Goal: Information Seeking & Learning: Learn about a topic

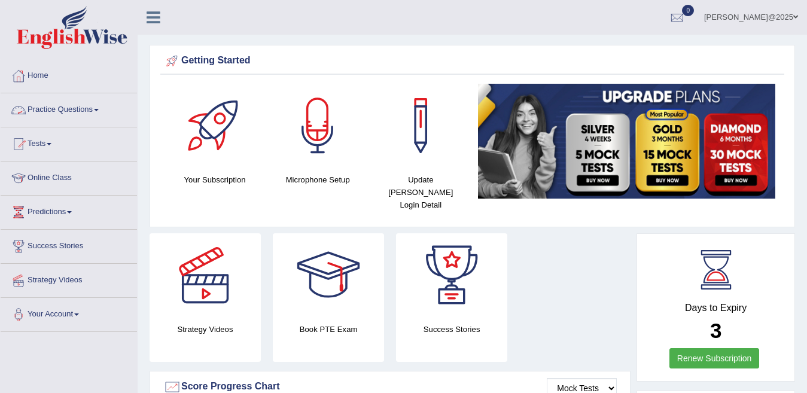
click at [102, 108] on link "Practice Questions" at bounding box center [69, 108] width 136 height 30
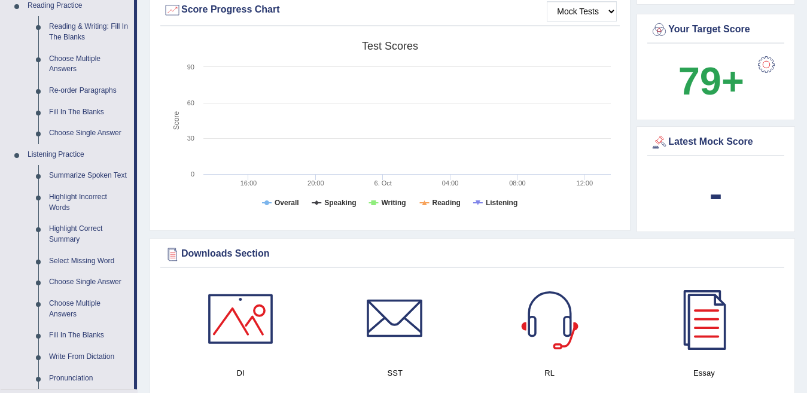
scroll to position [391, 0]
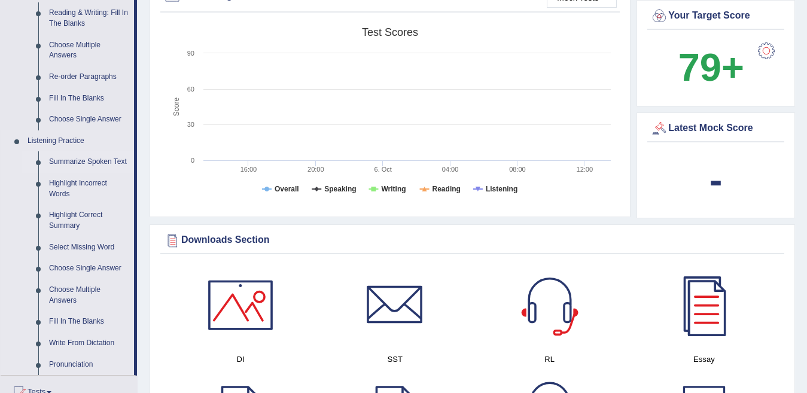
click at [104, 163] on link "Summarize Spoken Text" at bounding box center [89, 162] width 90 height 22
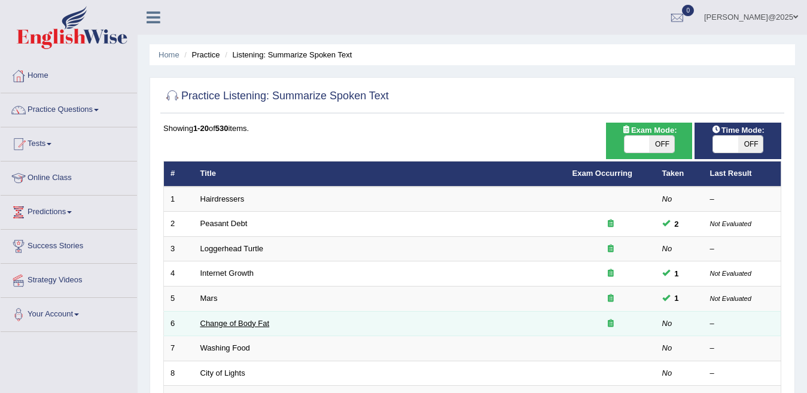
click at [240, 325] on link "Change of Body Fat" at bounding box center [235, 323] width 69 height 9
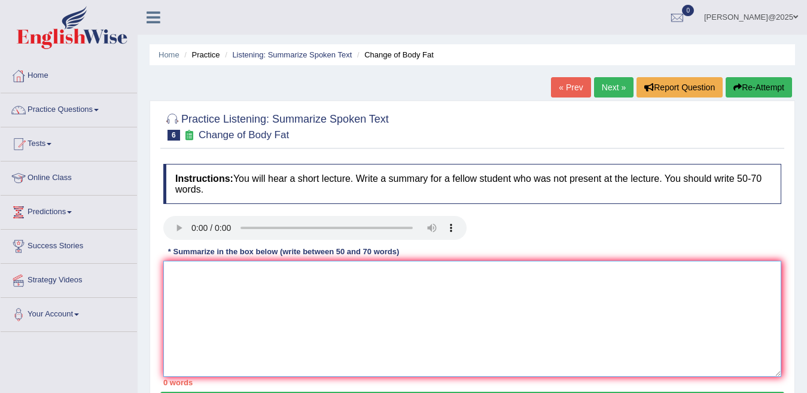
click at [181, 280] on textarea at bounding box center [472, 319] width 618 height 116
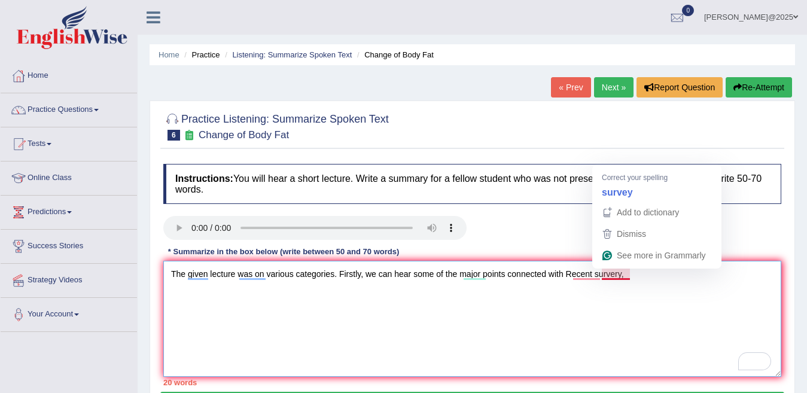
click at [617, 275] on textarea "The given lecture was on various categories. Firstly, we can hear some of the m…" at bounding box center [472, 319] width 618 height 116
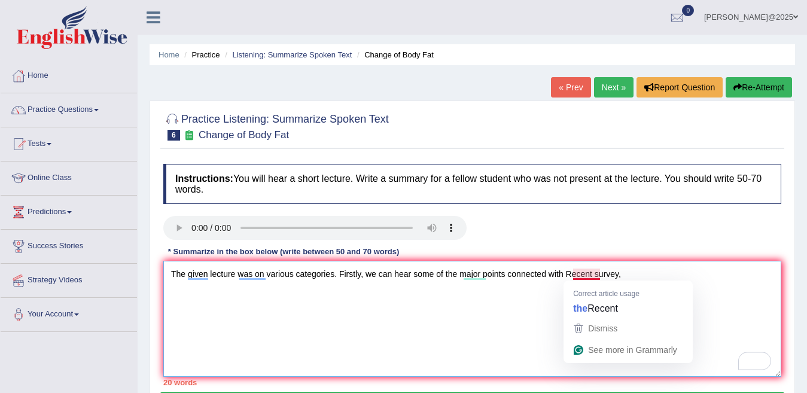
click at [582, 278] on textarea "The given lecture was on various categories. Firstly, we can hear some of the m…" at bounding box center [472, 319] width 618 height 116
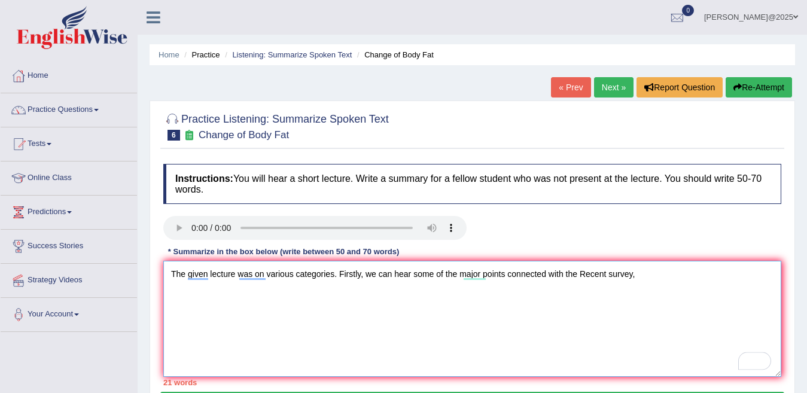
click at [648, 274] on textarea "The given lecture was on various categories. Firstly, we can hear some of the m…" at bounding box center [472, 319] width 618 height 116
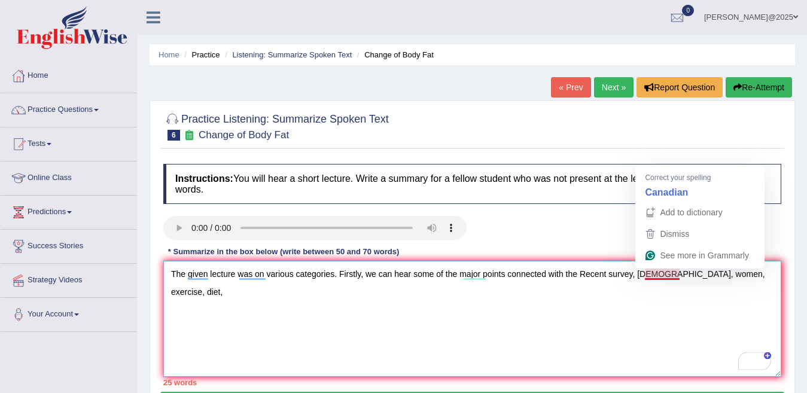
click at [668, 274] on textarea "The given lecture was on various categories. Firstly, we can hear some of the m…" at bounding box center [472, 319] width 618 height 116
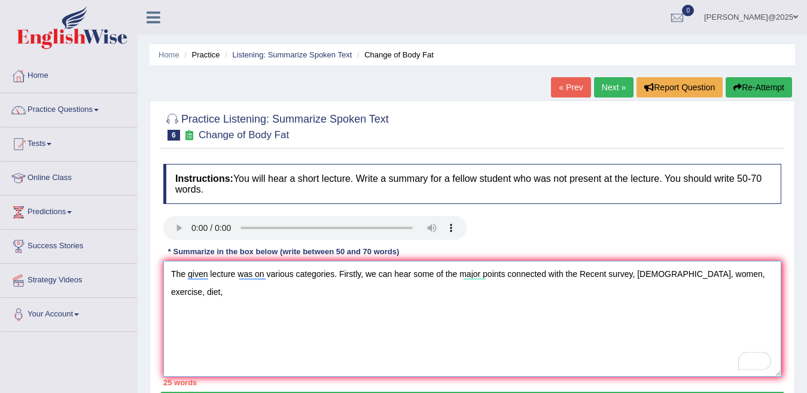
click at [774, 275] on textarea "The given lecture was on various categories. Firstly, we can hear some of the m…" at bounding box center [472, 319] width 618 height 116
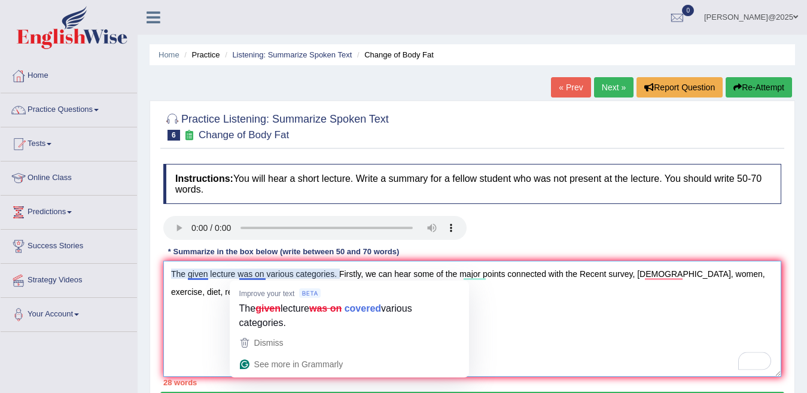
click at [260, 276] on textarea "The given lecture was on various categories. Firstly, we can hear some of the m…" at bounding box center [472, 319] width 618 height 116
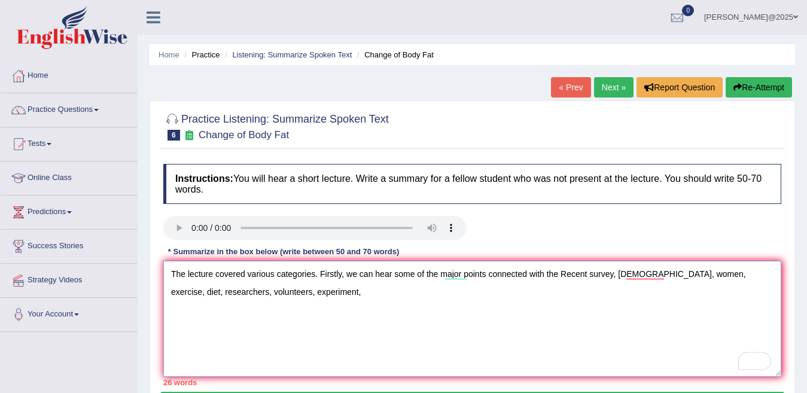
click at [321, 294] on textarea "The lecture covered various categories. Firstly, we can hear some of the major …" at bounding box center [472, 319] width 618 height 116
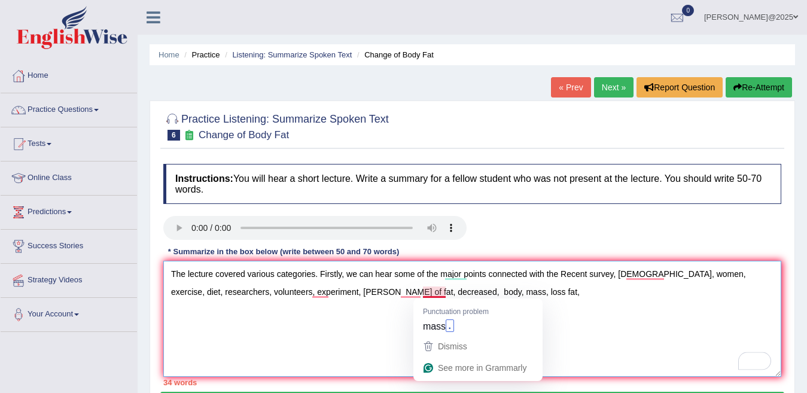
click at [434, 292] on textarea "The lecture covered various categories. Firstly, we can hear some of the major …" at bounding box center [472, 319] width 618 height 116
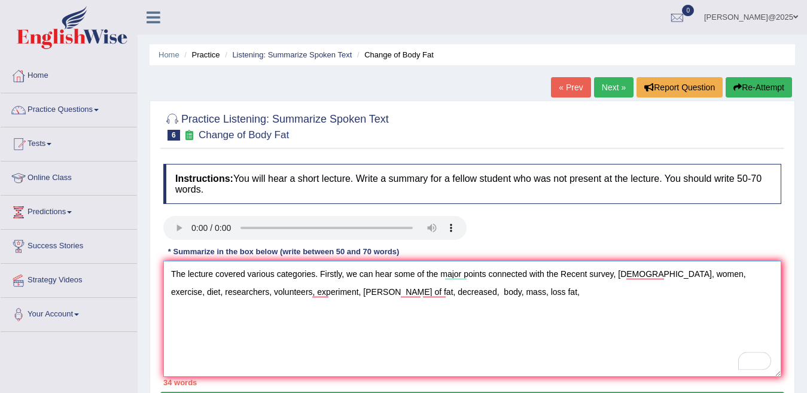
click at [491, 291] on textarea "The lecture covered various categories. Firstly, we can hear some of the major …" at bounding box center [472, 319] width 618 height 116
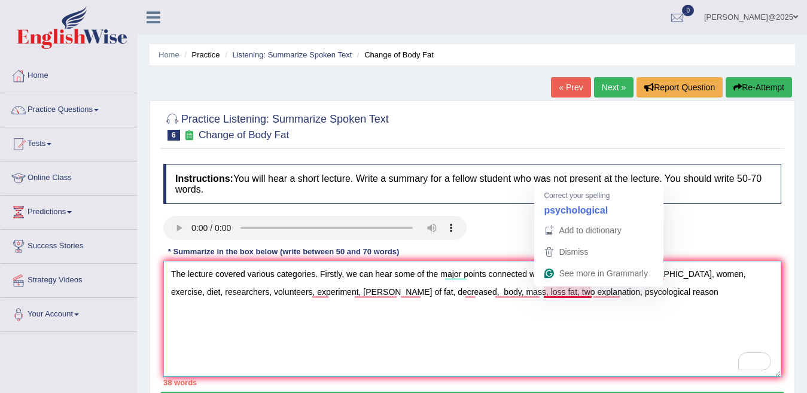
click at [587, 294] on textarea "The lecture covered various categories. Firstly, we can hear some of the major …" at bounding box center [472, 319] width 618 height 116
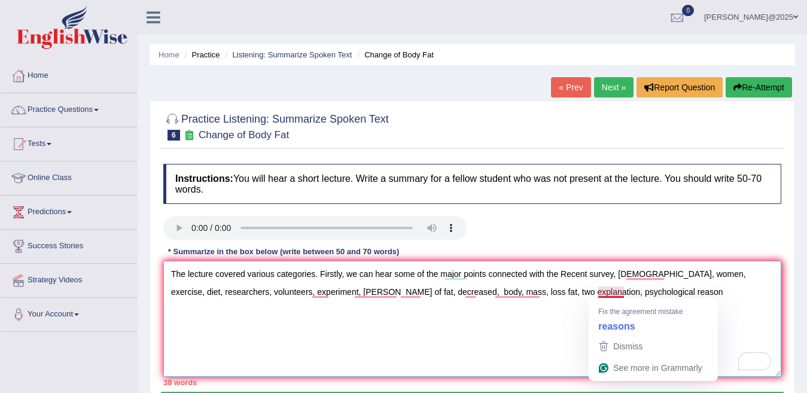
click at [609, 292] on textarea "The lecture covered various categories. Firstly, we can hear some of the major …" at bounding box center [472, 319] width 618 height 116
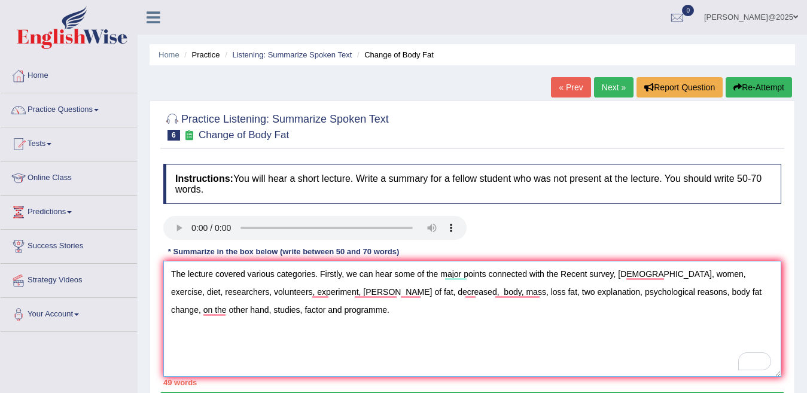
click at [209, 317] on textarea "The lecture covered various categories. Firstly, we can hear some of the major …" at bounding box center [472, 319] width 618 height 116
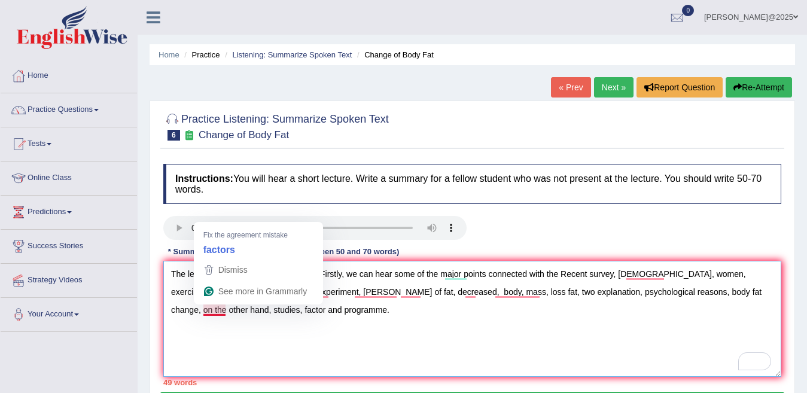
click at [214, 310] on textarea "The lecture covered various categories. Firstly, we can hear some of the major …" at bounding box center [472, 319] width 618 height 116
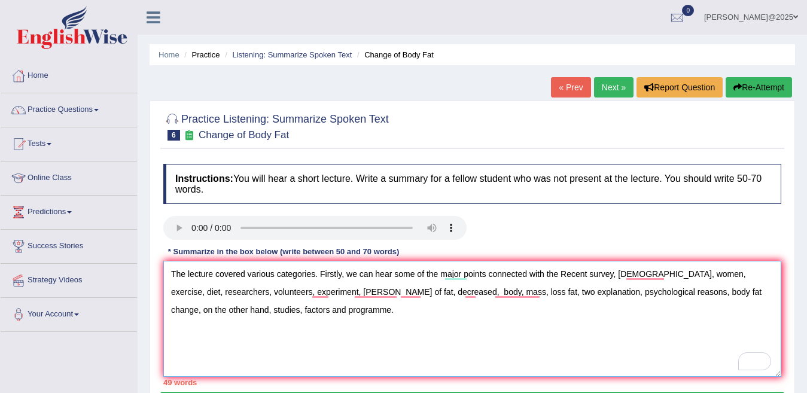
click at [305, 309] on textarea "The lecture covered various categories. Firstly, we can hear some of the major …" at bounding box center [472, 319] width 618 height 116
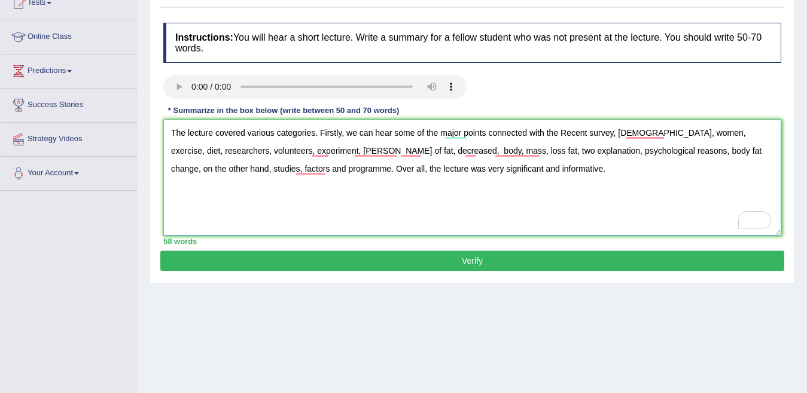
scroll to position [144, 0]
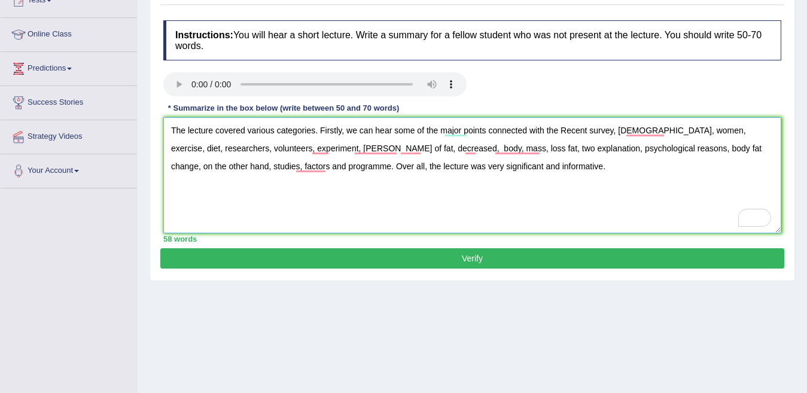
type textarea "The lecture covered various categories. Firstly, we can hear some of the major …"
click at [487, 258] on button "Verify" at bounding box center [472, 258] width 624 height 20
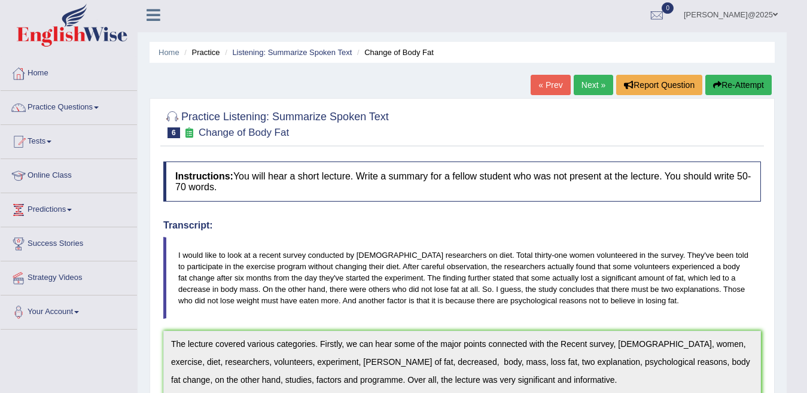
scroll to position [0, 0]
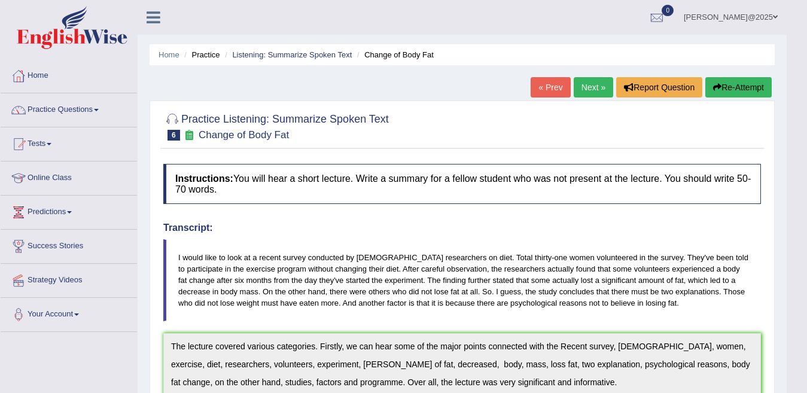
click at [584, 86] on link "Next »" at bounding box center [594, 87] width 40 height 20
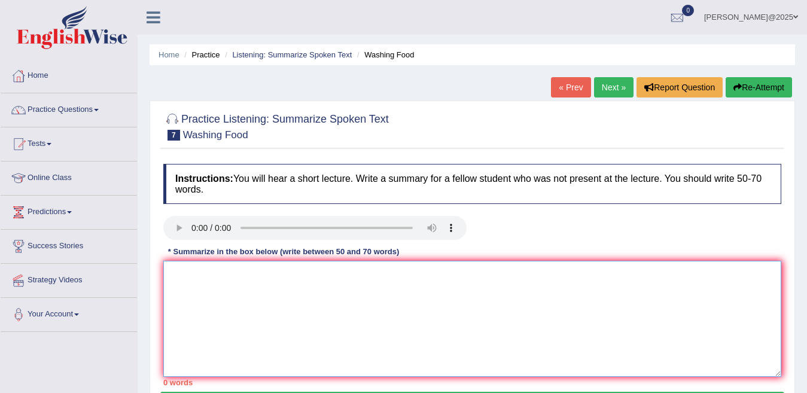
click at [193, 278] on textarea at bounding box center [472, 319] width 618 height 116
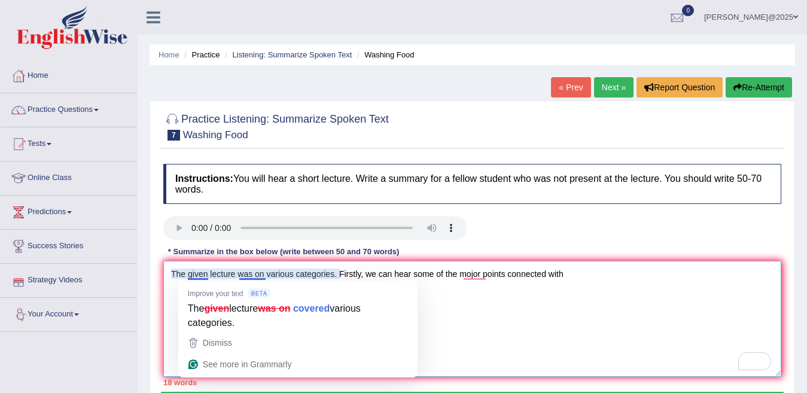
click at [193, 272] on textarea "The given lecture was on various categories. Firstly, we can hear some of the m…" at bounding box center [472, 319] width 618 height 116
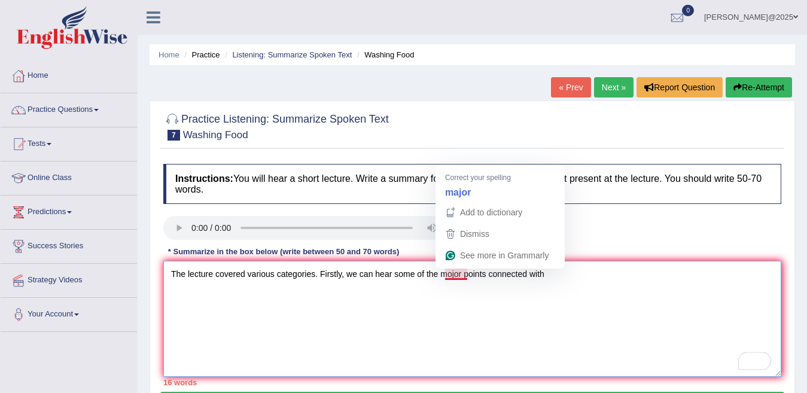
click at [458, 275] on textarea "The lecture covered various categories. Firstly, we can hear some of the mojor …" at bounding box center [472, 319] width 618 height 116
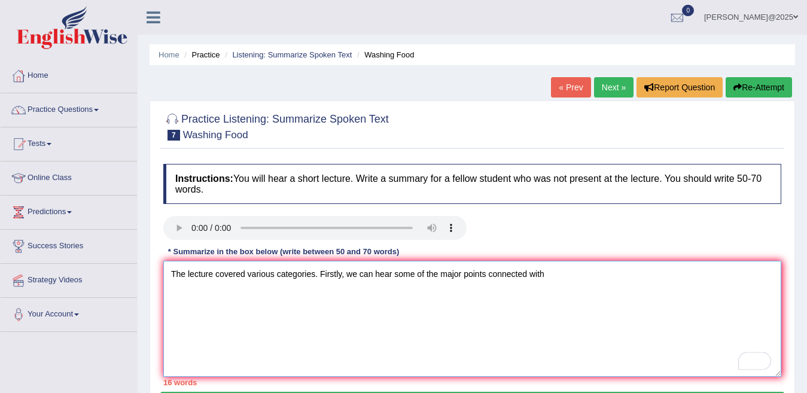
click at [560, 275] on textarea "The lecture covered various categories. Firstly, we can hear some of the major …" at bounding box center [472, 319] width 618 height 116
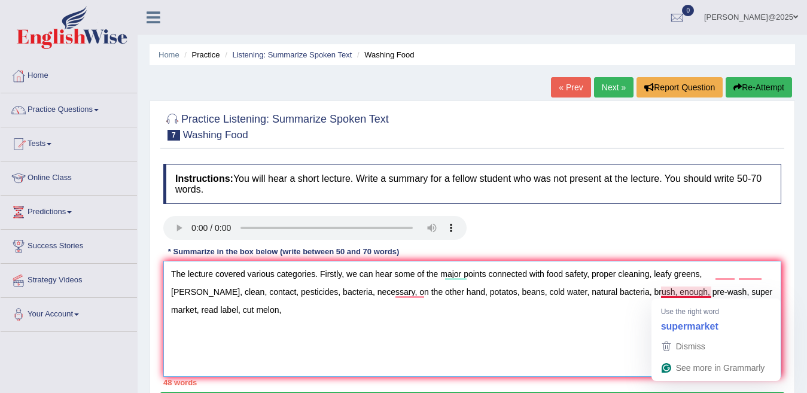
click at [701, 290] on textarea "The lecture covered various categories. Firstly, we can hear some of the major …" at bounding box center [472, 319] width 618 height 116
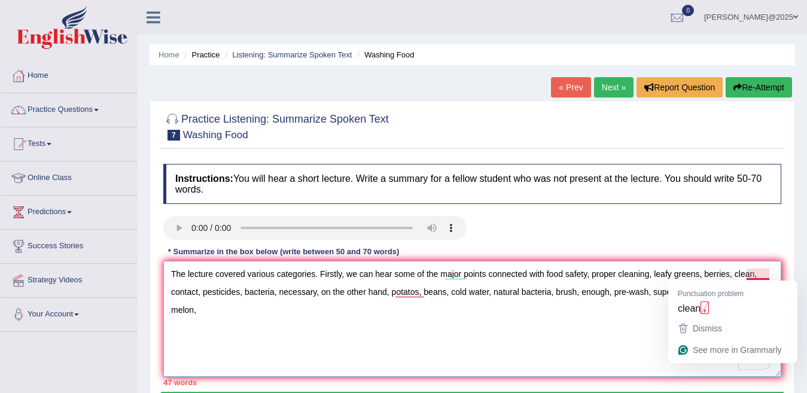
click at [759, 275] on textarea "The lecture covered various categories. Firstly, we can hear some of the major …" at bounding box center [472, 319] width 618 height 116
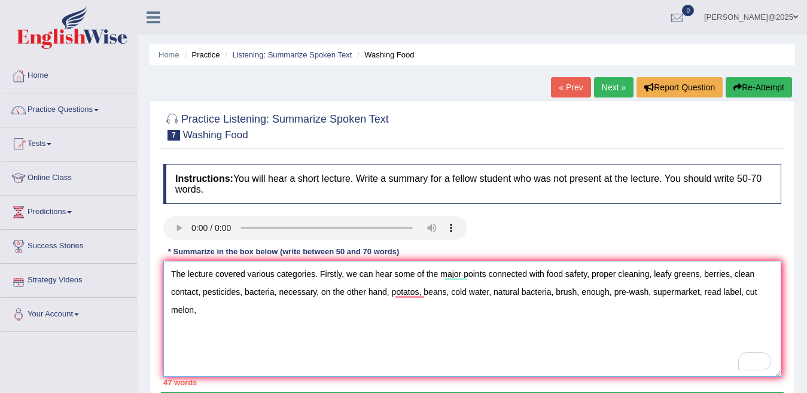
click at [218, 301] on textarea "The lecture covered various categories. Firstly, we can hear some of the major …" at bounding box center [472, 319] width 618 height 116
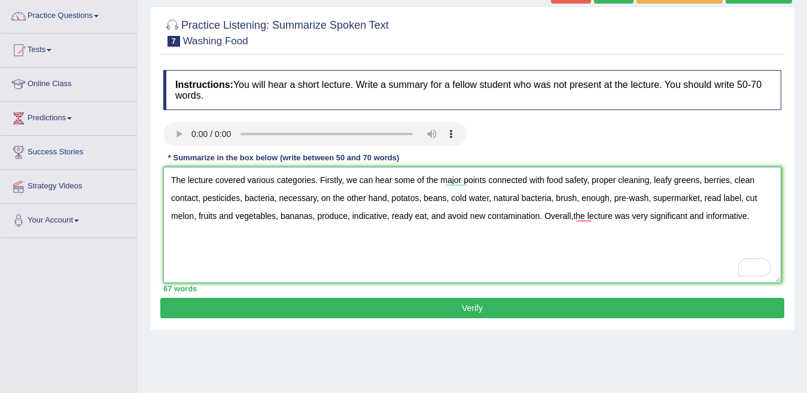
scroll to position [96, 0]
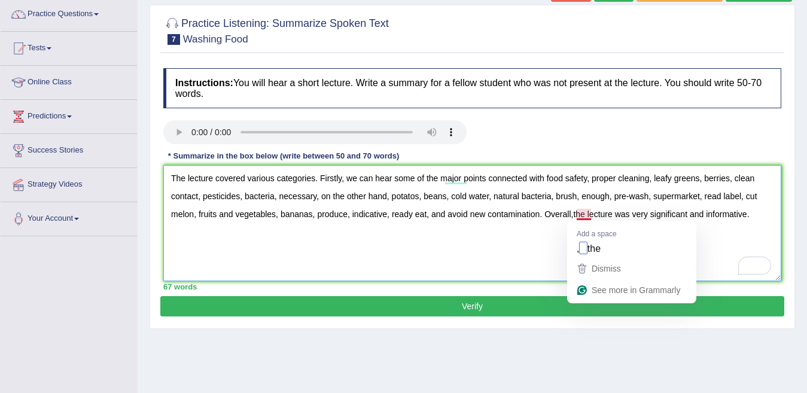
click at [586, 215] on textarea "The lecture covered various categories. Firstly, we can hear some of the major …" at bounding box center [472, 223] width 618 height 116
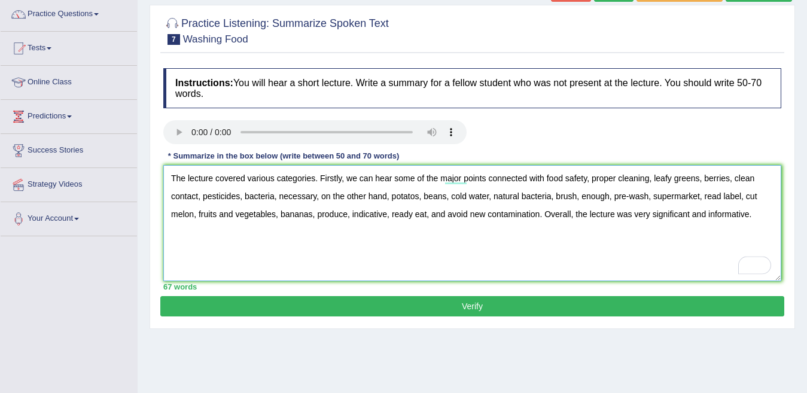
type textarea "The lecture covered various categories. Firstly, we can hear some of the major …"
click at [464, 305] on button "Verify" at bounding box center [472, 306] width 624 height 20
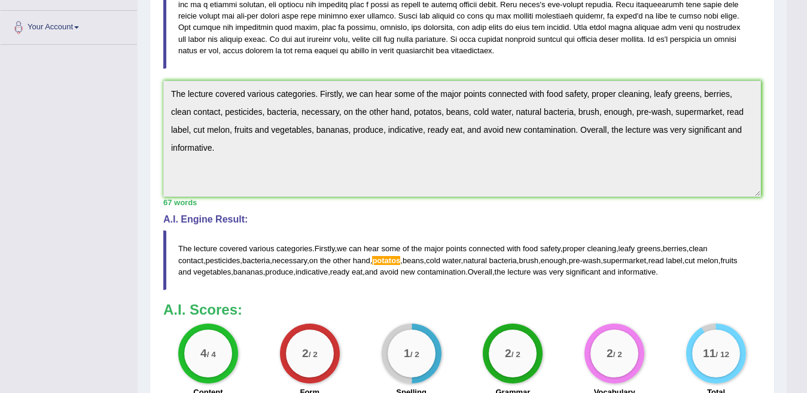
scroll to position [0, 0]
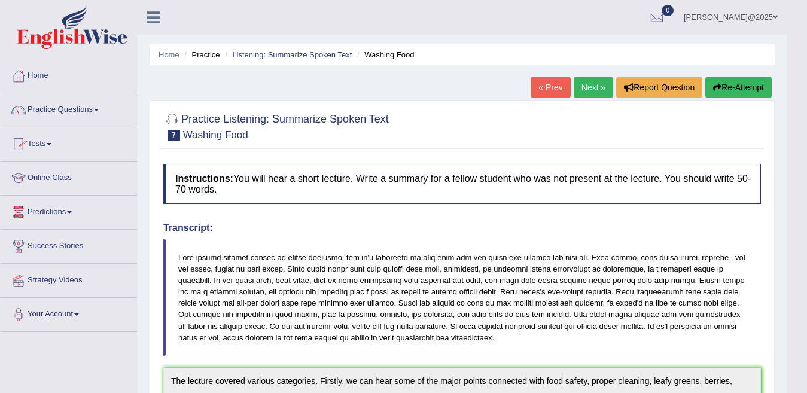
click at [56, 142] on link "Tests" at bounding box center [69, 142] width 136 height 30
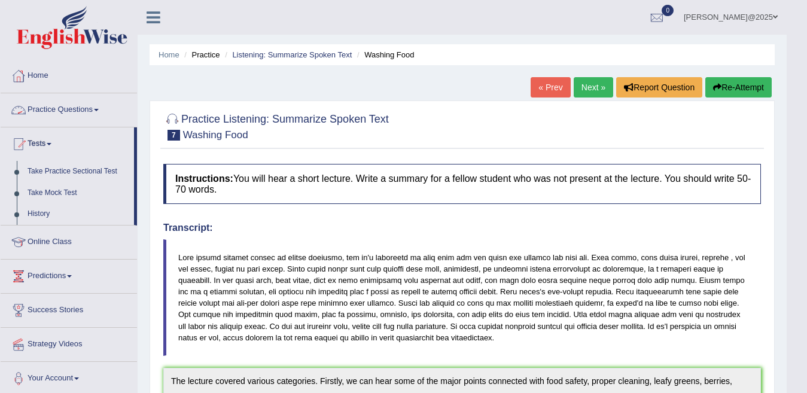
click at [103, 108] on link "Practice Questions" at bounding box center [69, 108] width 136 height 30
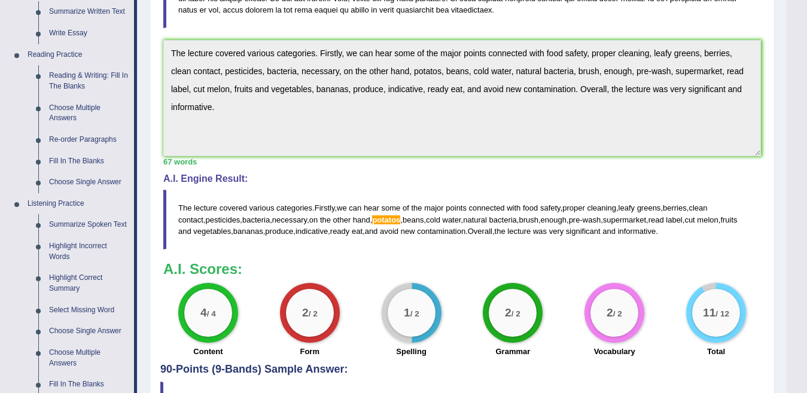
scroll to position [335, 0]
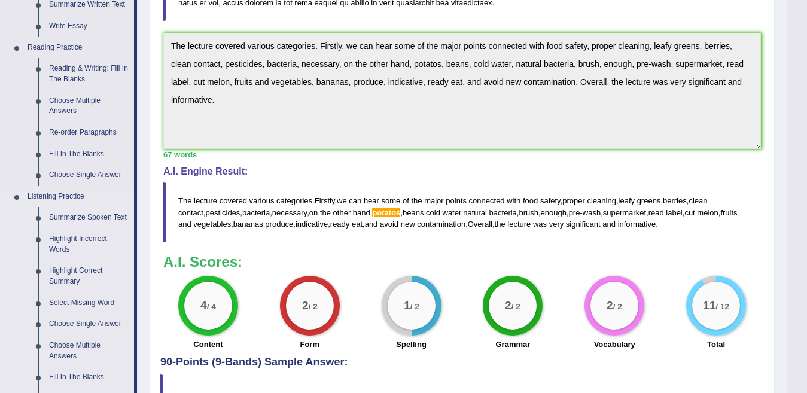
click at [115, 217] on link "Summarize Spoken Text" at bounding box center [89, 218] width 90 height 22
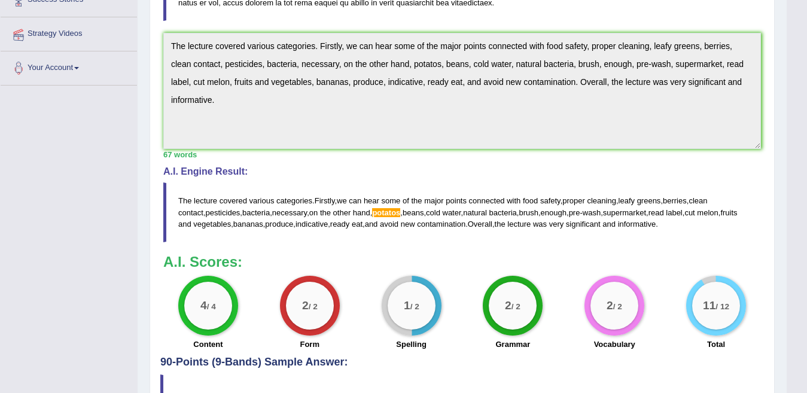
scroll to position [166, 0]
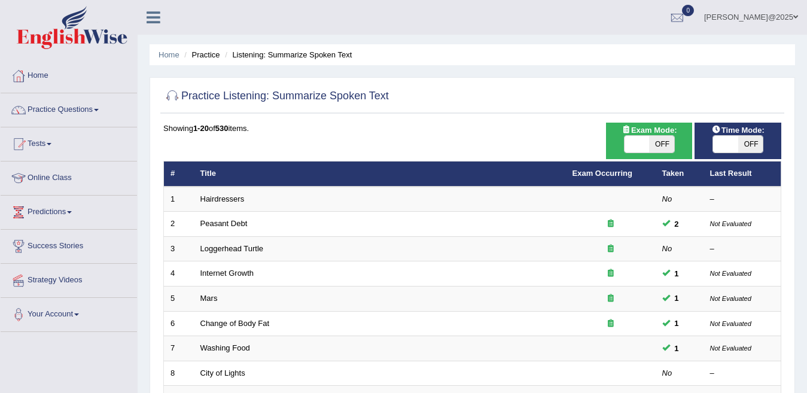
click at [639, 153] on span at bounding box center [637, 144] width 25 height 17
checkbox input "true"
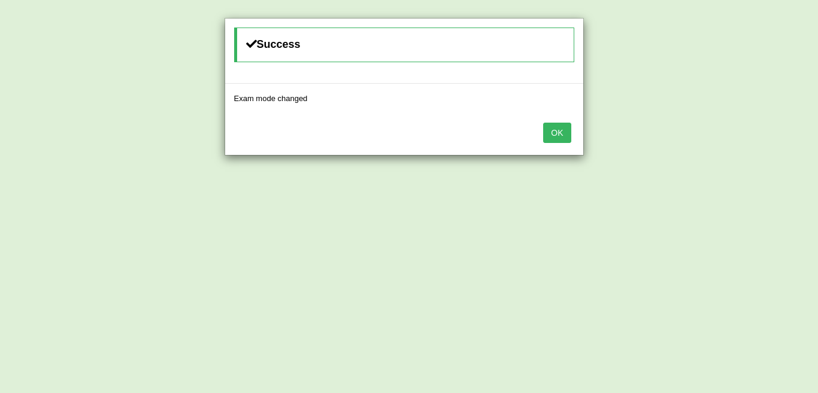
click at [559, 135] on button "OK" at bounding box center [557, 133] width 28 height 20
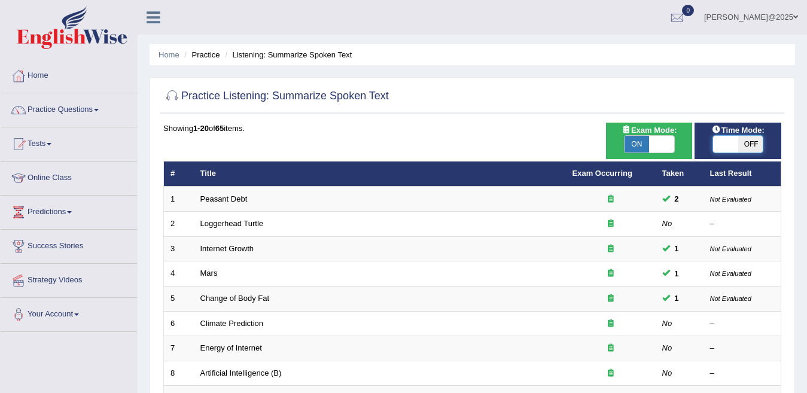
click at [730, 144] on span at bounding box center [725, 144] width 25 height 17
click at [728, 140] on span at bounding box center [725, 144] width 25 height 17
checkbox input "true"
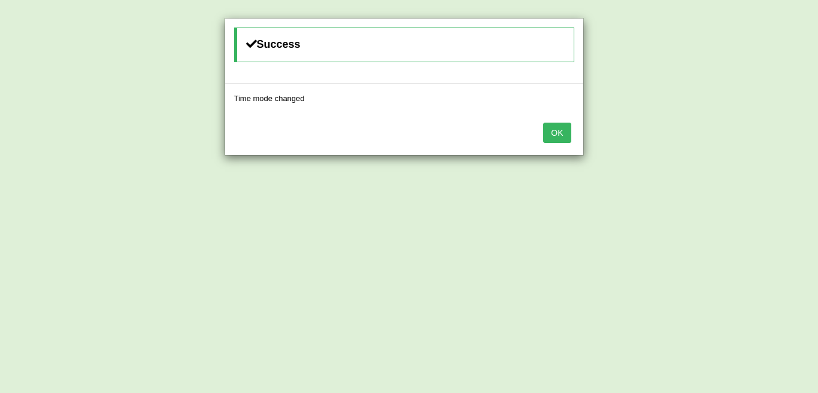
click at [561, 127] on button "OK" at bounding box center [557, 133] width 28 height 20
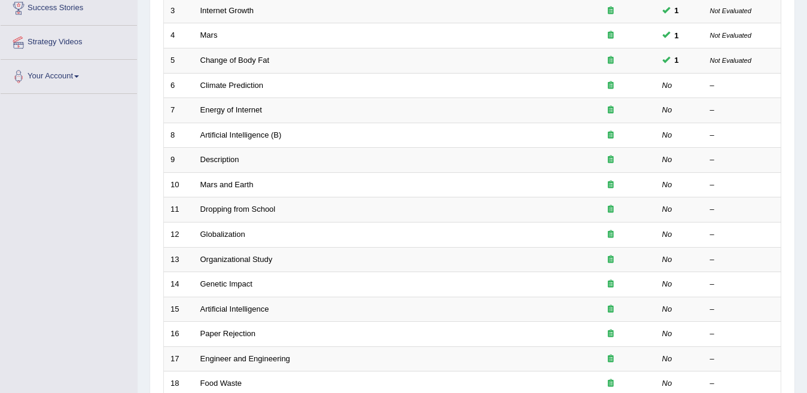
scroll to position [263, 0]
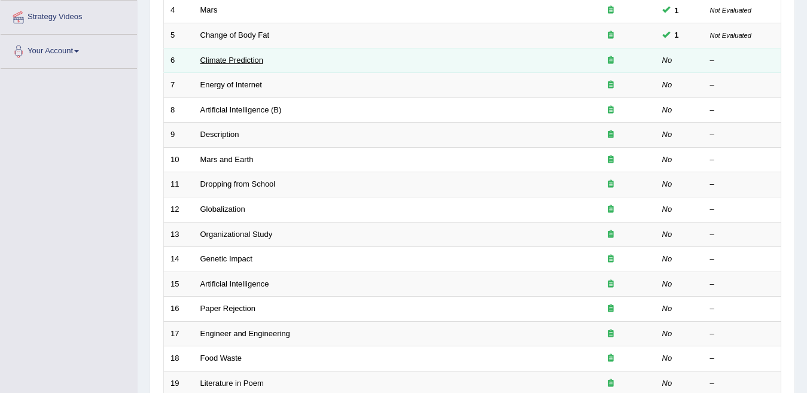
click at [253, 60] on link "Climate Prediction" at bounding box center [232, 60] width 63 height 9
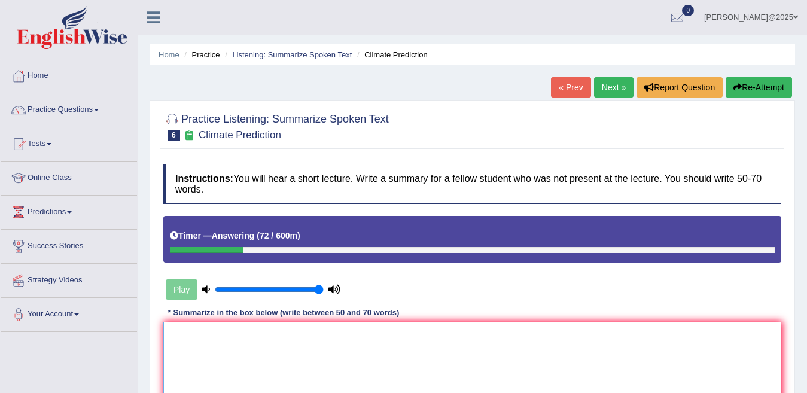
click at [196, 333] on textarea at bounding box center [472, 380] width 618 height 116
click at [196, 333] on textarea "To enrich screen reader interactions, please activate Accessibility in Grammarl…" at bounding box center [472, 380] width 618 height 116
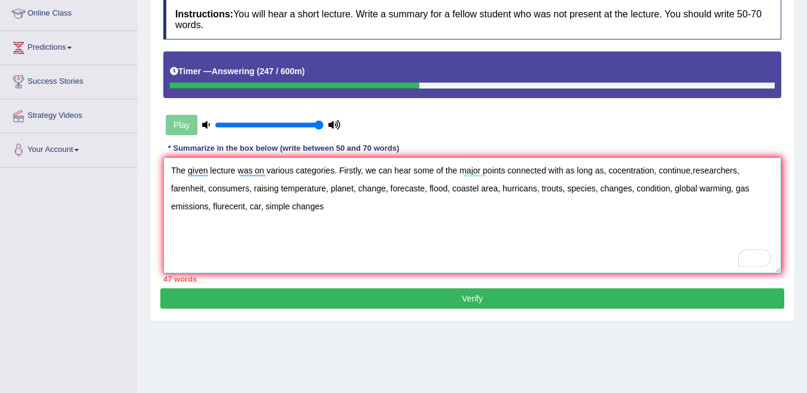
scroll to position [168, 0]
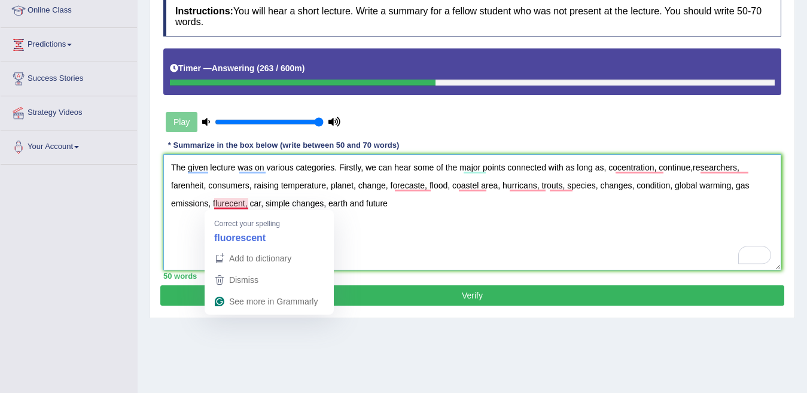
click at [230, 203] on textarea "The given lecture was on various categories. Firstly, we can hear some of the m…" at bounding box center [472, 212] width 618 height 116
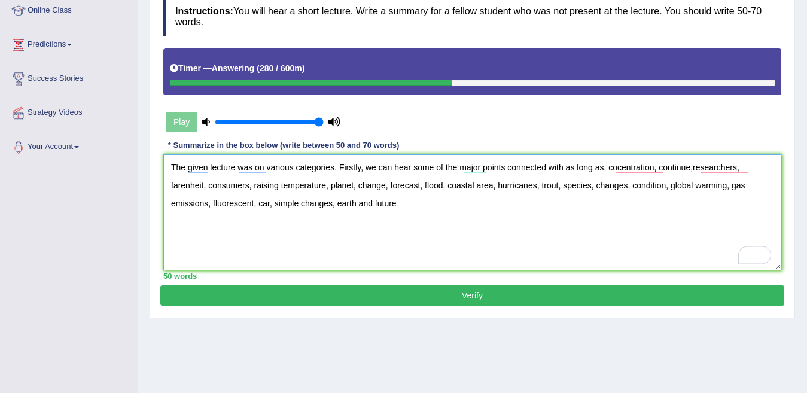
click at [401, 205] on textarea "The given lecture was on various categories. Firstly, we can hear some of the m…" at bounding box center [472, 212] width 618 height 116
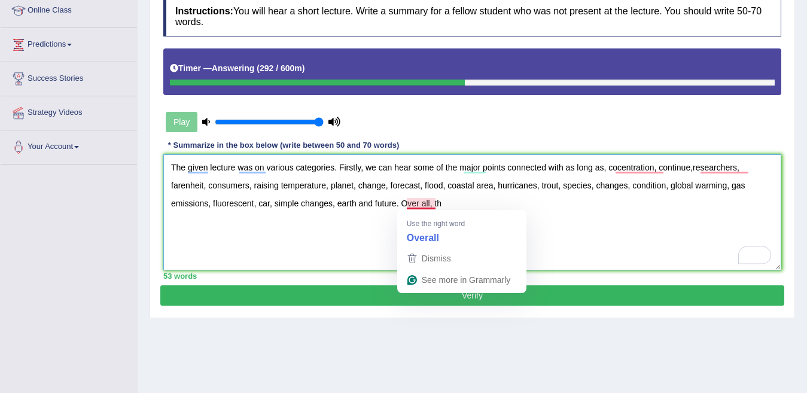
click at [424, 207] on textarea "The given lecture was on various categories. Firstly, we can hear some of the m…" at bounding box center [472, 212] width 618 height 116
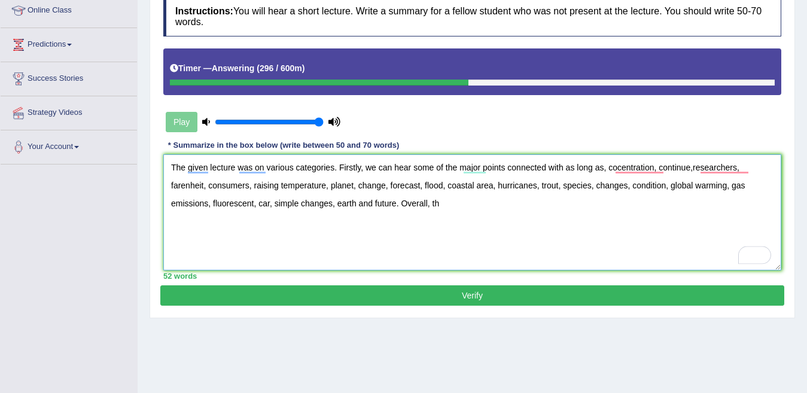
click at [452, 201] on textarea "The given lecture was on various categories. Firstly, we can hear some of the m…" at bounding box center [472, 212] width 618 height 116
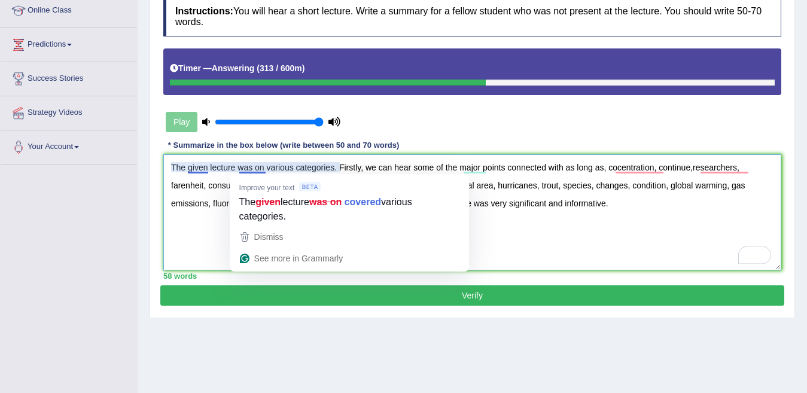
click at [254, 171] on textarea "The given lecture was on various categories. Firstly, we can hear some of the m…" at bounding box center [472, 212] width 618 height 116
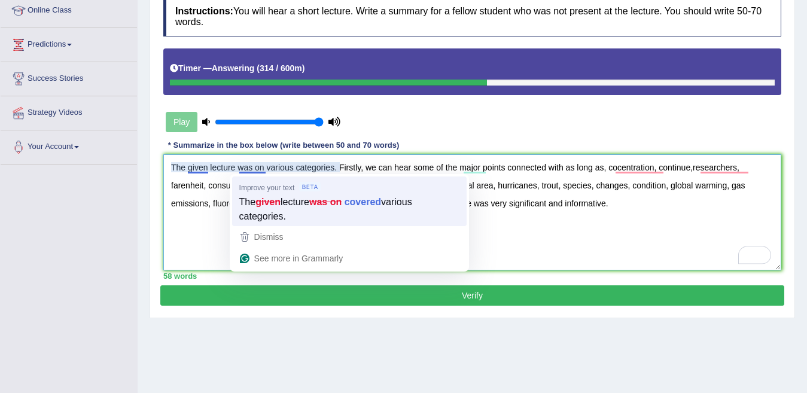
type textarea "The lecture covered various categories. Firstly, we can hear some of the major …"
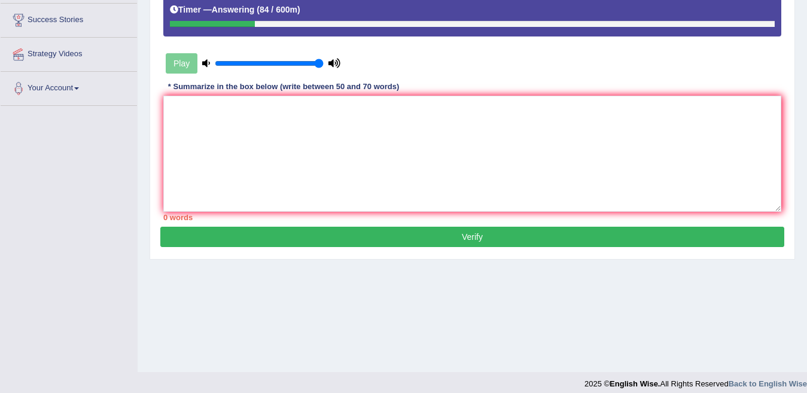
scroll to position [235, 0]
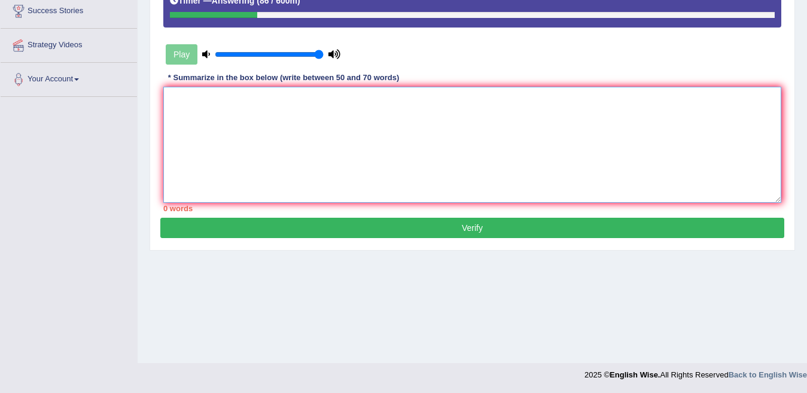
click at [180, 105] on textarea at bounding box center [472, 145] width 618 height 116
type textarea "t"
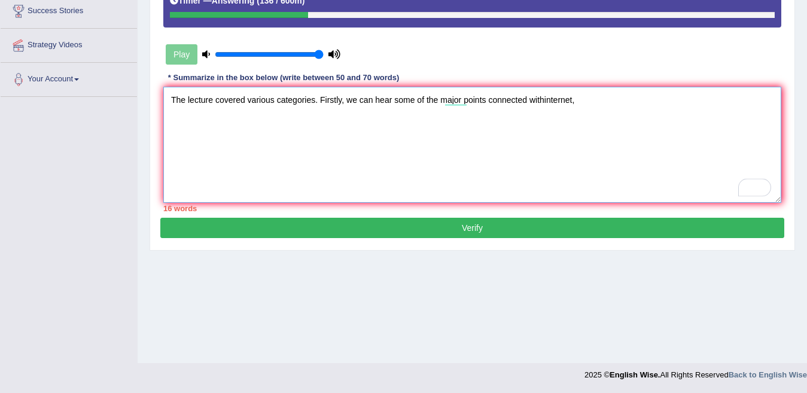
click at [552, 99] on textarea "The lecture covered various categories. Firstly, we can hear some of the major …" at bounding box center [472, 145] width 618 height 116
click at [596, 100] on textarea "The lecture covered various categories. Firstly, we can hear some of the major …" at bounding box center [472, 145] width 618 height 116
click at [763, 97] on textarea "The lecture covered various categories. Firstly, we can hear some of the major …" at bounding box center [472, 145] width 618 height 116
click at [193, 119] on textarea "The lecture covered various categories. Firstly, we can hear some of the major …" at bounding box center [472, 145] width 618 height 116
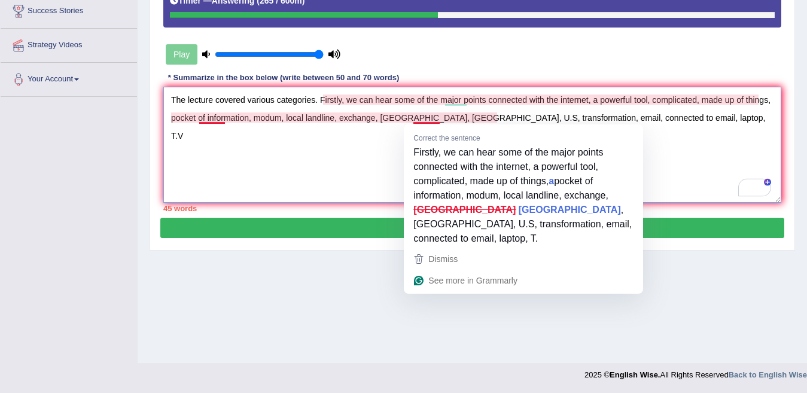
click at [419, 116] on textarea "The lecture covered various categories. Firstly, we can hear some of the major …" at bounding box center [472, 145] width 618 height 116
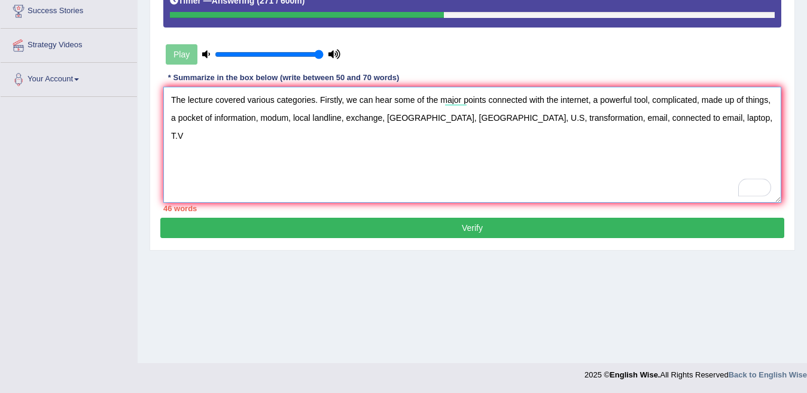
click at [724, 117] on textarea "The lecture covered various categories. Firstly, we can hear some of the major …" at bounding box center [472, 145] width 618 height 116
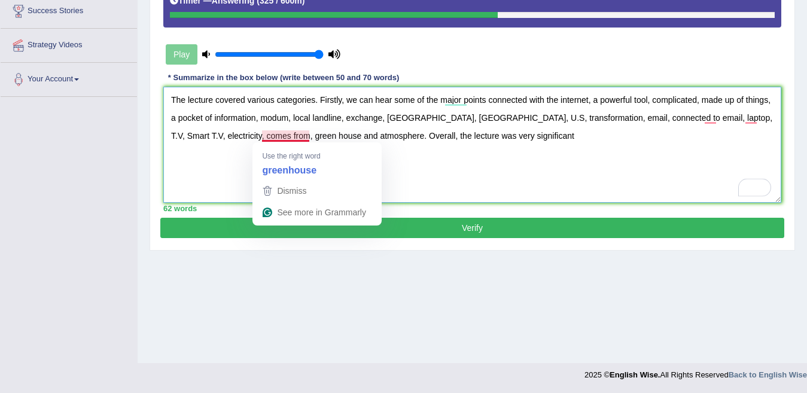
click at [297, 137] on textarea "The lecture covered various categories. Firstly, we can hear some of the major …" at bounding box center [472, 145] width 618 height 116
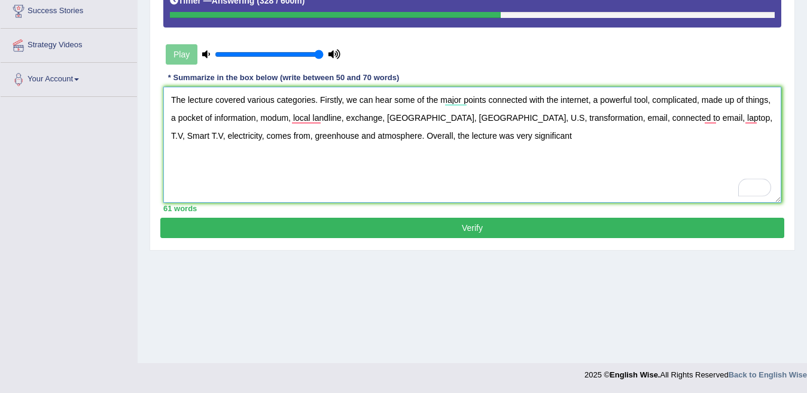
click at [531, 135] on textarea "The lecture covered various categories. Firstly, we can hear some of the major …" at bounding box center [472, 145] width 618 height 116
click at [531, 136] on textarea "The lecture covered various categories. Firstly, we can hear some of the major …" at bounding box center [472, 145] width 618 height 116
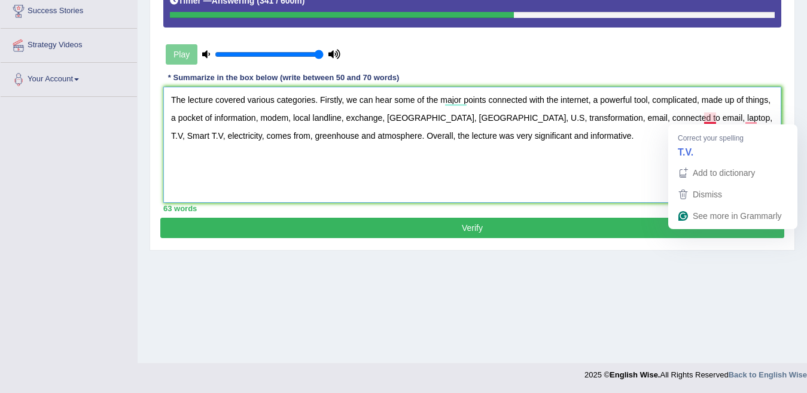
click at [710, 119] on textarea "The lecture covered various categories. Firstly, we can hear some of the major …" at bounding box center [472, 145] width 618 height 116
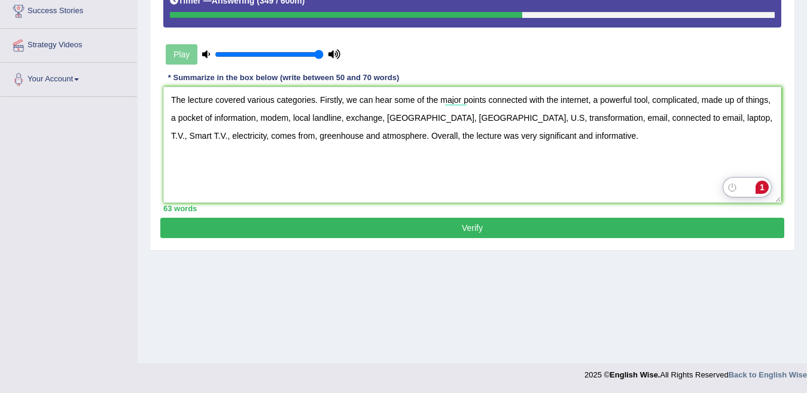
click at [763, 187] on div "1" at bounding box center [762, 187] width 13 height 13
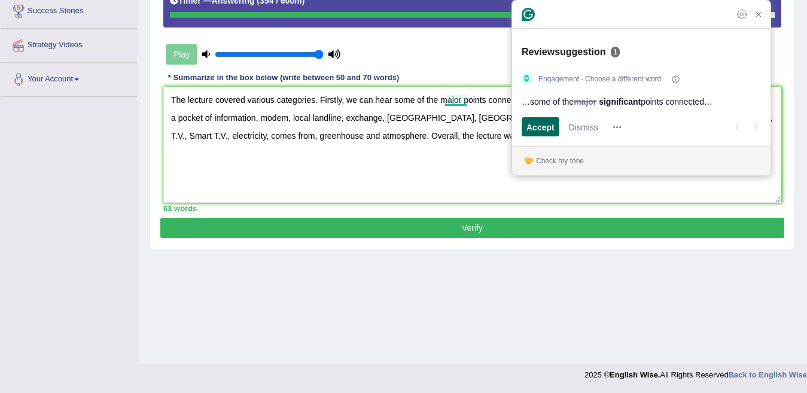
click at [539, 125] on span "Accept" at bounding box center [541, 127] width 28 height 13
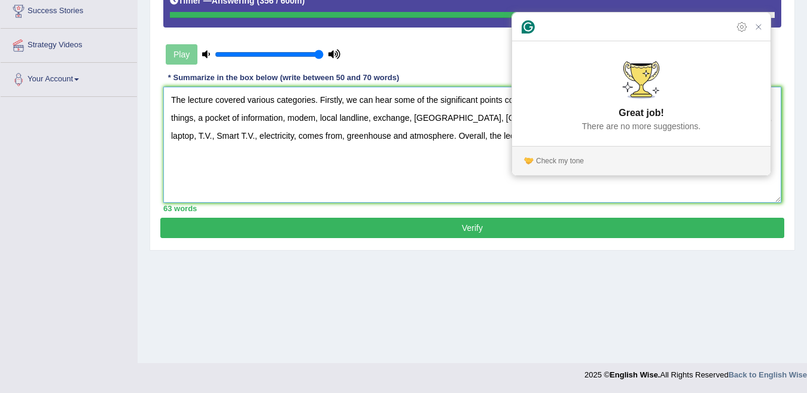
click at [409, 175] on textarea "The lecture covered various categories. Firstly, we can hear some of the signif…" at bounding box center [472, 145] width 618 height 116
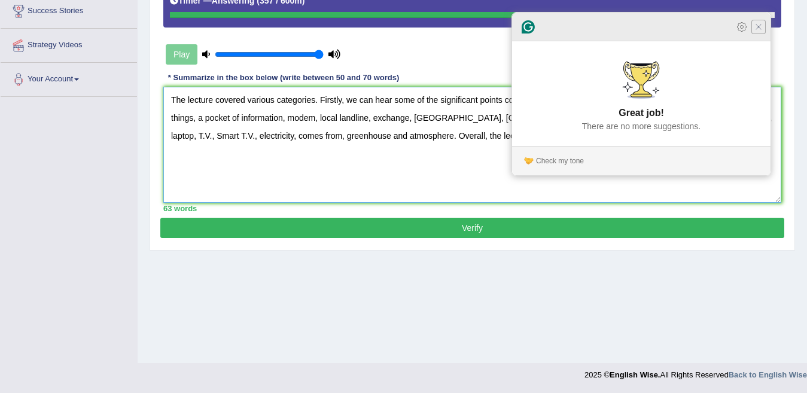
type textarea "The lecture covered various categories. Firstly, we can hear some of the signif…"
click at [758, 29] on icon "Close Grammarly Assistant" at bounding box center [759, 27] width 5 height 5
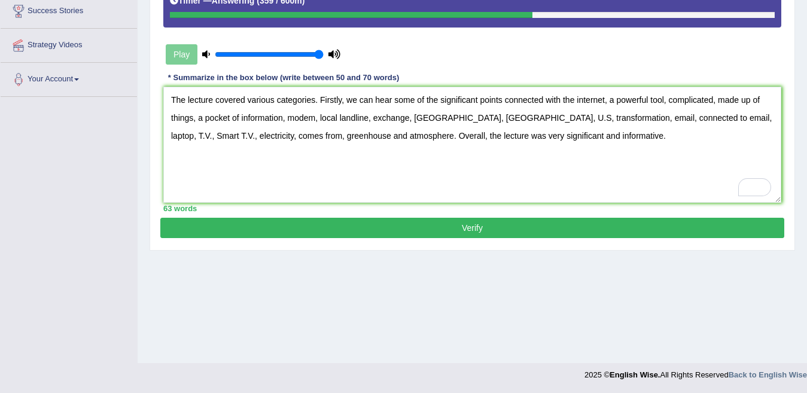
click at [473, 220] on button "Verify" at bounding box center [472, 228] width 624 height 20
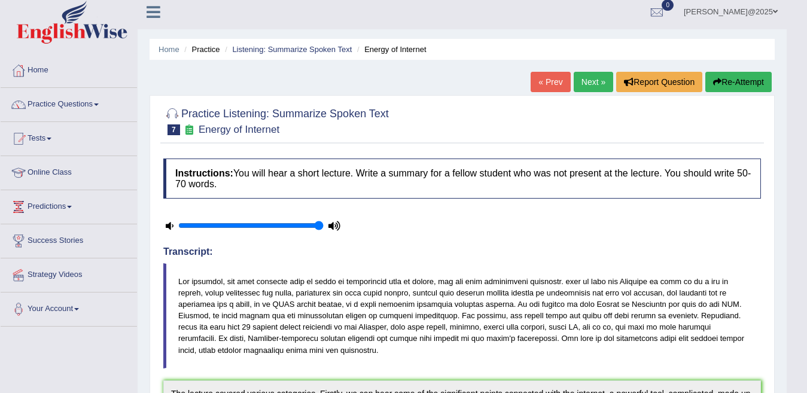
scroll to position [0, 0]
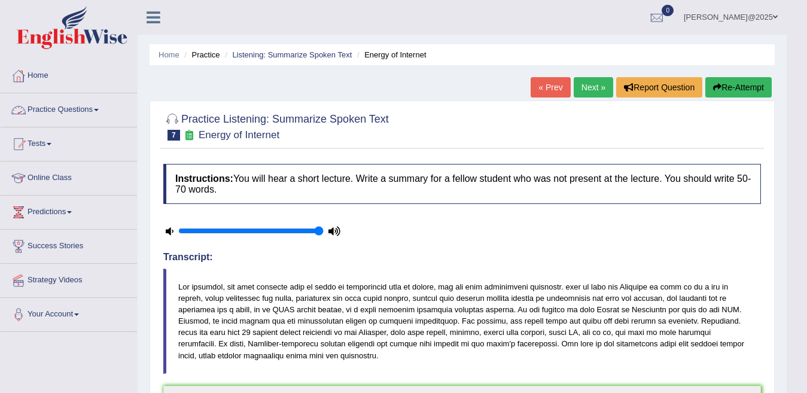
click at [99, 110] on span at bounding box center [96, 110] width 5 height 2
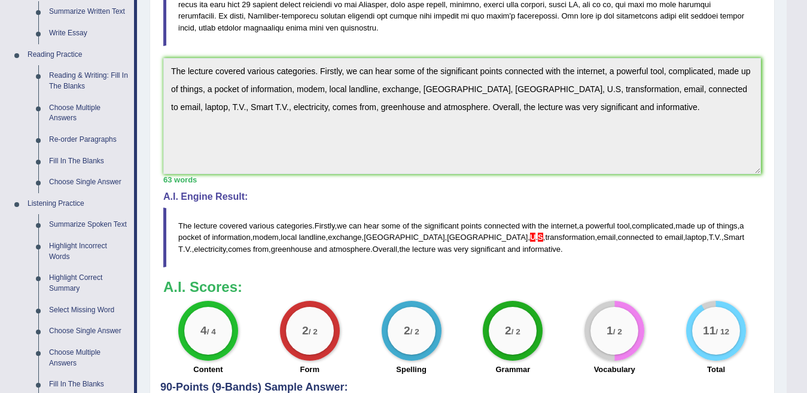
scroll to position [335, 0]
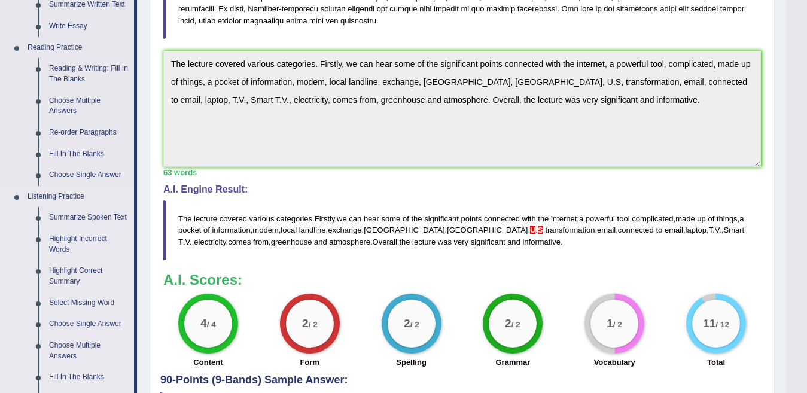
click at [68, 239] on link "Highlight Incorrect Words" at bounding box center [89, 245] width 90 height 32
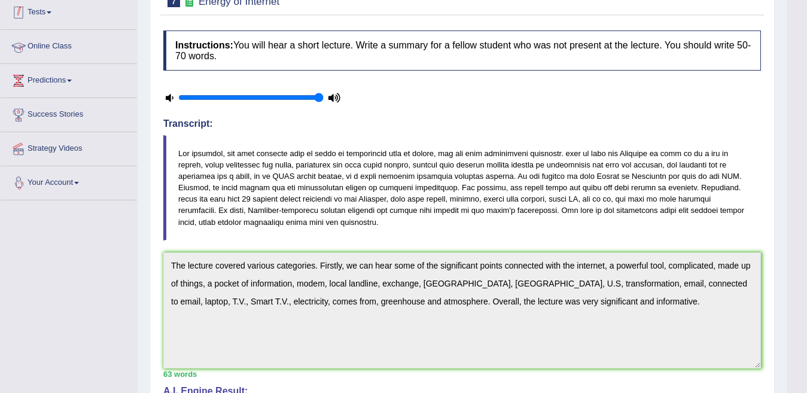
scroll to position [142, 0]
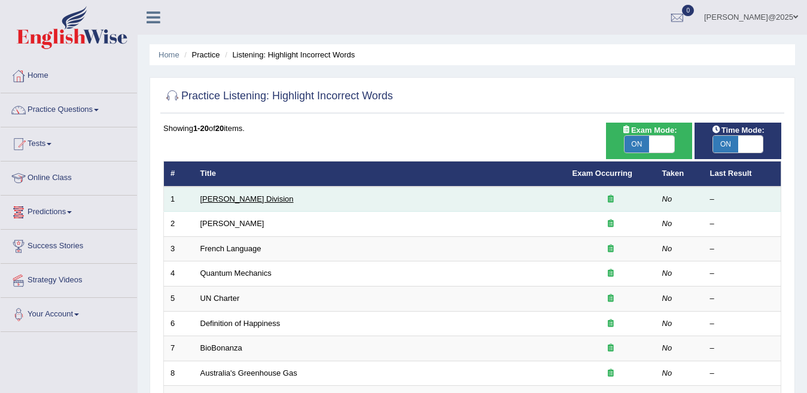
click at [202, 200] on link "[PERSON_NAME] Division" at bounding box center [247, 199] width 93 height 9
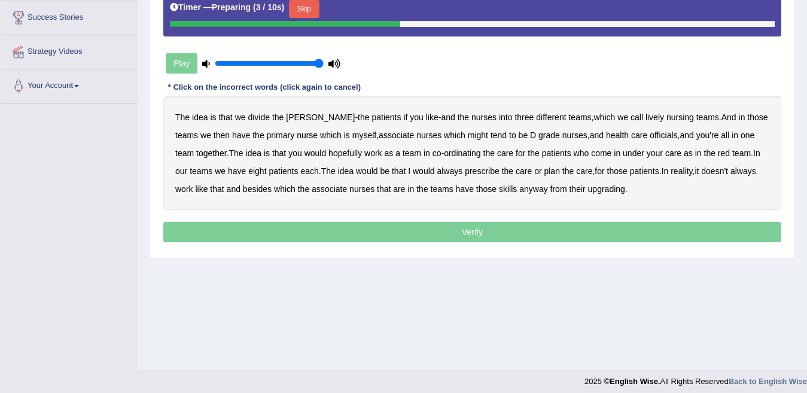
scroll to position [235, 0]
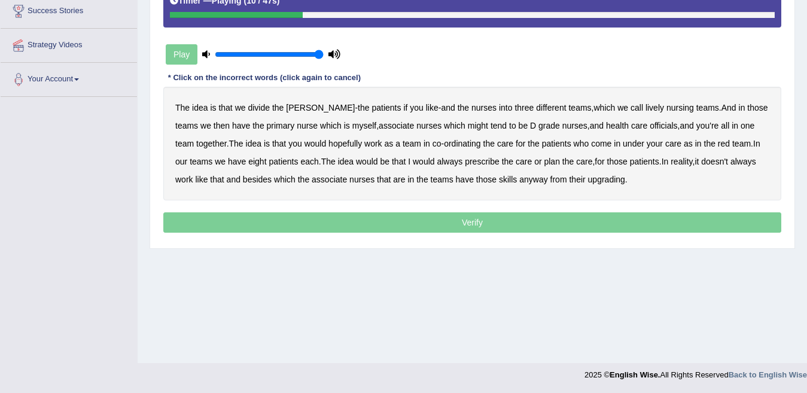
click at [646, 105] on b "lively" at bounding box center [655, 108] width 19 height 10
click at [363, 127] on b "myself" at bounding box center [365, 126] width 24 height 10
click at [488, 125] on b "might" at bounding box center [478, 126] width 20 height 10
click at [669, 127] on b "officials" at bounding box center [664, 126] width 28 height 10
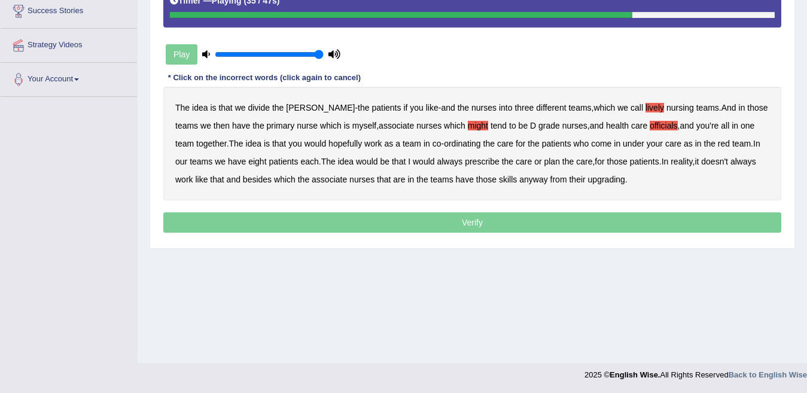
click at [463, 160] on b "always" at bounding box center [450, 162] width 26 height 10
click at [474, 175] on b "have" at bounding box center [465, 180] width 18 height 10
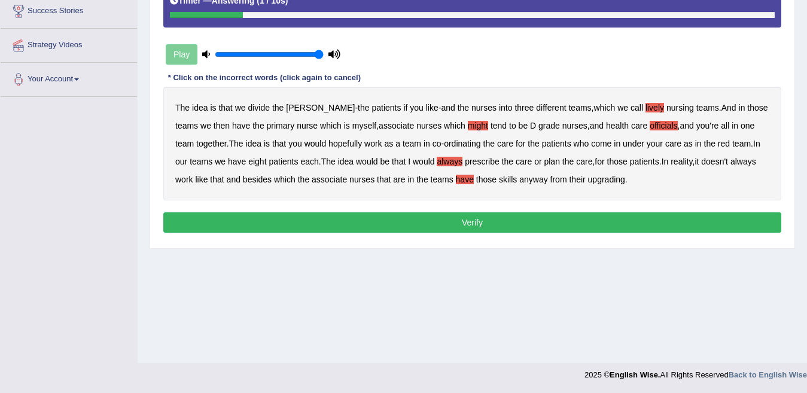
click at [474, 176] on b "have" at bounding box center [465, 180] width 18 height 10
click at [473, 220] on button "Verify" at bounding box center [472, 222] width 618 height 20
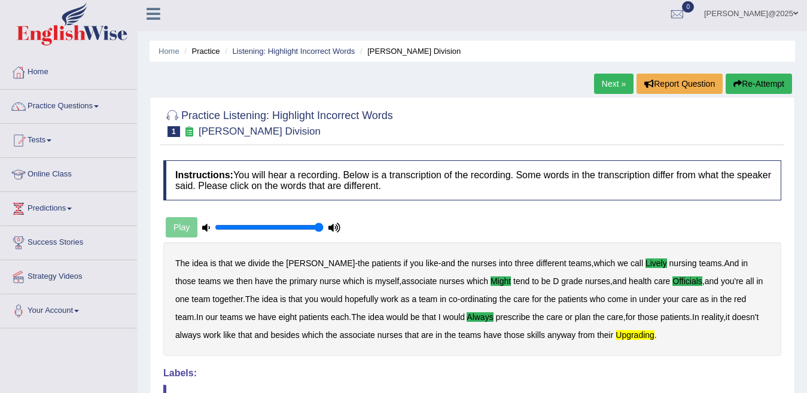
scroll to position [0, 0]
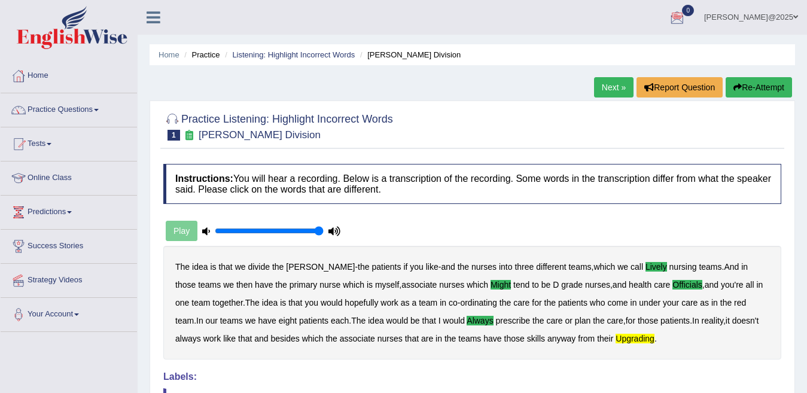
click at [603, 87] on link "Next »" at bounding box center [614, 87] width 40 height 20
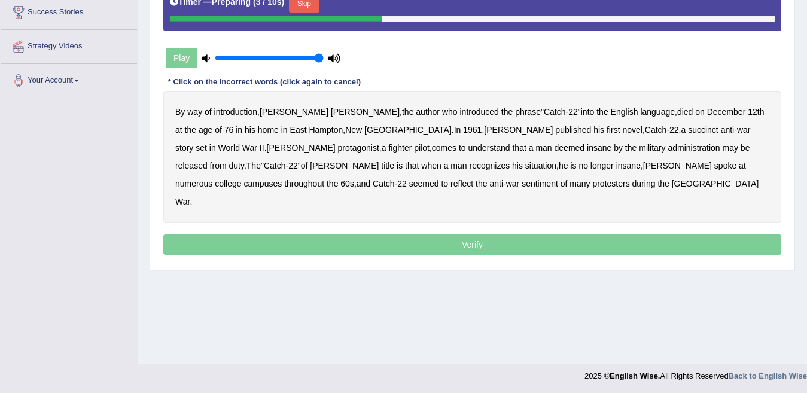
scroll to position [235, 0]
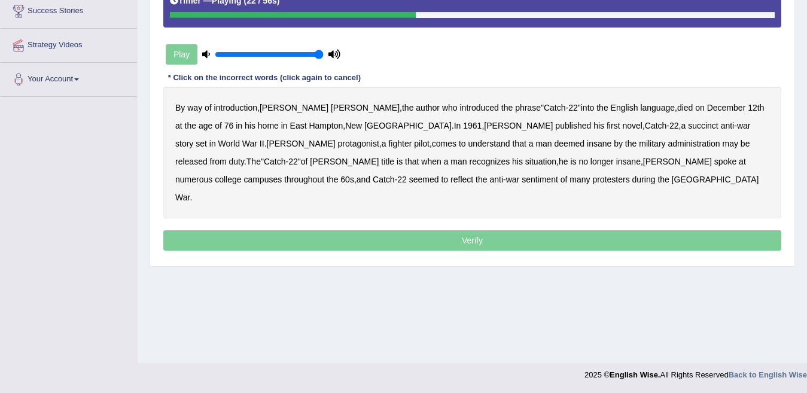
click at [688, 126] on b "succinct" at bounding box center [703, 126] width 31 height 10
click at [668, 143] on b "administration" at bounding box center [694, 144] width 52 height 10
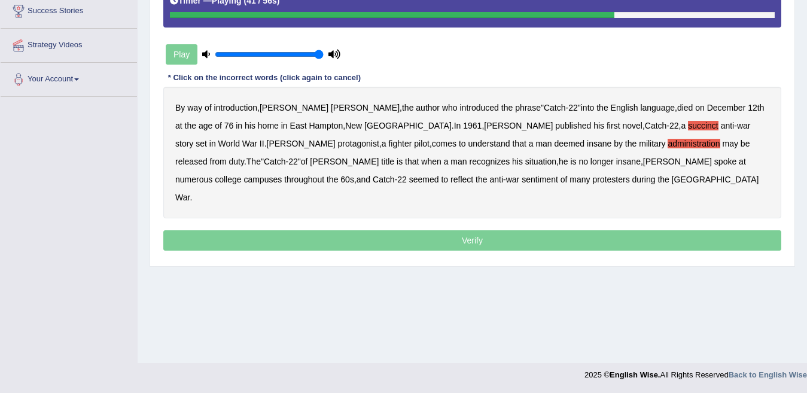
click at [526, 160] on b "situation" at bounding box center [541, 162] width 31 height 10
click at [451, 180] on b "reflect" at bounding box center [462, 180] width 23 height 10
click at [476, 230] on p "Verify" at bounding box center [472, 240] width 618 height 20
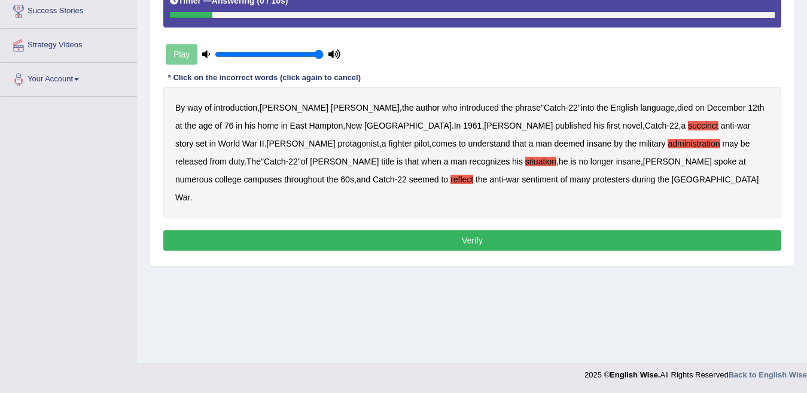
click at [476, 230] on button "Verify" at bounding box center [472, 240] width 618 height 20
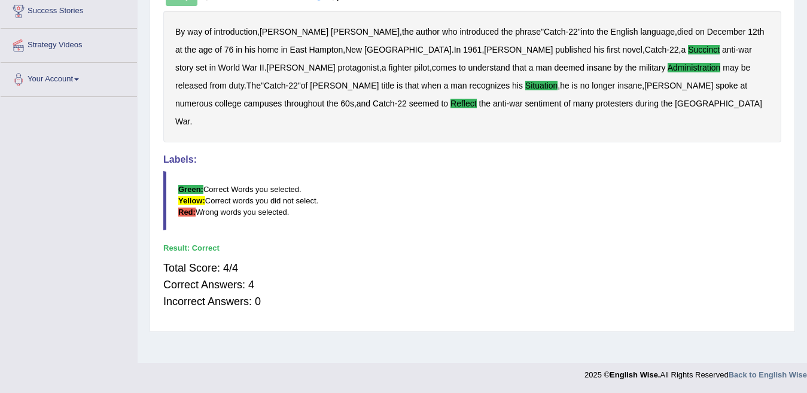
scroll to position [0, 0]
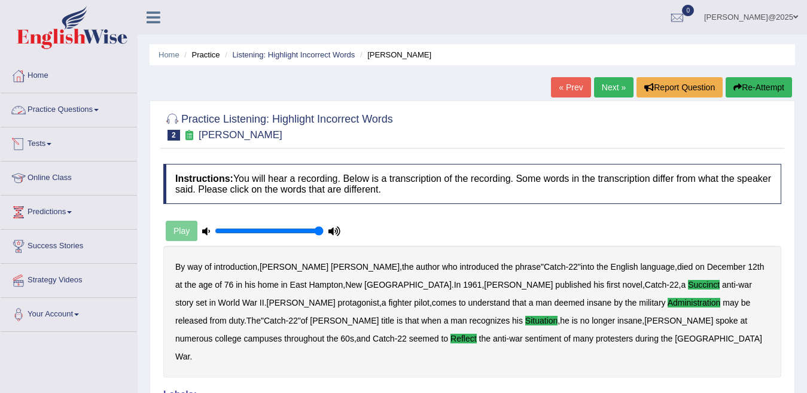
click at [101, 113] on link "Practice Questions" at bounding box center [69, 108] width 136 height 30
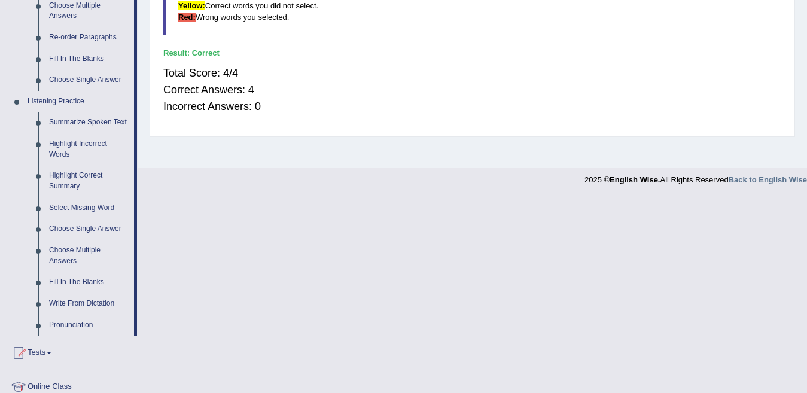
scroll to position [431, 0]
click at [71, 175] on link "Highlight Correct Summary" at bounding box center [89, 181] width 90 height 32
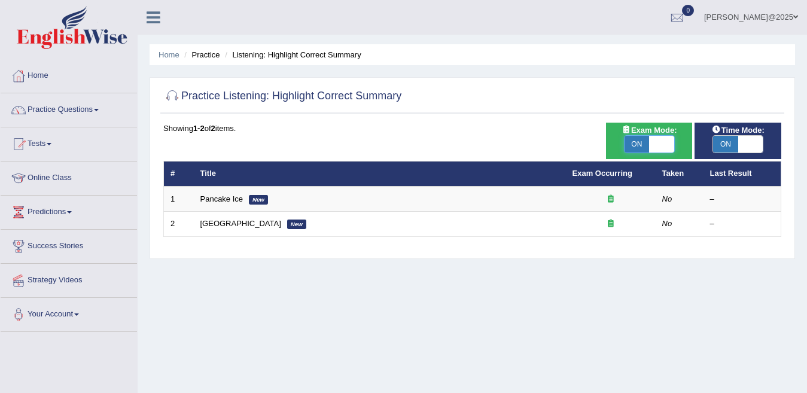
click at [668, 140] on span at bounding box center [661, 144] width 25 height 17
checkbox input "false"
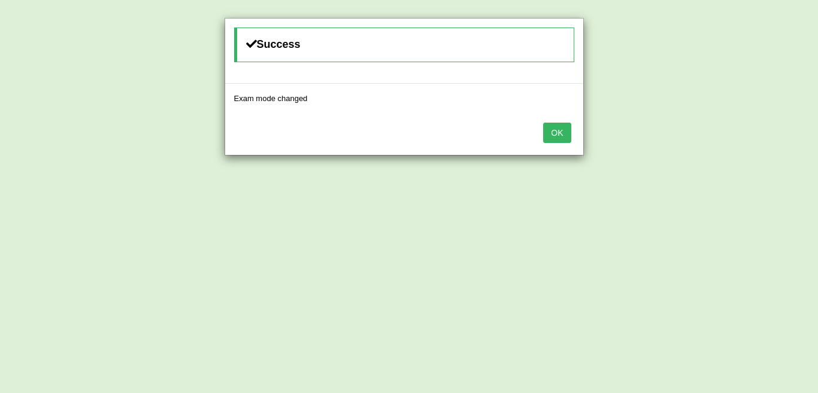
click at [550, 126] on button "OK" at bounding box center [557, 133] width 28 height 20
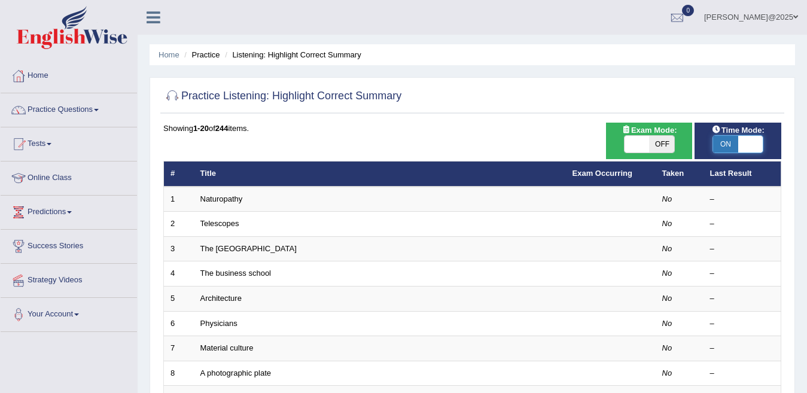
click at [751, 141] on span at bounding box center [751, 144] width 25 height 17
checkbox input "false"
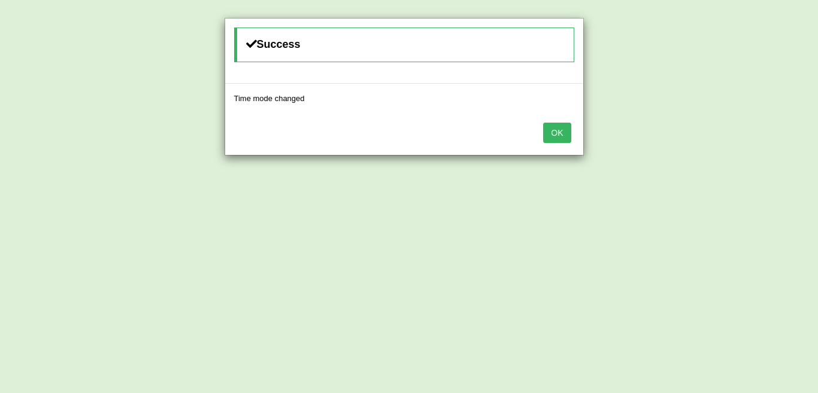
click at [557, 135] on button "OK" at bounding box center [557, 133] width 28 height 20
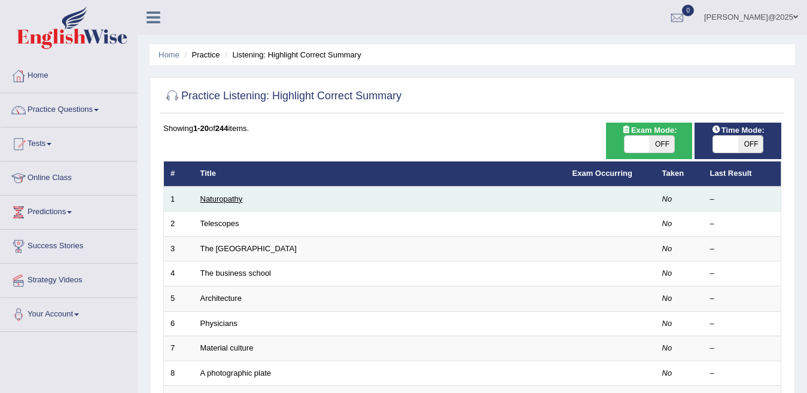
click at [241, 198] on link "Naturopathy" at bounding box center [222, 199] width 42 height 9
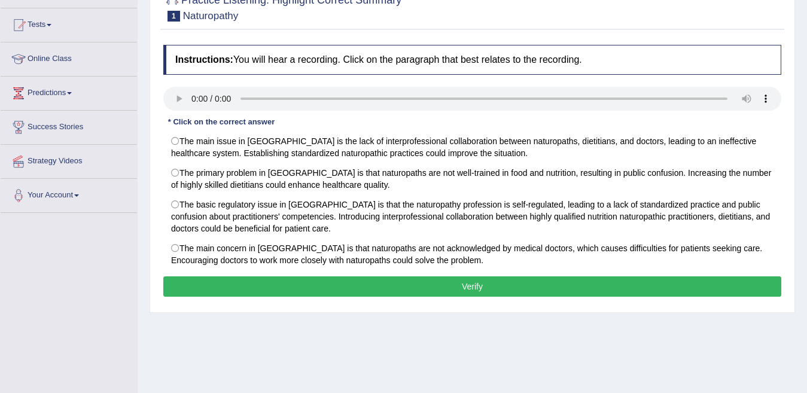
scroll to position [120, 0]
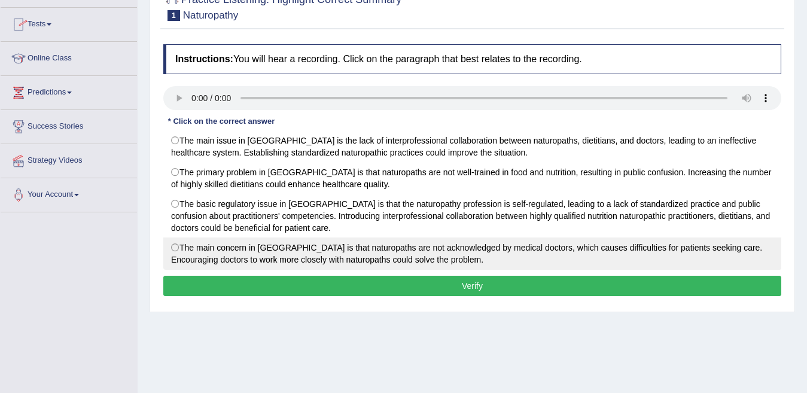
click at [175, 249] on label "The main concern in Australia is that naturopaths are not acknowledged by medic…" at bounding box center [472, 254] width 618 height 32
radio input "true"
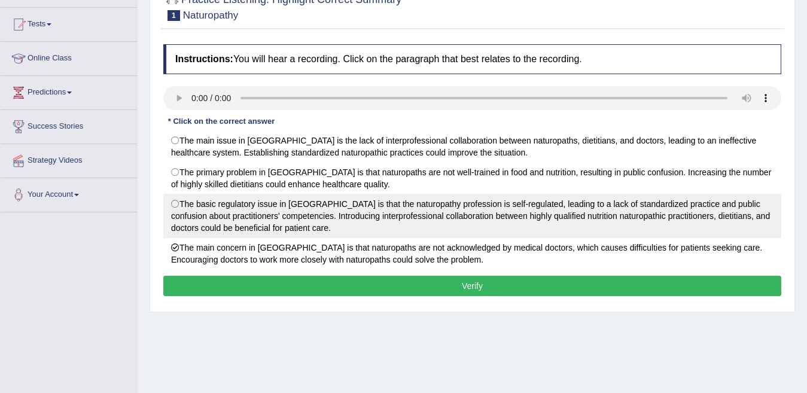
click at [175, 206] on label "The basic regulatory issue in Australia is that the naturopathy profession is s…" at bounding box center [472, 216] width 618 height 44
radio input "true"
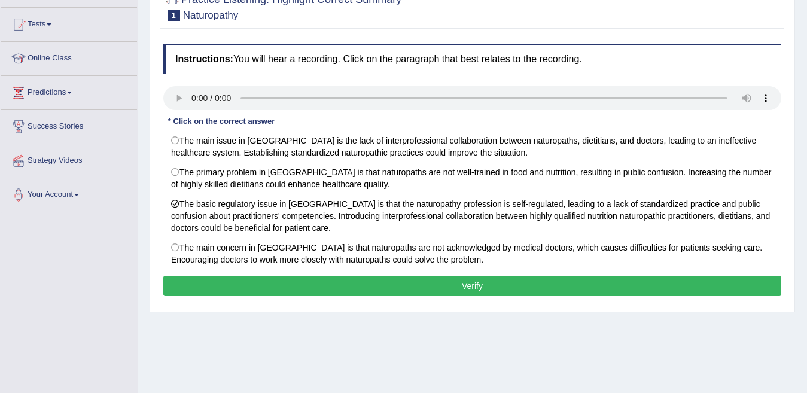
click at [412, 293] on button "Verify" at bounding box center [472, 286] width 618 height 20
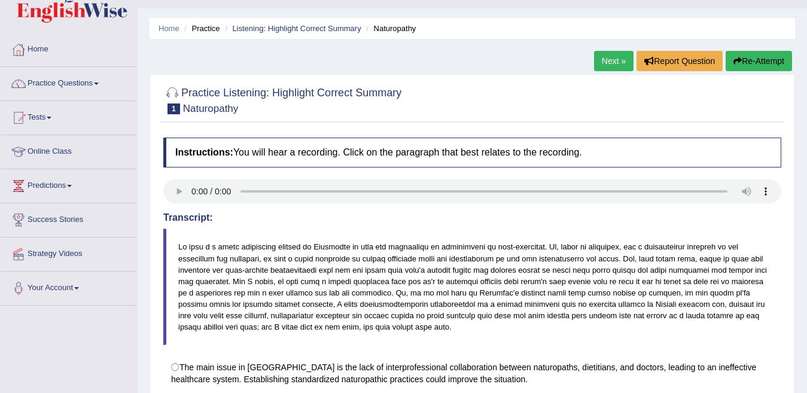
scroll to position [0, 0]
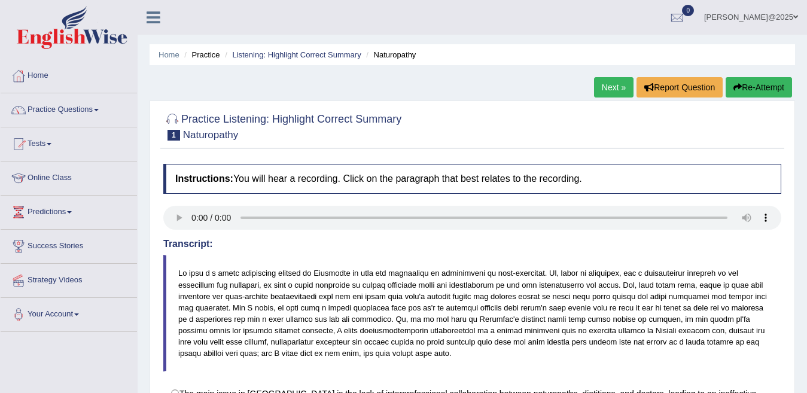
click at [608, 84] on link "Next »" at bounding box center [614, 87] width 40 height 20
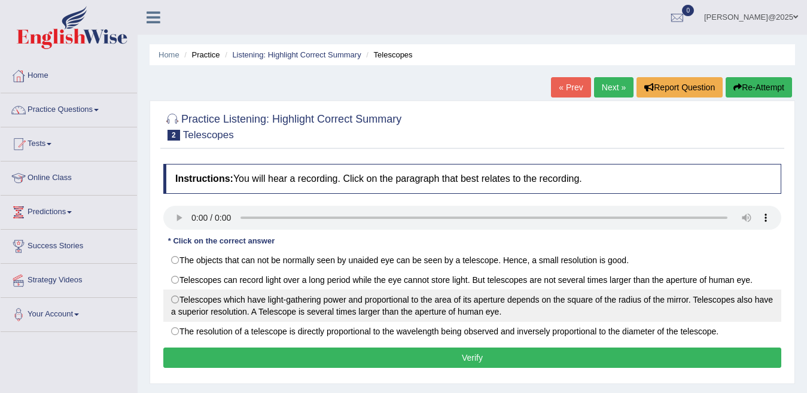
click at [174, 302] on label "Telescopes which have light-gathering power and proportional to the area of its…" at bounding box center [472, 306] width 618 height 32
radio input "true"
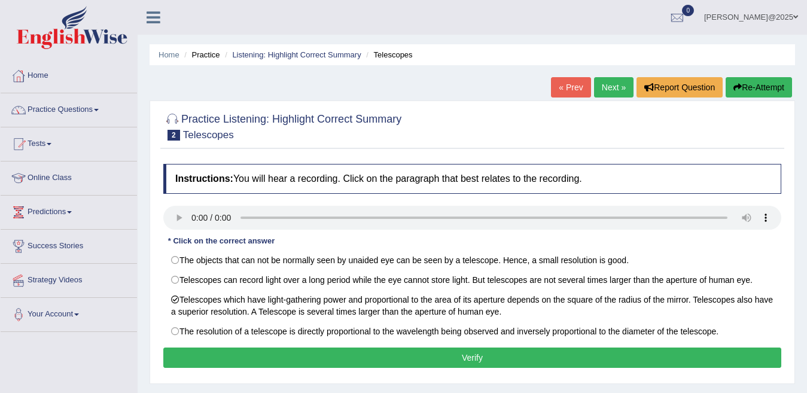
click at [486, 358] on button "Verify" at bounding box center [472, 358] width 618 height 20
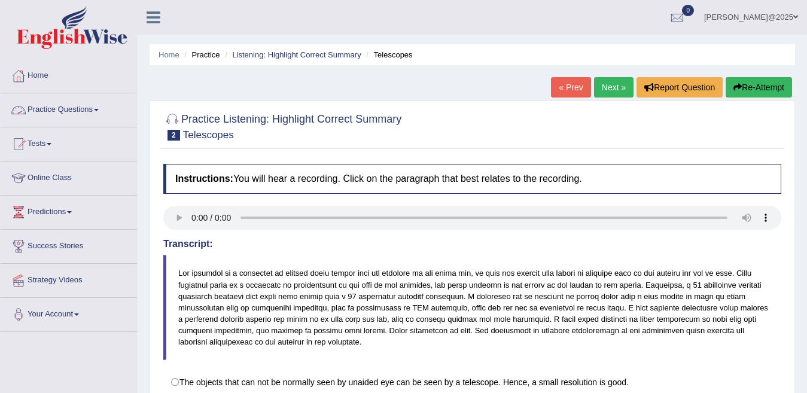
click at [102, 108] on link "Practice Questions" at bounding box center [69, 108] width 136 height 30
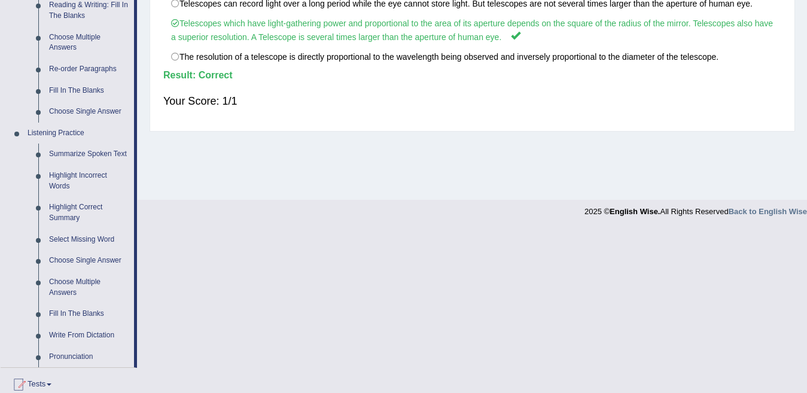
scroll to position [407, 0]
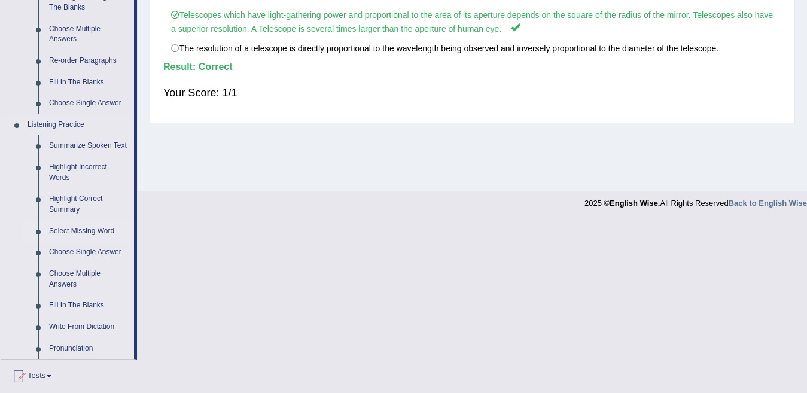
click at [88, 230] on link "Select Missing Word" at bounding box center [89, 232] width 90 height 22
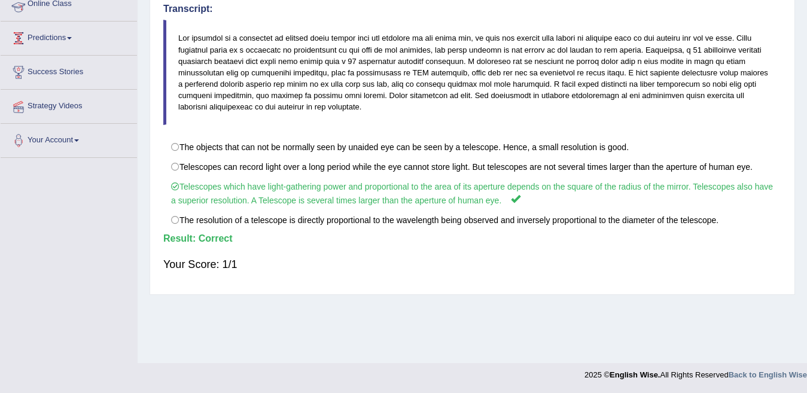
scroll to position [150, 0]
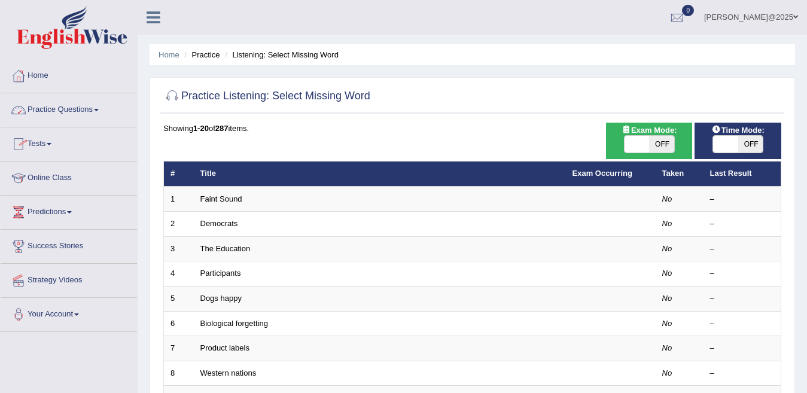
click at [99, 108] on link "Practice Questions" at bounding box center [69, 108] width 136 height 30
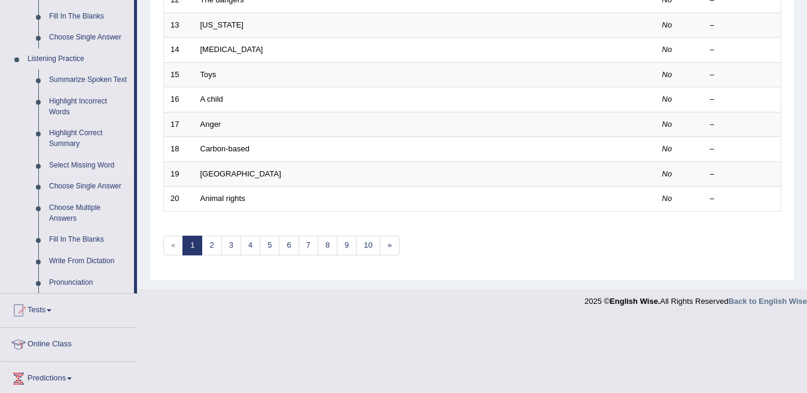
scroll to position [472, 0]
click at [71, 142] on link "Highlight Correct Summary" at bounding box center [89, 140] width 90 height 32
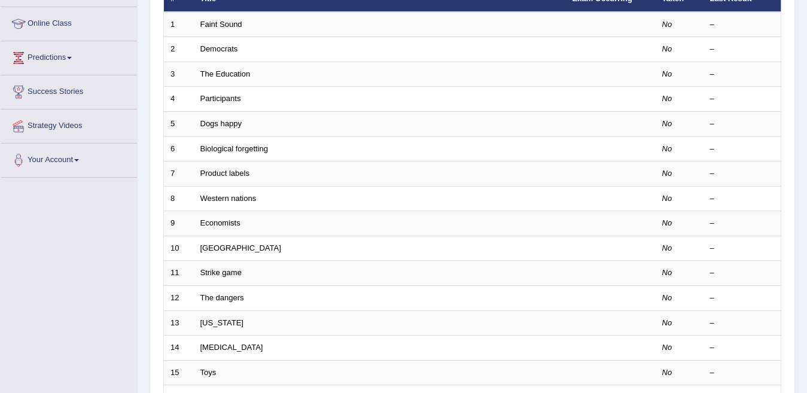
scroll to position [298, 0]
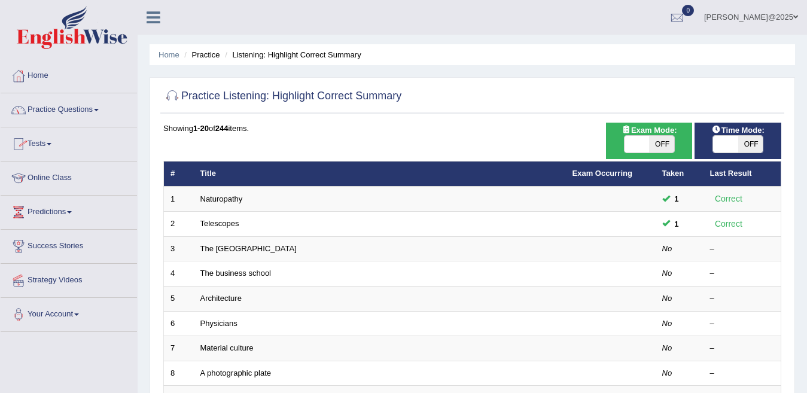
click at [99, 107] on link "Practice Questions" at bounding box center [69, 108] width 136 height 30
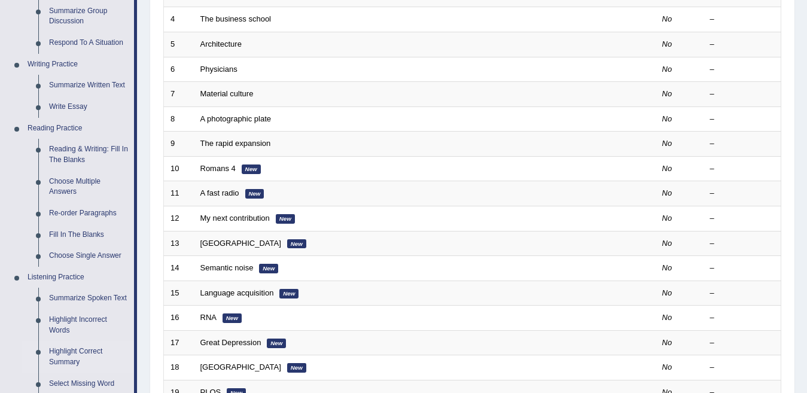
scroll to position [317, 0]
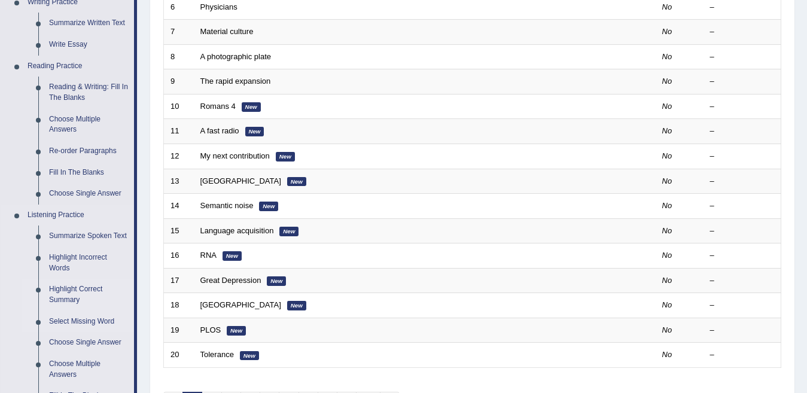
click at [84, 321] on link "Select Missing Word" at bounding box center [89, 322] width 90 height 22
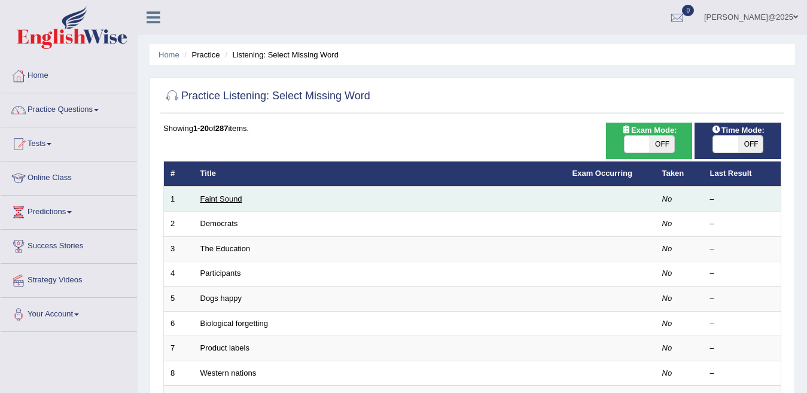
click at [214, 200] on link "Faint Sound" at bounding box center [222, 199] width 42 height 9
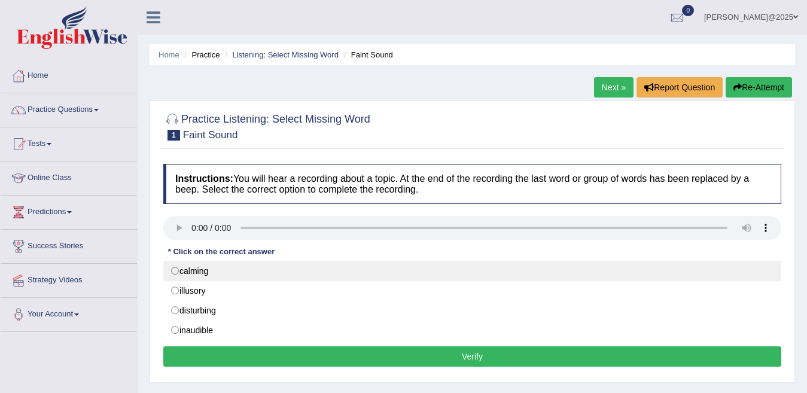
click at [177, 272] on label "calming" at bounding box center [472, 271] width 618 height 20
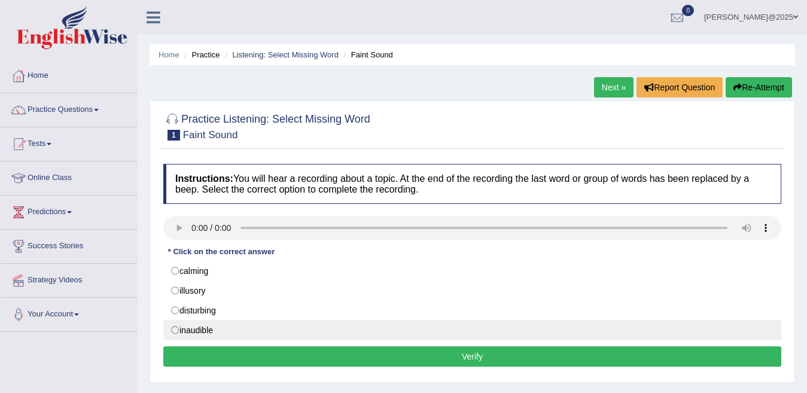
radio input "true"
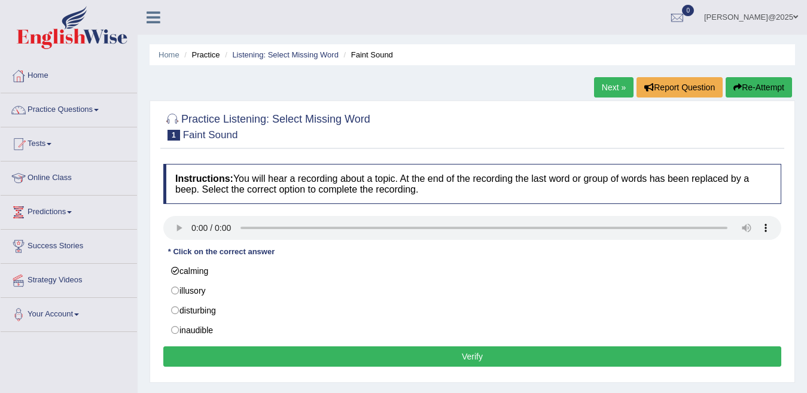
click at [460, 353] on button "Verify" at bounding box center [472, 357] width 618 height 20
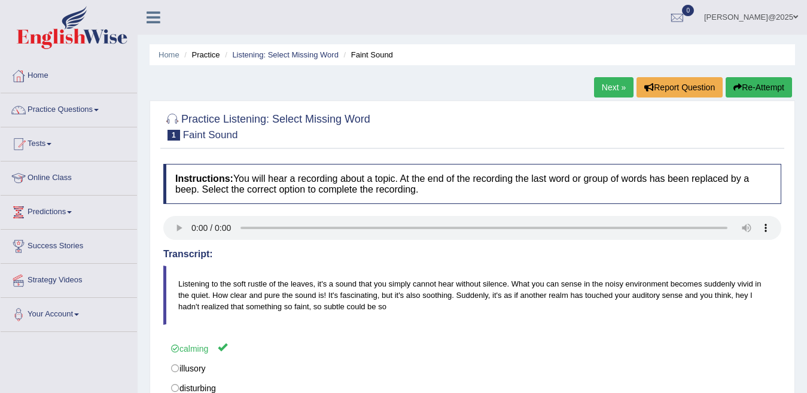
click at [606, 91] on link "Next »" at bounding box center [614, 87] width 40 height 20
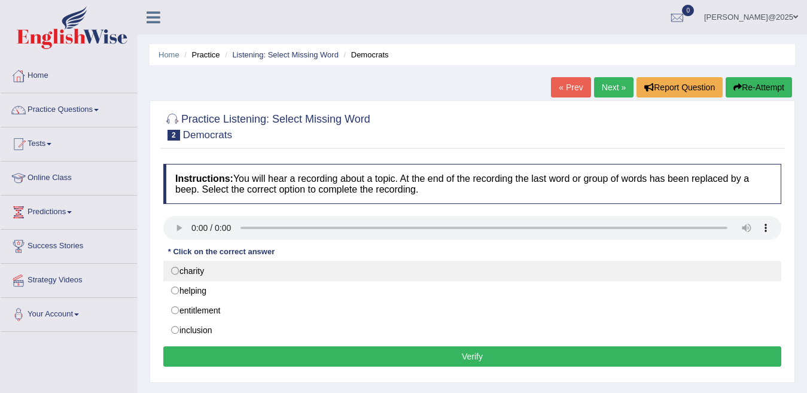
click at [211, 271] on label "charity" at bounding box center [472, 271] width 618 height 20
radio input "true"
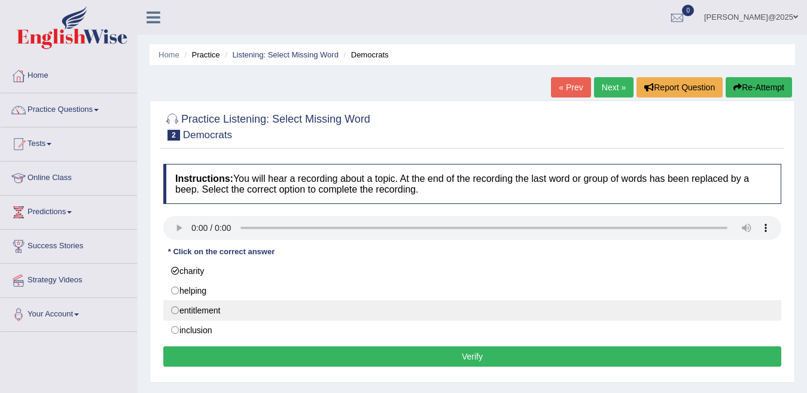
click at [206, 313] on label "entitlement" at bounding box center [472, 310] width 618 height 20
radio input "true"
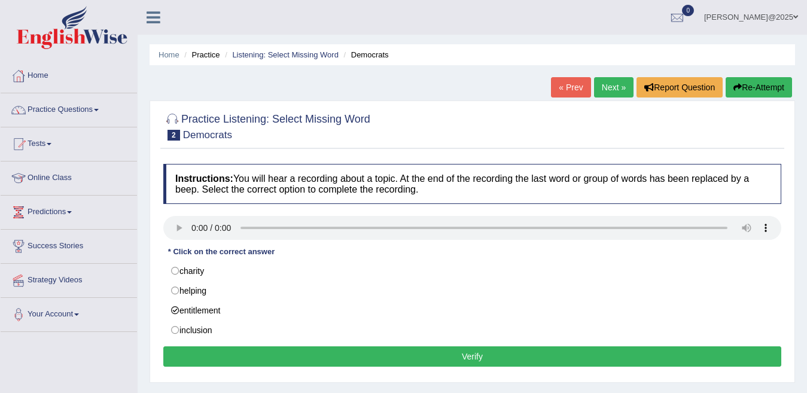
click at [467, 353] on button "Verify" at bounding box center [472, 357] width 618 height 20
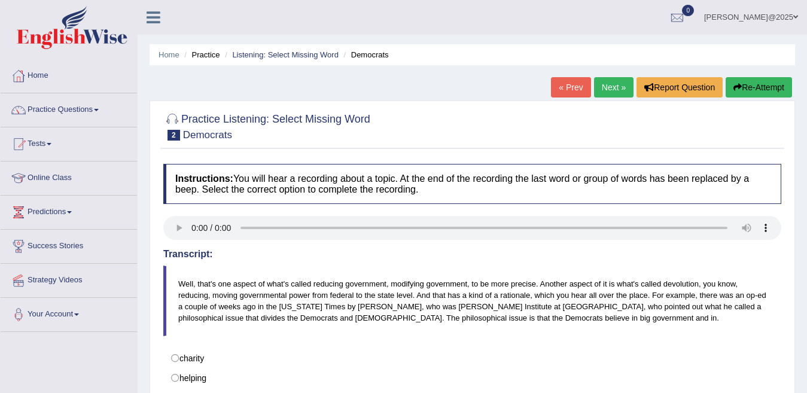
click at [600, 86] on link "Next »" at bounding box center [614, 87] width 40 height 20
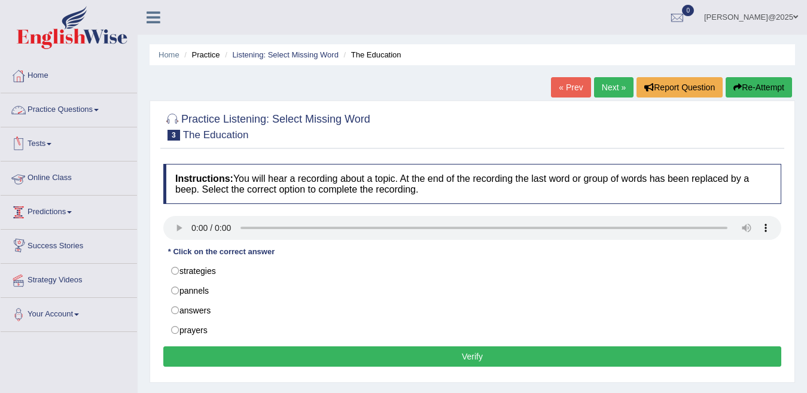
click at [99, 110] on span at bounding box center [96, 110] width 5 height 2
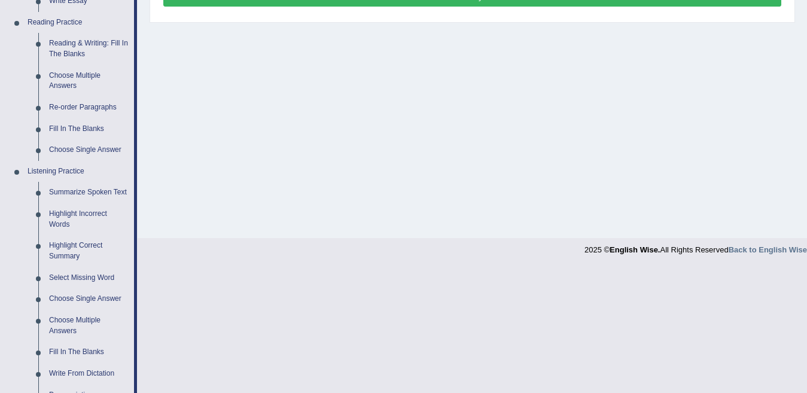
scroll to position [378, 0]
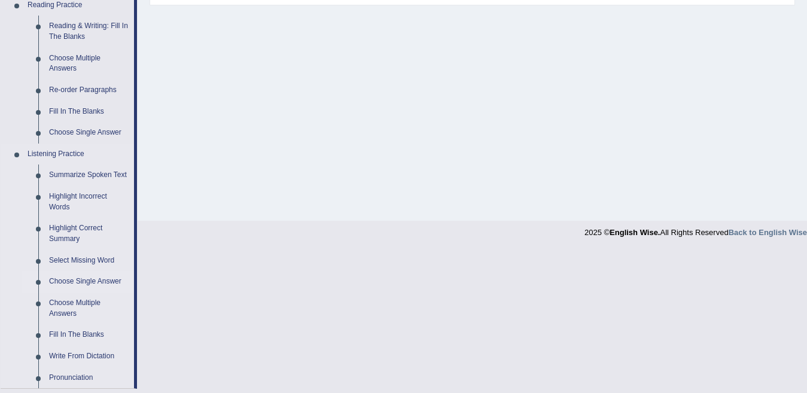
click at [98, 279] on link "Choose Single Answer" at bounding box center [89, 282] width 90 height 22
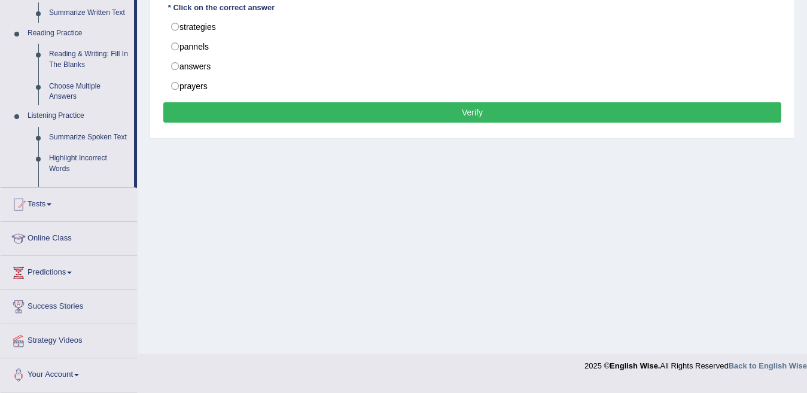
scroll to position [235, 0]
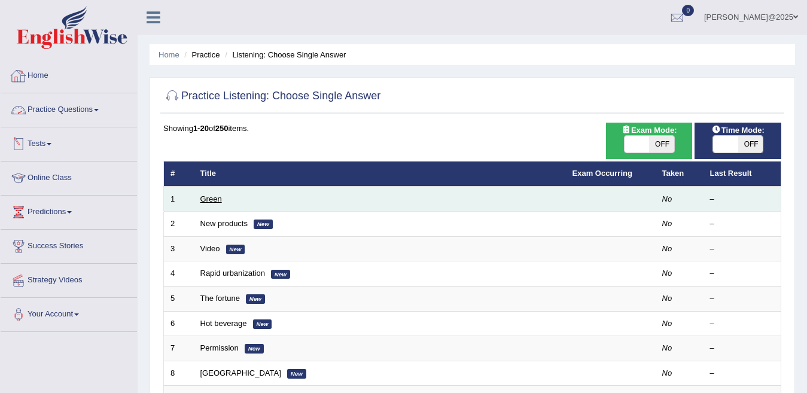
click at [218, 202] on link "Green" at bounding box center [212, 199] width 22 height 9
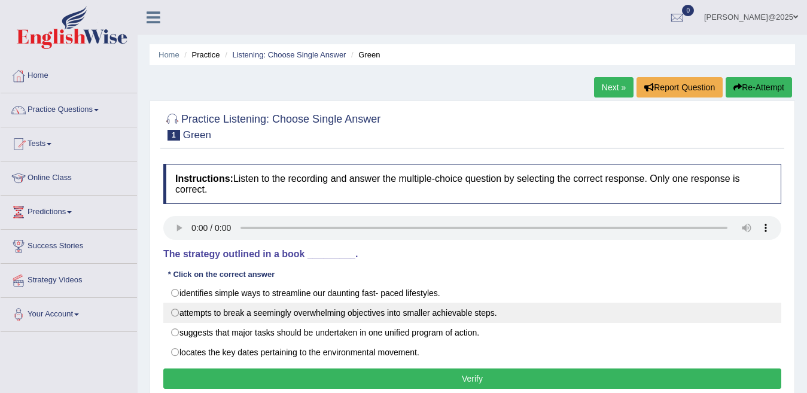
click at [182, 319] on label "attempts to break a seemingly overwhelming objectives into smaller achievable s…" at bounding box center [472, 313] width 618 height 20
radio input "true"
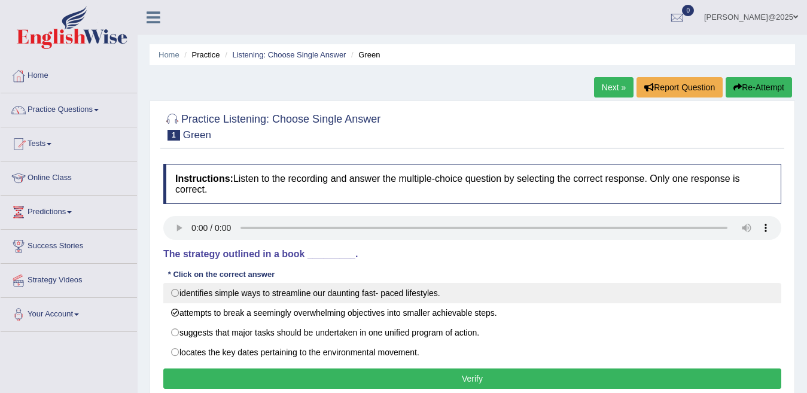
click at [183, 287] on label "identifies simple ways to streamline our daunting fast- paced lifestyles." at bounding box center [472, 293] width 618 height 20
radio input "true"
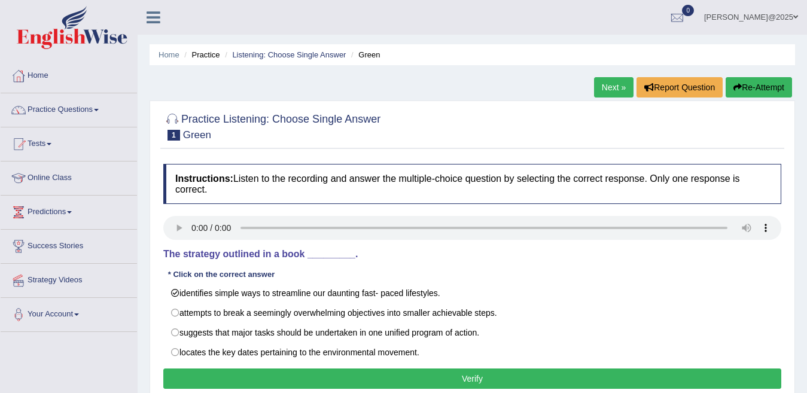
click at [463, 383] on button "Verify" at bounding box center [472, 379] width 618 height 20
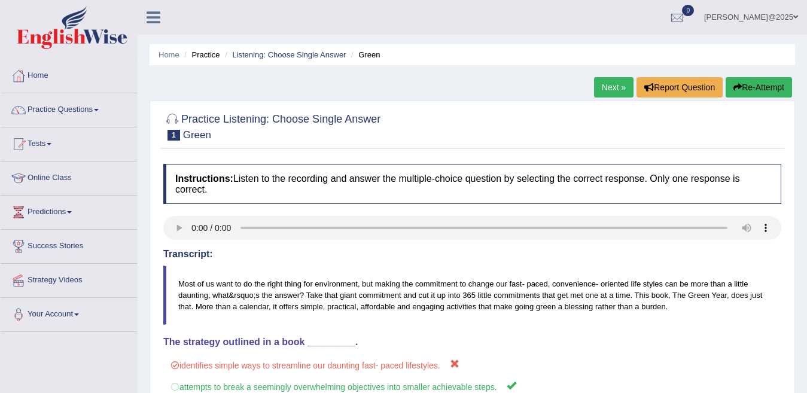
click at [609, 90] on link "Next »" at bounding box center [614, 87] width 40 height 20
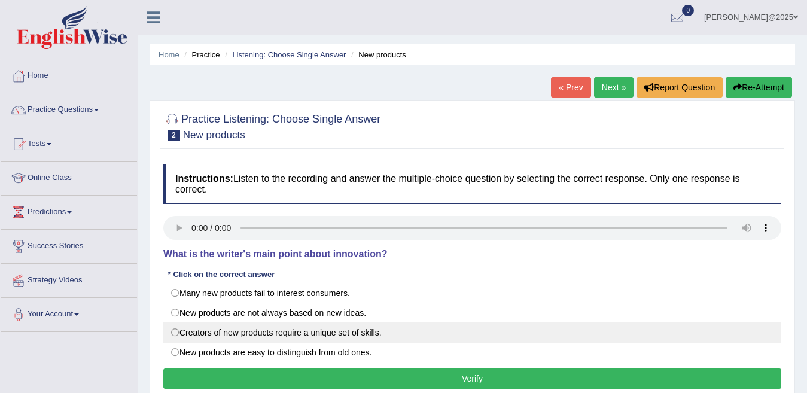
click at [192, 332] on label "Creators of new products require a unique set of skills." at bounding box center [472, 333] width 618 height 20
radio input "true"
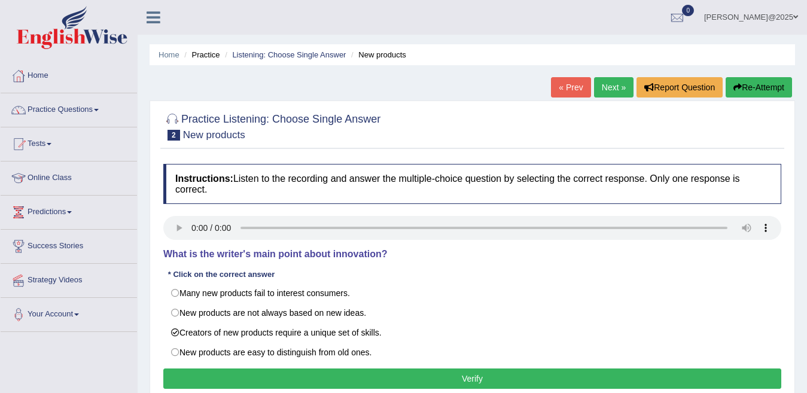
click at [435, 378] on button "Verify" at bounding box center [472, 379] width 618 height 20
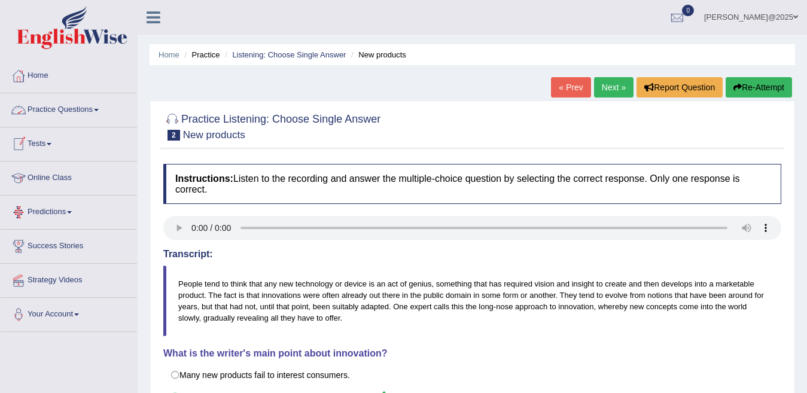
click at [102, 108] on link "Practice Questions" at bounding box center [69, 108] width 136 height 30
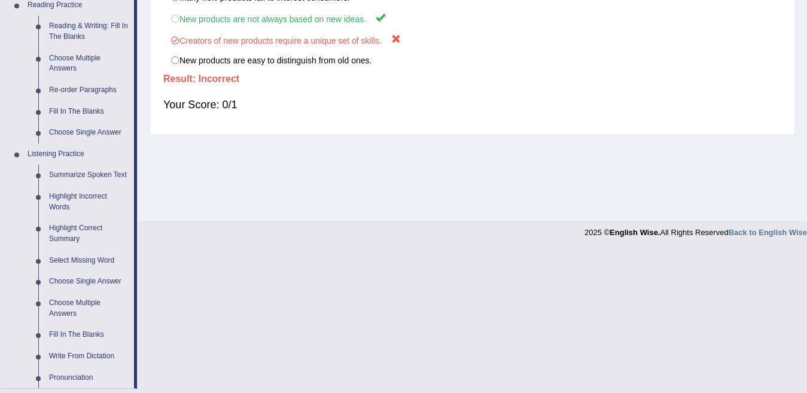
scroll to position [379, 0]
click at [89, 330] on link "Fill In The Blanks" at bounding box center [89, 334] width 90 height 22
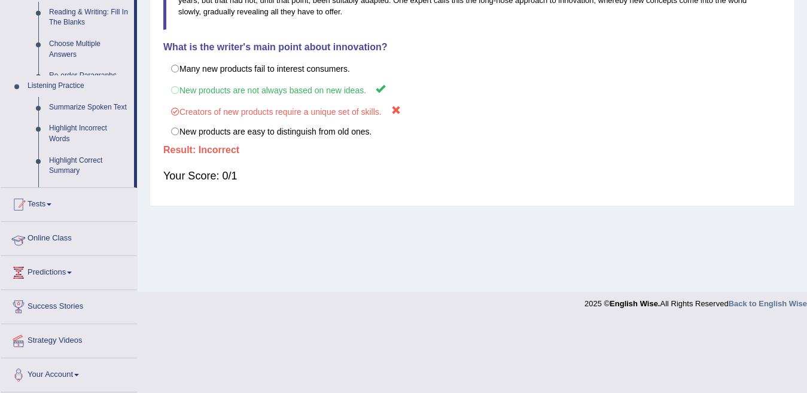
scroll to position [235, 0]
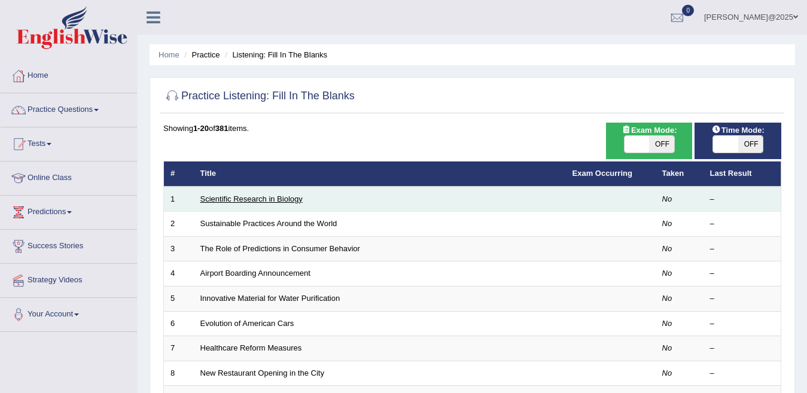
click at [280, 199] on link "Scientific Research in Biology" at bounding box center [252, 199] width 102 height 9
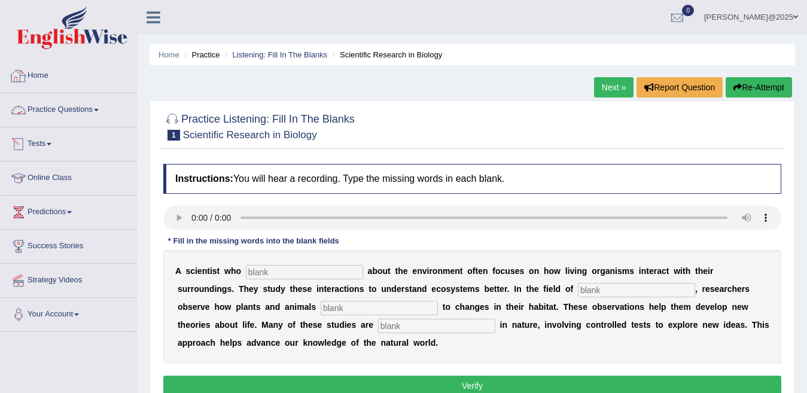
click at [287, 278] on input "text" at bounding box center [304, 272] width 117 height 14
click at [296, 272] on input "text" at bounding box center [304, 272] width 117 height 14
click at [324, 269] on input "text" at bounding box center [304, 272] width 117 height 14
type input "Cares"
click at [578, 290] on input "text" at bounding box center [636, 290] width 117 height 14
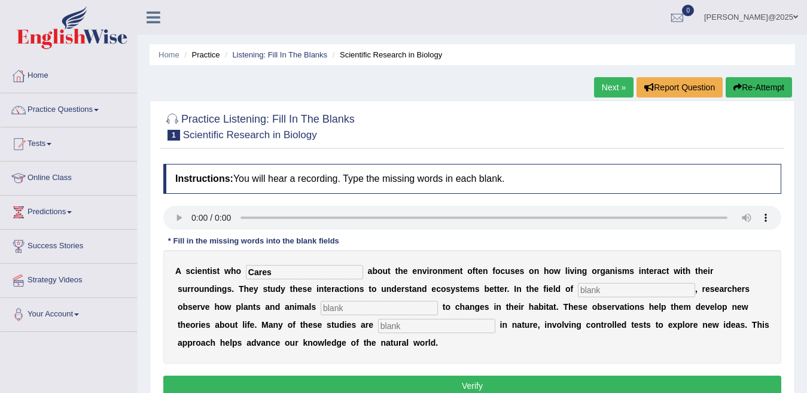
type input "v"
type input "biology"
click at [321, 305] on input "text" at bounding box center [379, 308] width 117 height 14
type input "respond"
click at [378, 330] on input "text" at bounding box center [436, 326] width 117 height 14
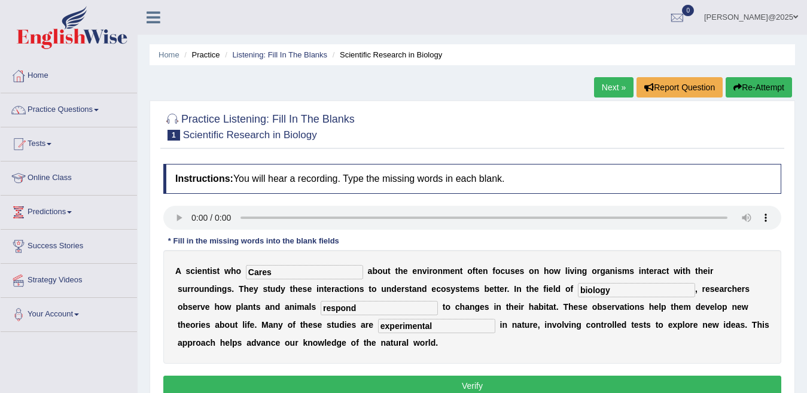
type input "experimental"
click at [474, 392] on button "Verify" at bounding box center [472, 386] width 618 height 20
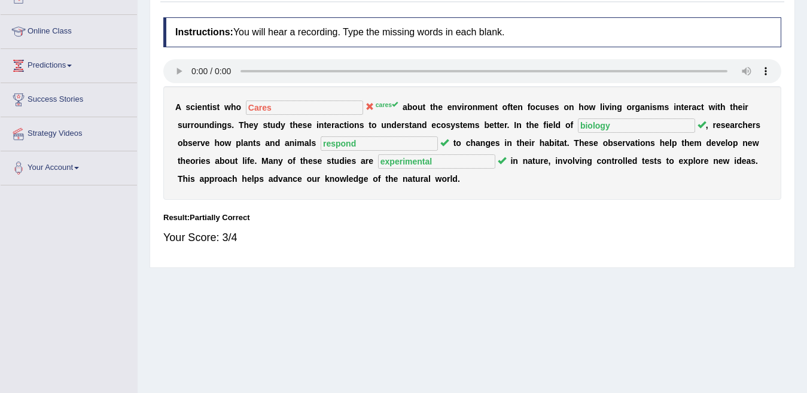
scroll to position [22, 0]
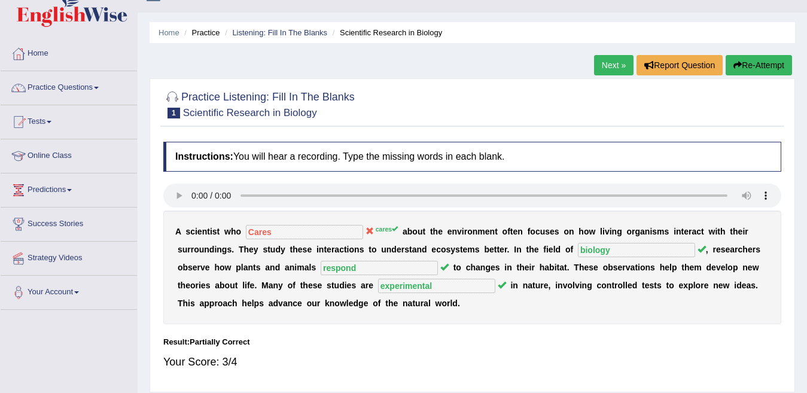
click at [602, 65] on link "Next »" at bounding box center [614, 65] width 40 height 20
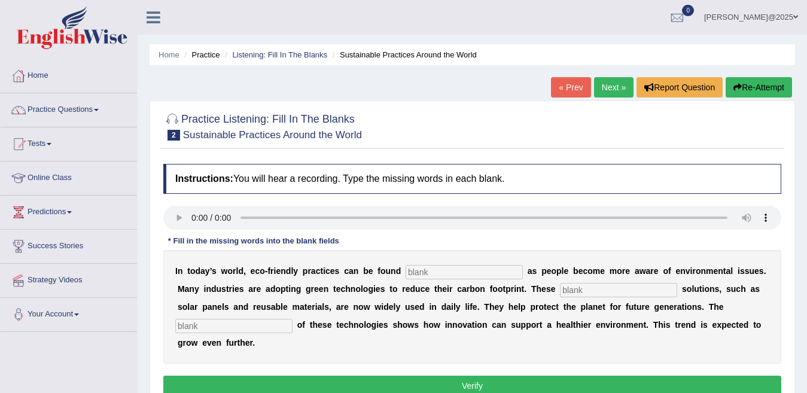
click at [438, 272] on input "text" at bounding box center [464, 272] width 117 height 14
type input "everywhere"
click at [560, 287] on input "text" at bounding box center [618, 290] width 117 height 14
type input "sustainable"
click at [293, 319] on input "text" at bounding box center [233, 326] width 117 height 14
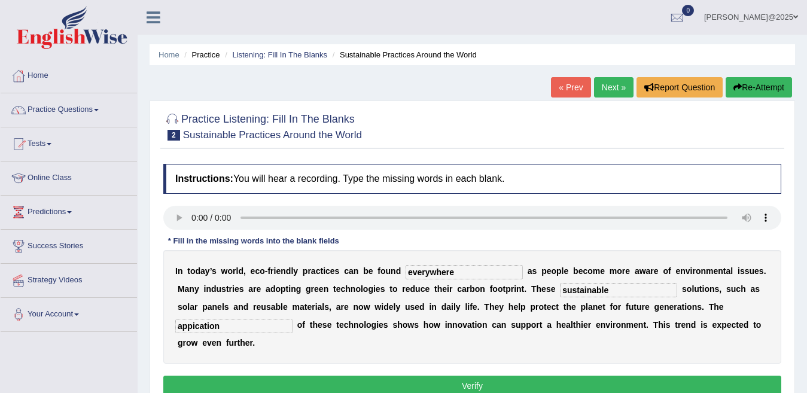
type input "appication"
click at [477, 376] on button "Verify" at bounding box center [472, 386] width 618 height 20
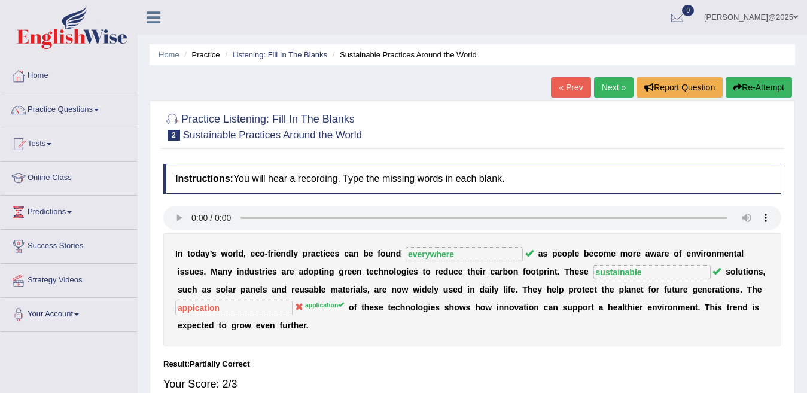
click at [599, 93] on link "Next »" at bounding box center [614, 87] width 40 height 20
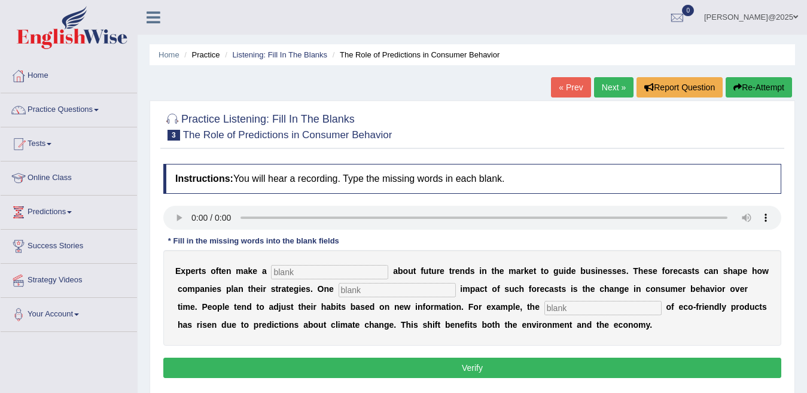
click at [283, 272] on input "text" at bounding box center [329, 272] width 117 height 14
type input "pridiction"
click at [352, 288] on input "text" at bounding box center [397, 290] width 117 height 14
type input "profound"
click at [545, 308] on input "text" at bounding box center [603, 308] width 117 height 14
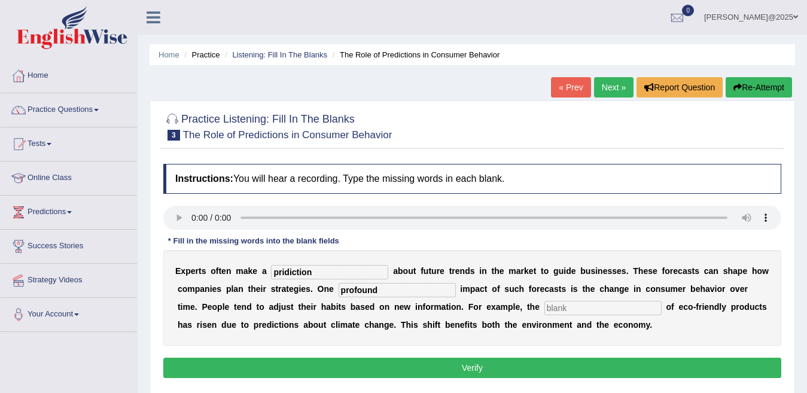
click at [545, 308] on input "text" at bounding box center [603, 308] width 117 height 14
type input "consumption"
click at [469, 369] on button "Verify" at bounding box center [472, 368] width 618 height 20
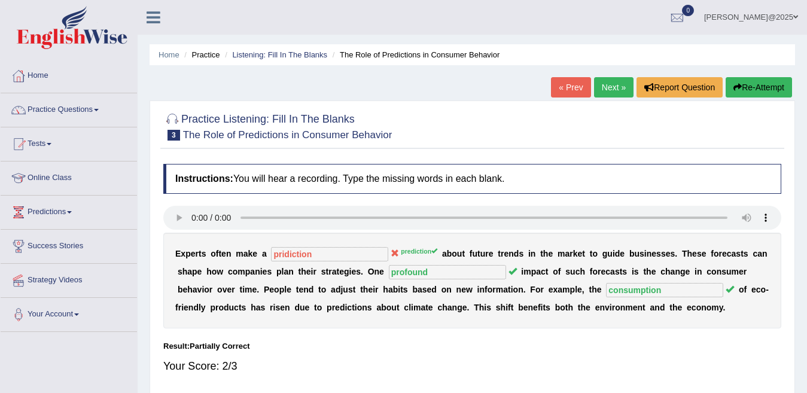
click at [609, 86] on link "Next »" at bounding box center [614, 87] width 40 height 20
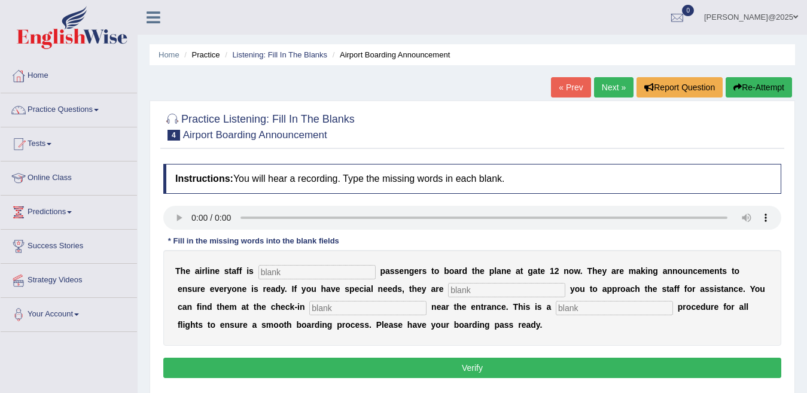
click at [274, 271] on input "text" at bounding box center [317, 272] width 117 height 14
click at [259, 271] on input "iviting" at bounding box center [317, 272] width 117 height 14
type input "inviting"
click at [448, 289] on input "text" at bounding box center [506, 290] width 117 height 14
type input "requiring"
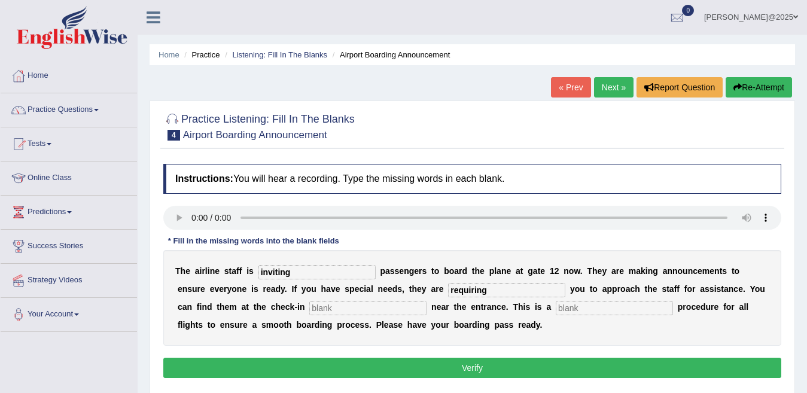
click at [309, 307] on input "text" at bounding box center [367, 308] width 117 height 14
type input "desk"
click at [556, 308] on input "text" at bounding box center [614, 308] width 117 height 14
type input "regular"
click at [451, 368] on button "Verify" at bounding box center [472, 368] width 618 height 20
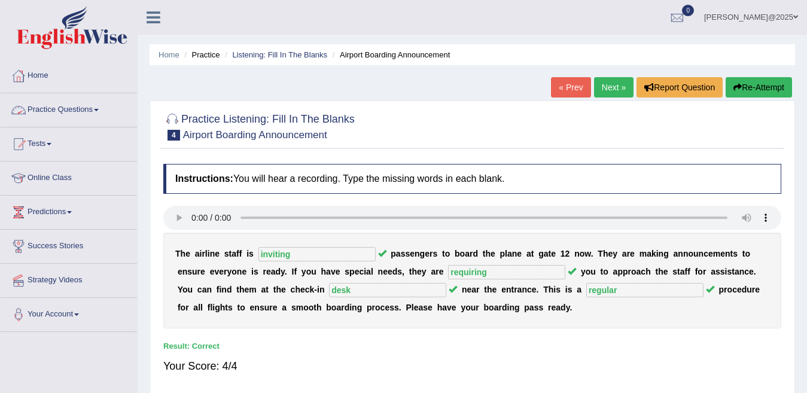
click at [97, 111] on link "Practice Questions" at bounding box center [69, 108] width 136 height 30
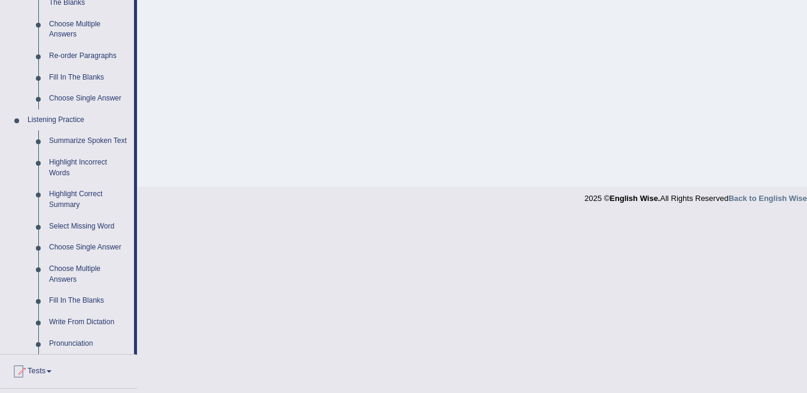
scroll to position [442, 0]
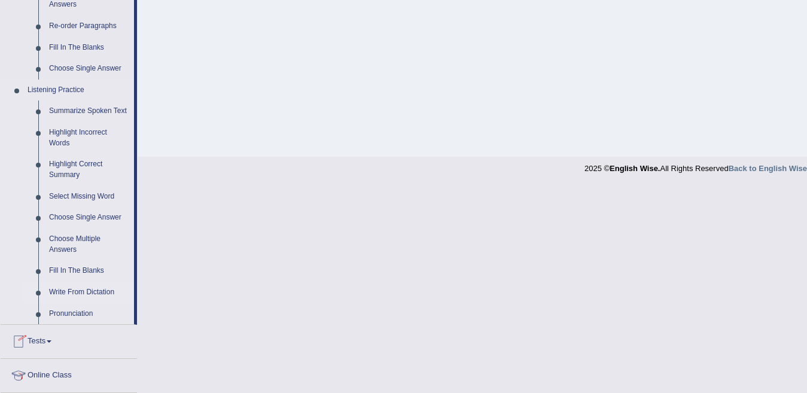
click at [80, 291] on link "Write From Dictation" at bounding box center [89, 293] width 90 height 22
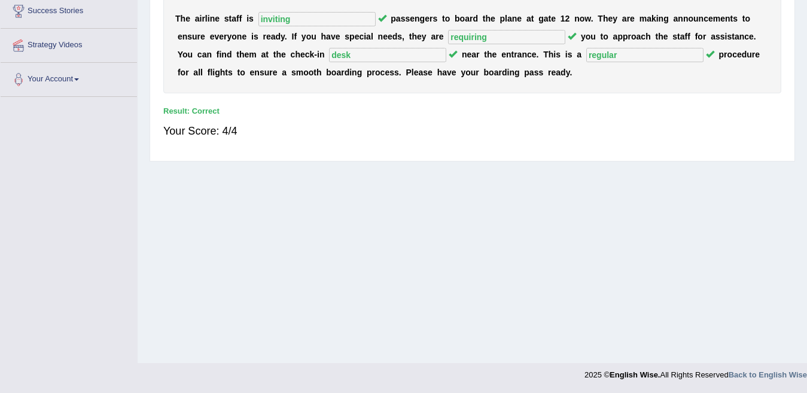
scroll to position [150, 0]
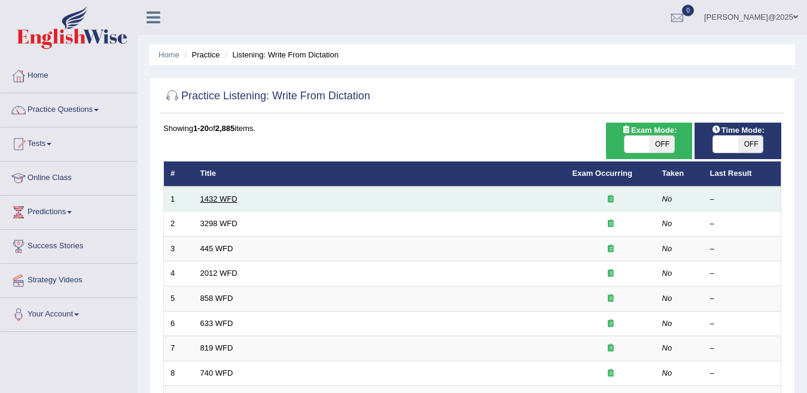
click at [220, 196] on link "1432 WFD" at bounding box center [219, 199] width 37 height 9
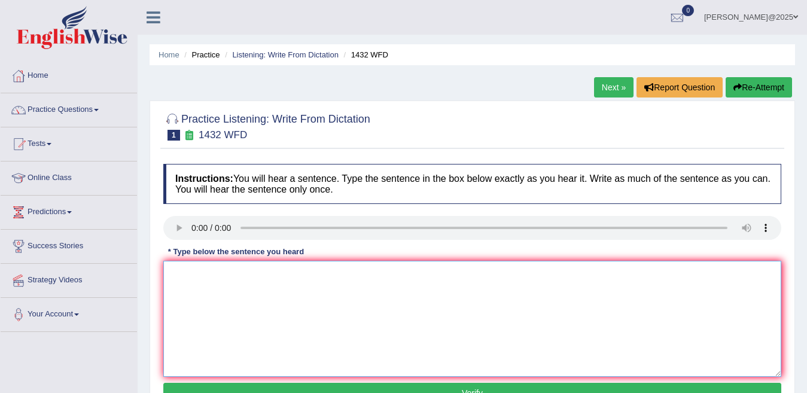
click at [200, 272] on textarea at bounding box center [472, 319] width 618 height 116
click at [190, 273] on textarea "To enrich screen reader interactions, please activate Accessibility in Grammarl…" at bounding box center [472, 319] width 618 height 116
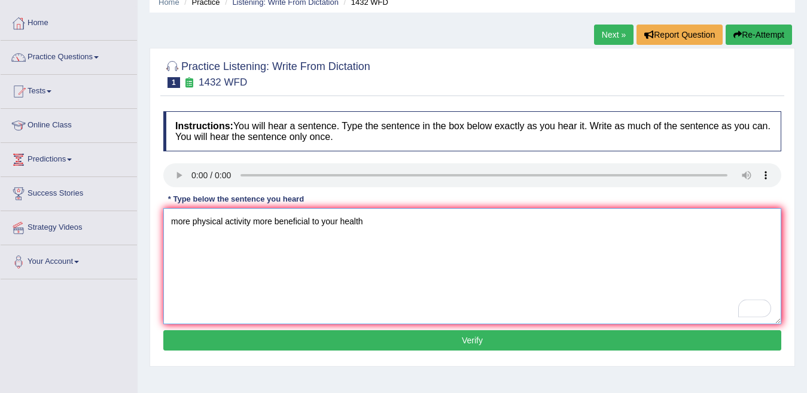
scroll to position [112, 0]
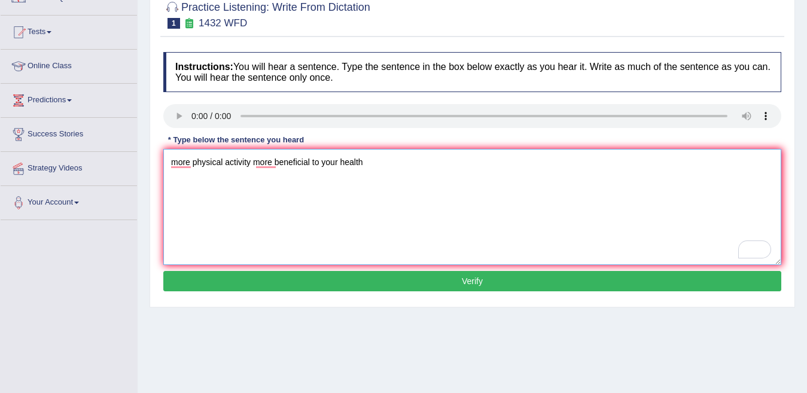
click at [254, 162] on textarea "more physical activity more beneficial to your health" at bounding box center [472, 207] width 618 height 116
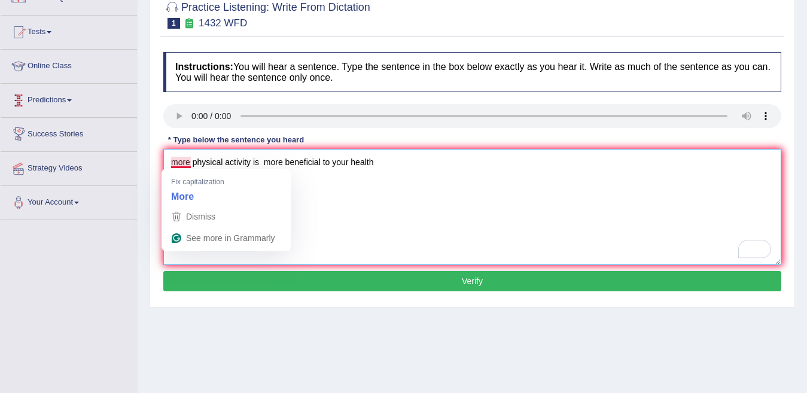
click at [179, 162] on textarea "more physical activity is more beneficial to your health" at bounding box center [472, 207] width 618 height 116
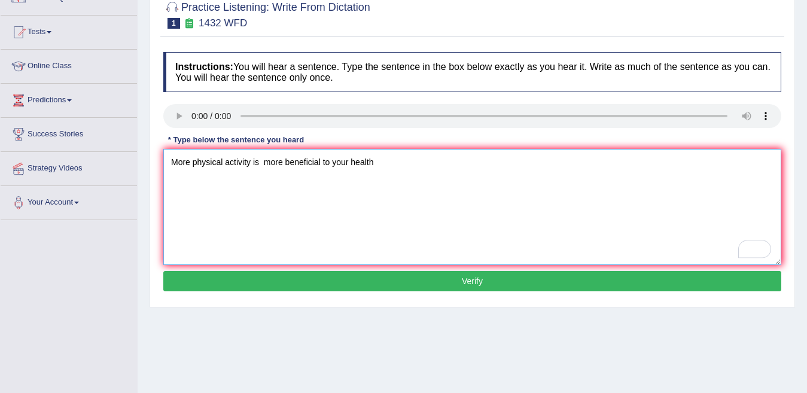
click at [386, 164] on textarea "More physical activity is more beneficial to your health" at bounding box center [472, 207] width 618 height 116
type textarea "More physical activity is more beneficial to your health."
click at [454, 278] on button "Verify" at bounding box center [472, 281] width 618 height 20
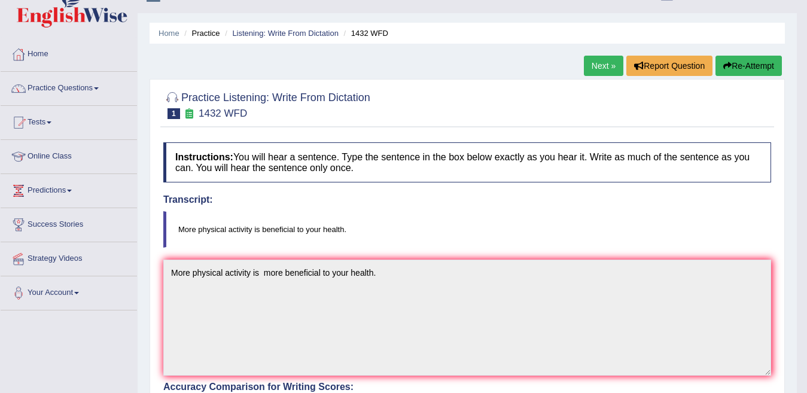
scroll to position [0, 0]
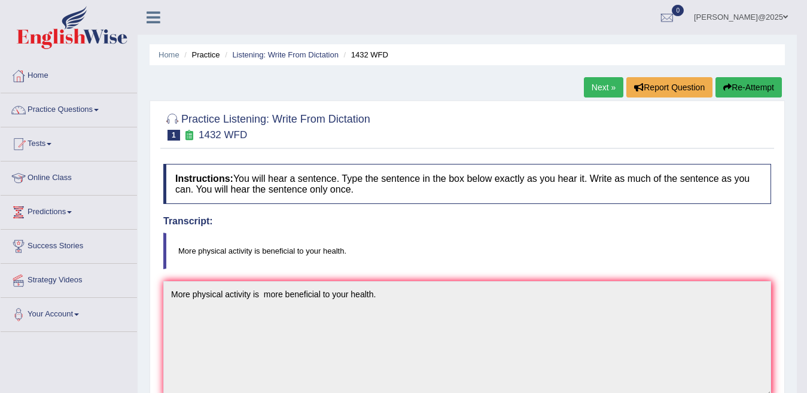
click at [585, 93] on link "Next »" at bounding box center [604, 87] width 40 height 20
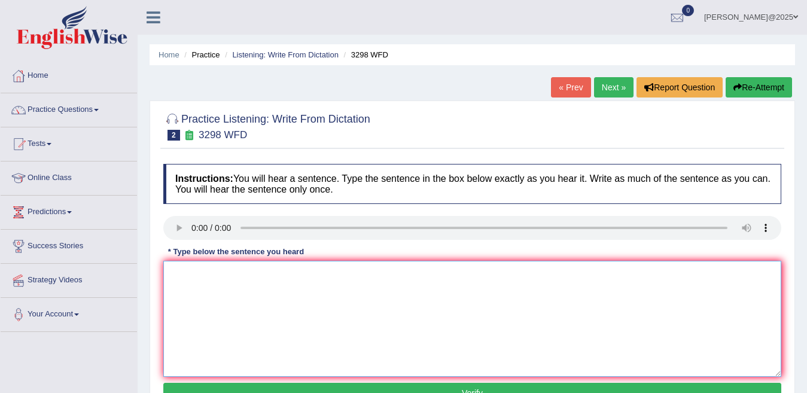
click at [190, 288] on textarea at bounding box center [472, 319] width 618 height 116
type textarea "Animal behaviour more distinct compare to human behaviour aspects."
click at [494, 385] on button "Verify" at bounding box center [472, 393] width 618 height 20
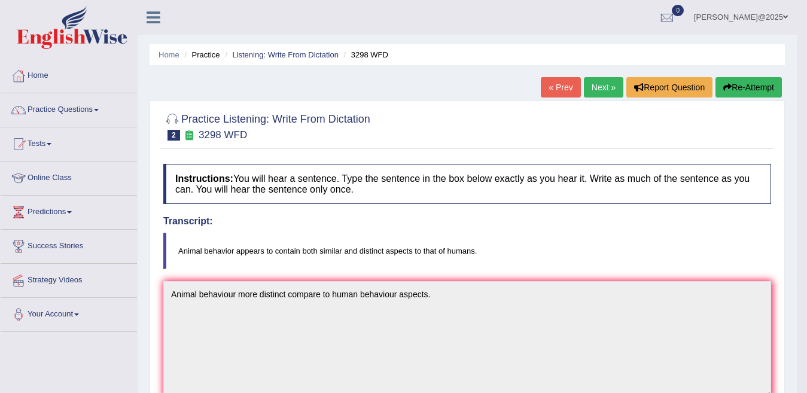
click at [749, 96] on button "Re-Attempt" at bounding box center [749, 87] width 66 height 20
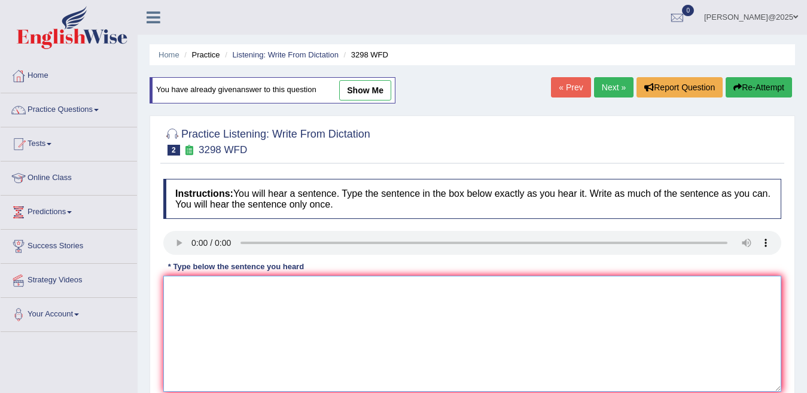
click at [183, 291] on textarea at bounding box center [472, 334] width 618 height 116
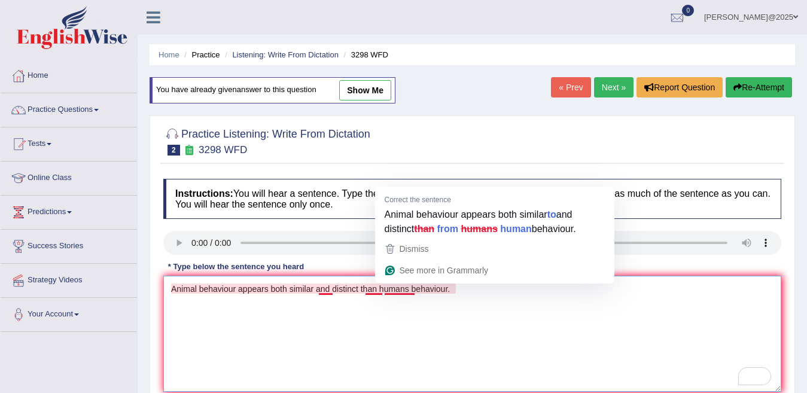
click at [376, 288] on textarea "Animal behaviour appears both similar and distinct than humans behaviour." at bounding box center [472, 334] width 618 height 116
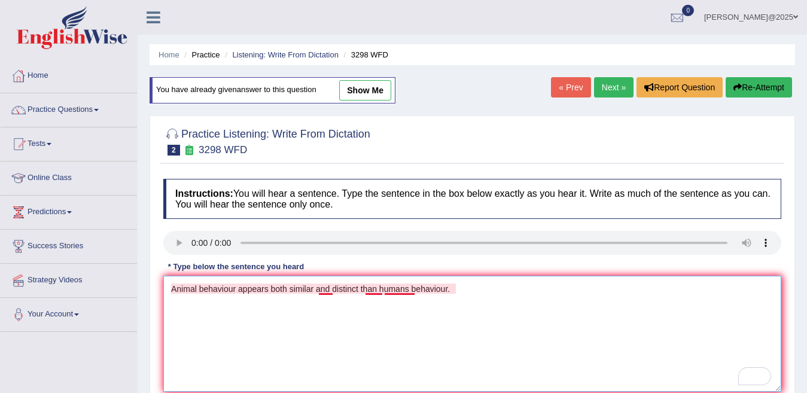
click at [379, 288] on textarea "Animal behaviour appears both similar and distinct than humans behaviour." at bounding box center [472, 334] width 618 height 116
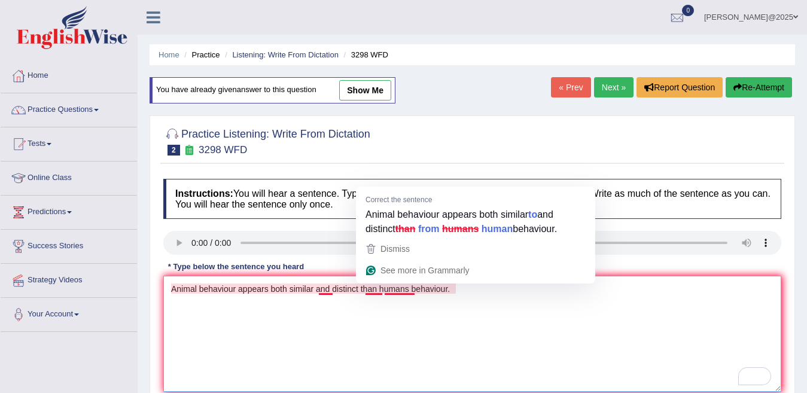
click at [324, 293] on textarea "Animal behaviour appears both similar and distinct than humans behaviour." at bounding box center [472, 334] width 618 height 116
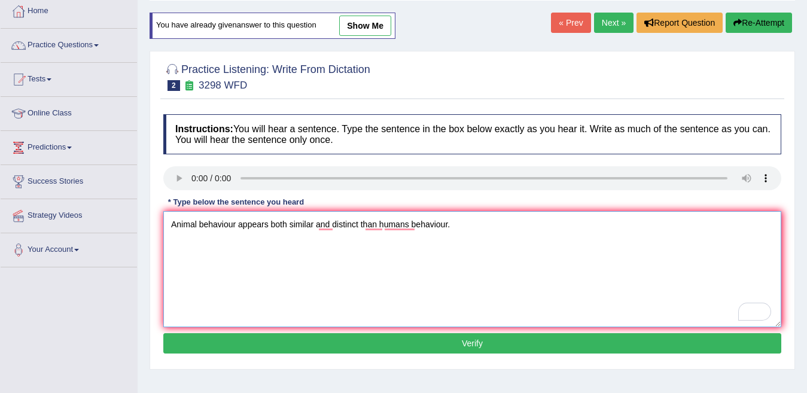
scroll to position [115, 0]
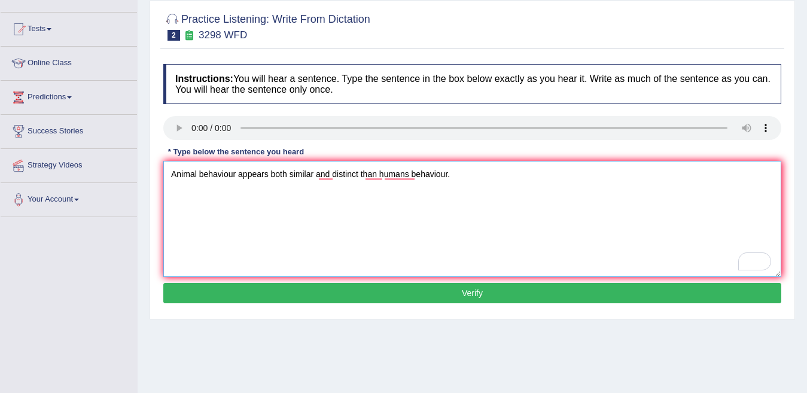
type textarea "Animal behaviour appears both similar and distinct than humans behaviour."
click at [476, 297] on button "Verify" at bounding box center [472, 293] width 618 height 20
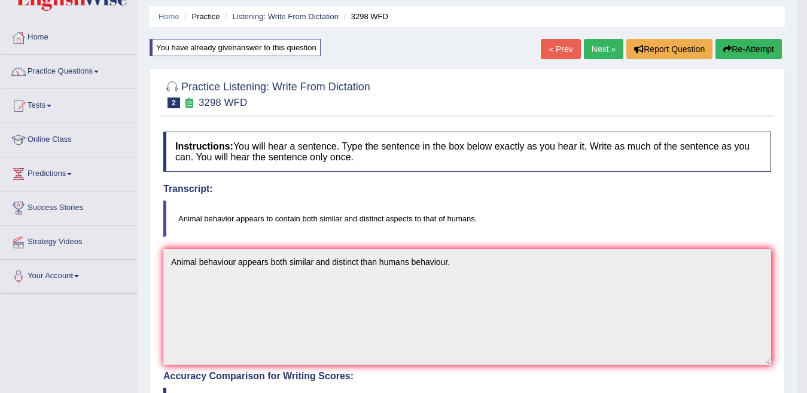
scroll to position [0, 0]
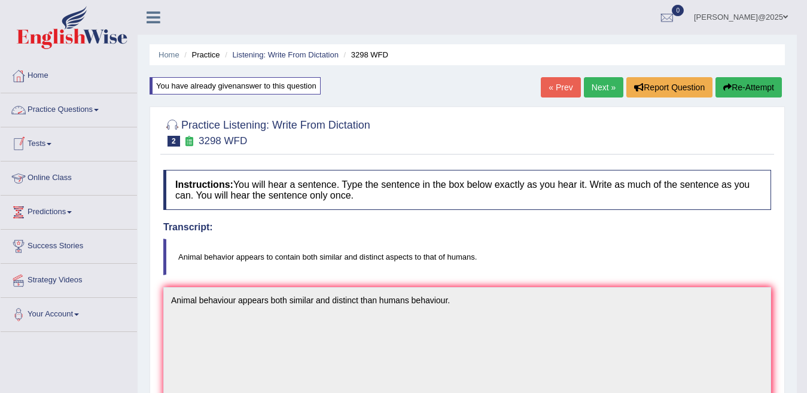
click at [101, 108] on link "Practice Questions" at bounding box center [69, 108] width 136 height 30
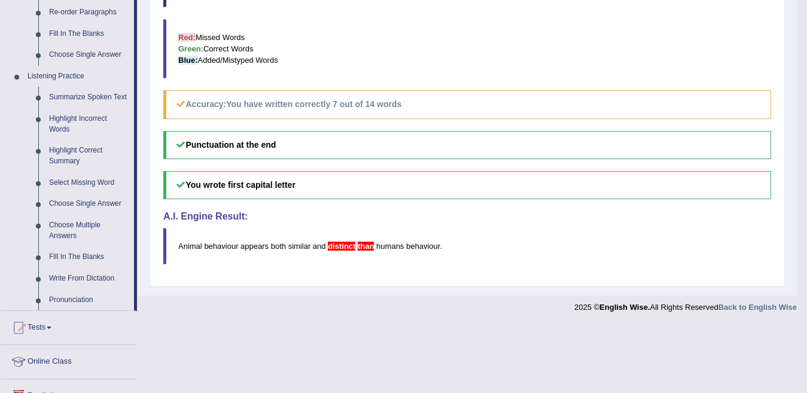
scroll to position [462, 0]
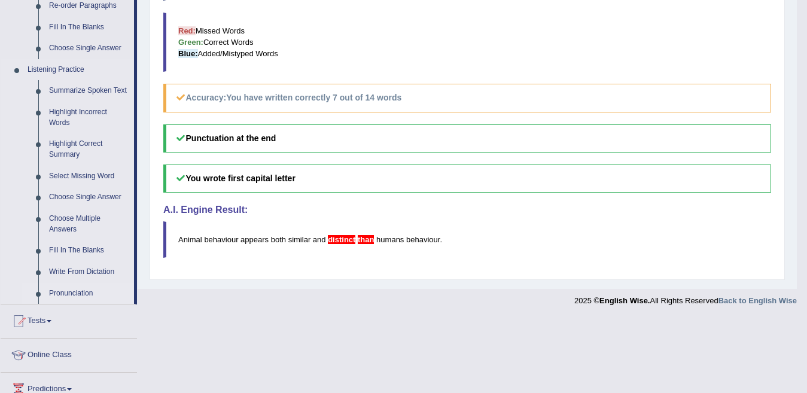
click at [93, 294] on link "Pronunciation" at bounding box center [89, 294] width 90 height 22
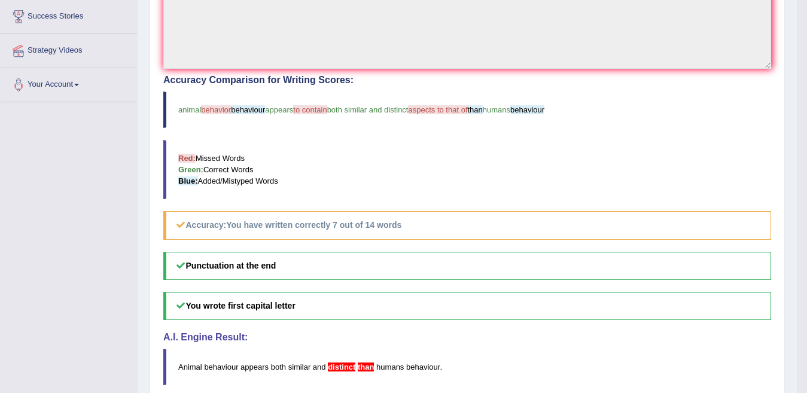
scroll to position [177, 0]
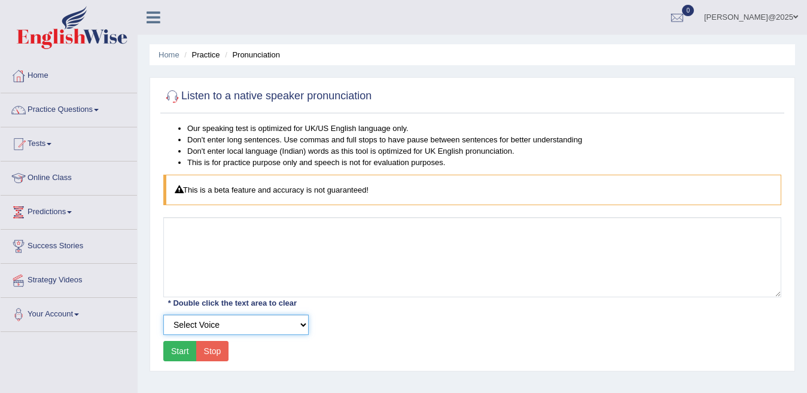
click at [259, 329] on select "Select Voice UK English [DEMOGRAPHIC_DATA] UK English [DEMOGRAPHIC_DATA]" at bounding box center [235, 325] width 145 height 20
select select "2"
click at [163, 315] on select "Select Voice UK English [DEMOGRAPHIC_DATA] UK English [DEMOGRAPHIC_DATA]" at bounding box center [235, 325] width 145 height 20
click at [172, 356] on button "Start" at bounding box center [180, 351] width 34 height 20
click at [178, 344] on button "Start" at bounding box center [180, 351] width 34 height 20
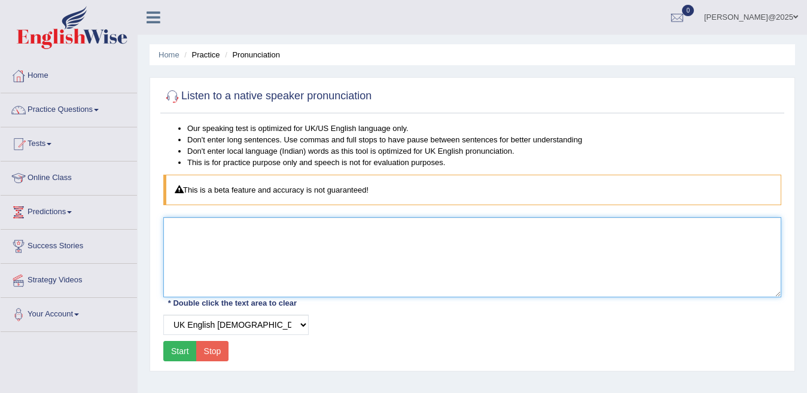
click at [206, 229] on textarea at bounding box center [472, 257] width 618 height 80
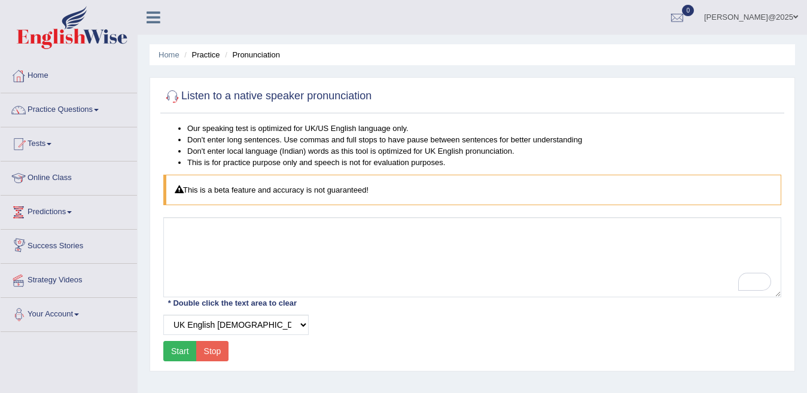
click at [259, 196] on div "This is a beta feature and accuracy is not guaranteed!" at bounding box center [472, 190] width 618 height 31
click at [256, 54] on li "Pronunciation" at bounding box center [251, 54] width 58 height 11
click at [95, 113] on link "Practice Questions" at bounding box center [69, 108] width 136 height 30
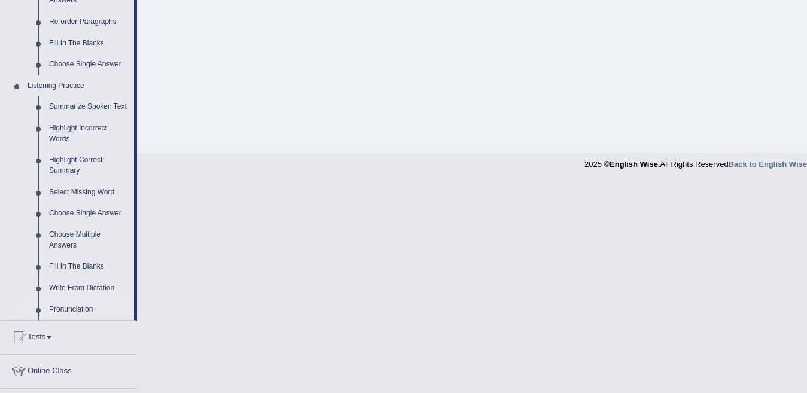
scroll to position [448, 0]
click at [81, 308] on link "Pronunciation" at bounding box center [89, 308] width 90 height 22
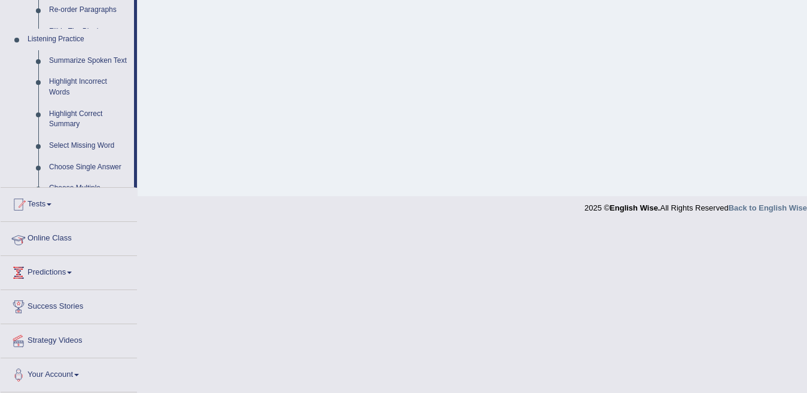
scroll to position [257, 0]
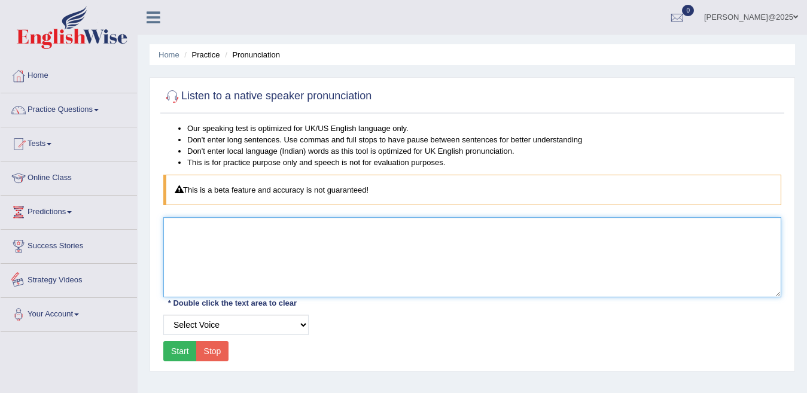
click at [235, 251] on textarea at bounding box center [472, 257] width 618 height 80
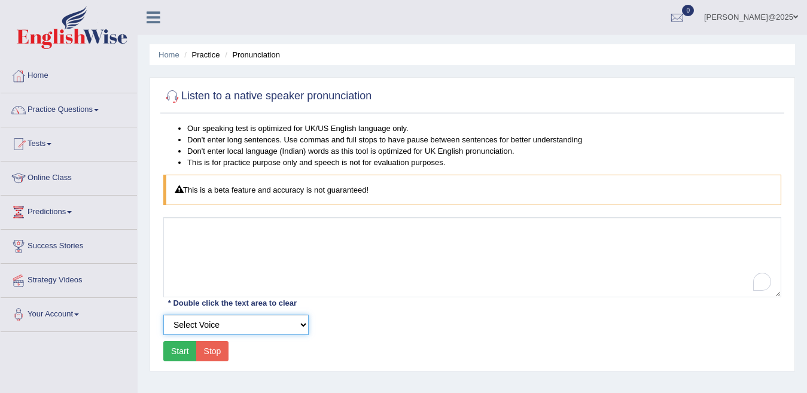
click at [223, 322] on select "Select Voice UK English [DEMOGRAPHIC_DATA] UK English [DEMOGRAPHIC_DATA]" at bounding box center [235, 325] width 145 height 20
select select "6"
click at [163, 315] on select "Select Voice UK English [DEMOGRAPHIC_DATA] UK English [DEMOGRAPHIC_DATA]" at bounding box center [235, 325] width 145 height 20
click at [181, 354] on button "Start" at bounding box center [180, 351] width 34 height 20
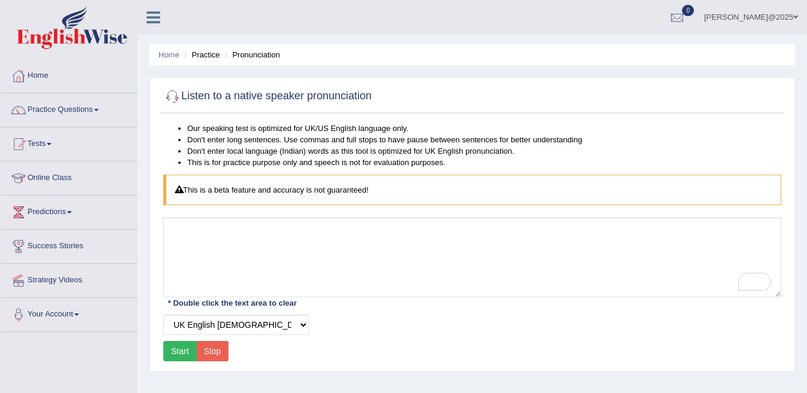
click at [181, 354] on button "Start" at bounding box center [180, 351] width 34 height 20
click at [172, 98] on div at bounding box center [172, 96] width 18 height 18
click at [95, 110] on link "Practice Questions" at bounding box center [69, 108] width 136 height 30
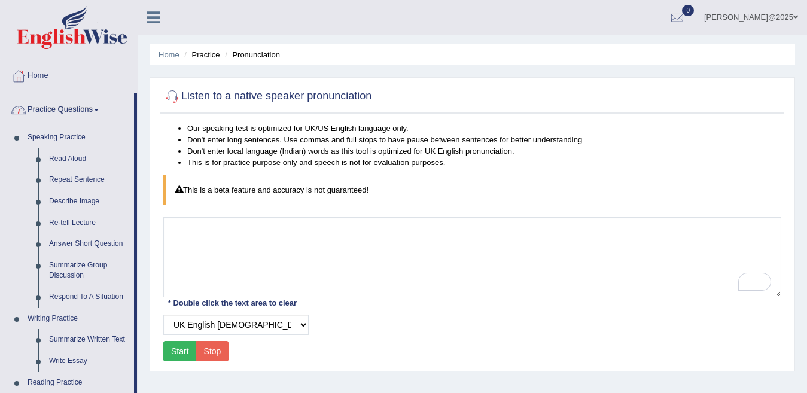
click at [91, 110] on link "Practice Questions" at bounding box center [67, 108] width 133 height 30
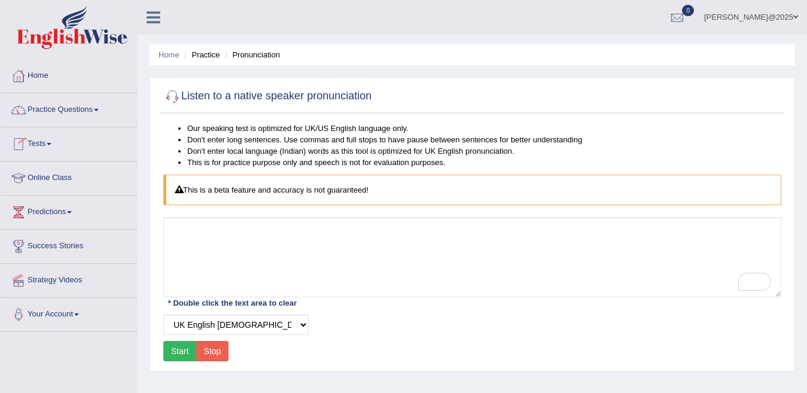
click at [102, 104] on link "Practice Questions" at bounding box center [69, 108] width 136 height 30
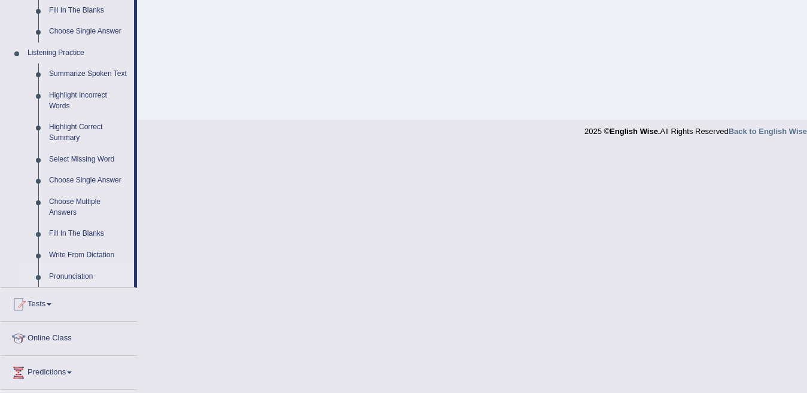
scroll to position [504, 0]
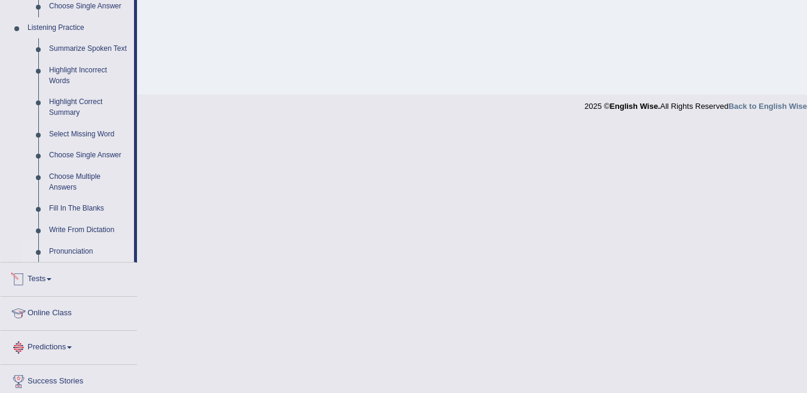
click at [54, 277] on link "Tests" at bounding box center [69, 278] width 136 height 30
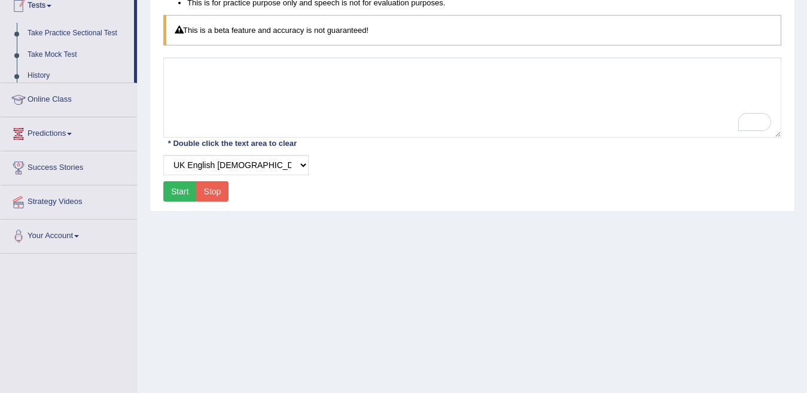
scroll to position [138, 0]
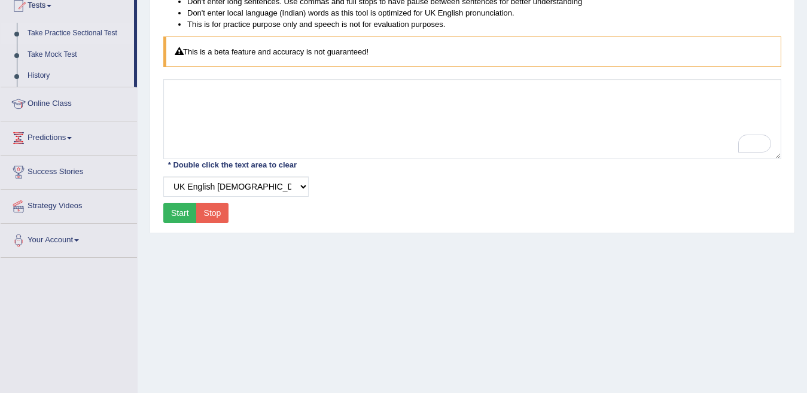
click at [76, 32] on link "Take Practice Sectional Test" at bounding box center [78, 34] width 112 height 22
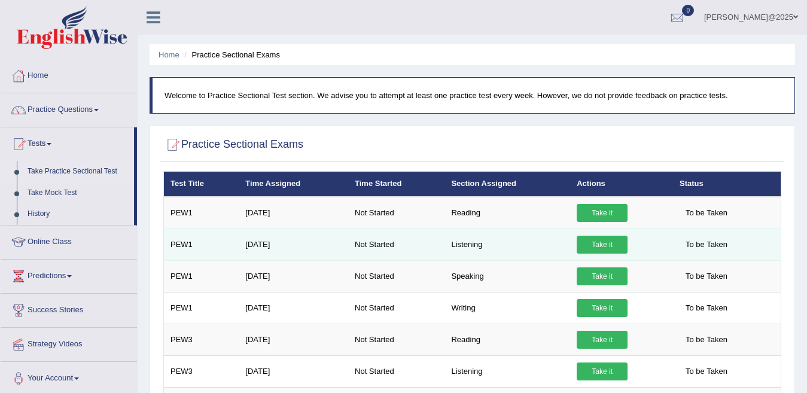
click at [605, 248] on link "Take it" at bounding box center [602, 245] width 51 height 18
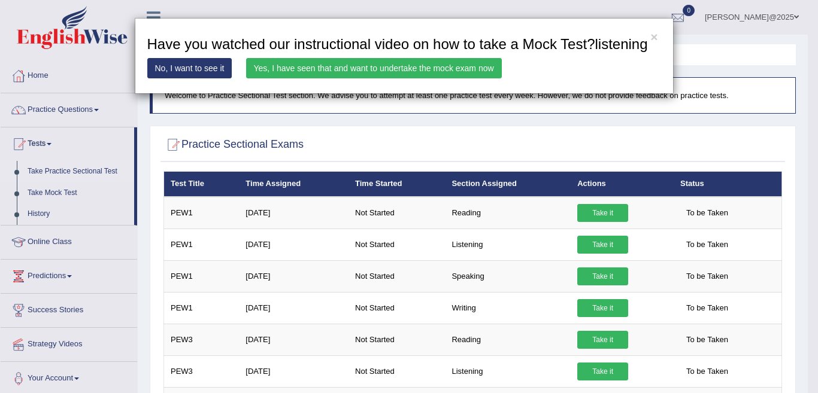
click at [737, 129] on div "× Have you watched our instructional video on how to take a Mock Test?listening…" at bounding box center [409, 196] width 818 height 393
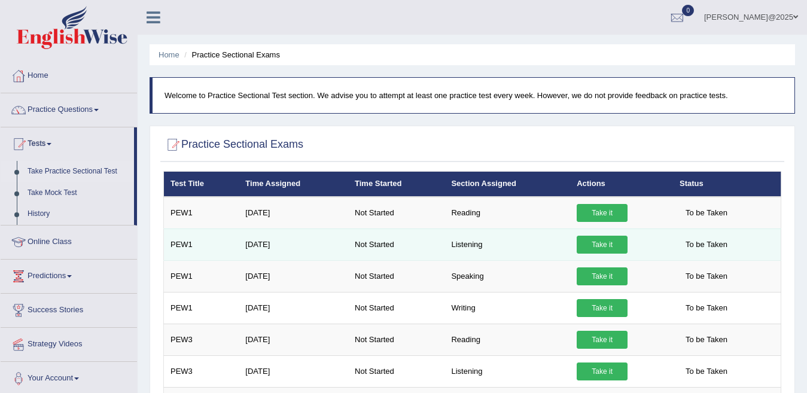
click at [594, 248] on link "Take it" at bounding box center [602, 245] width 51 height 18
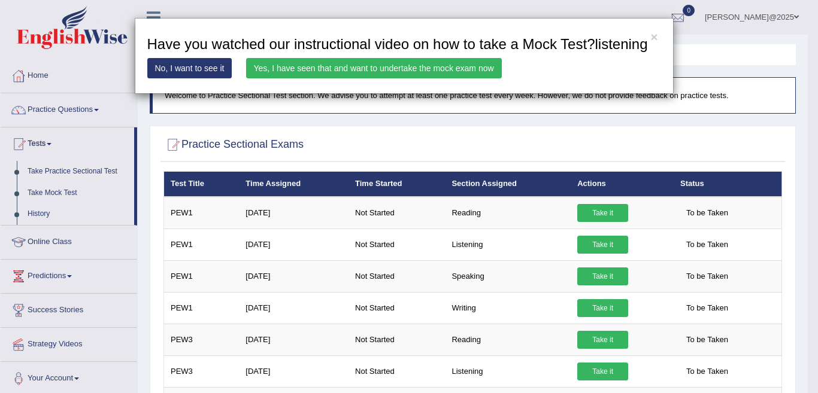
click at [335, 78] on link "Yes, I have seen that and want to undertake the mock exam now" at bounding box center [374, 68] width 256 height 20
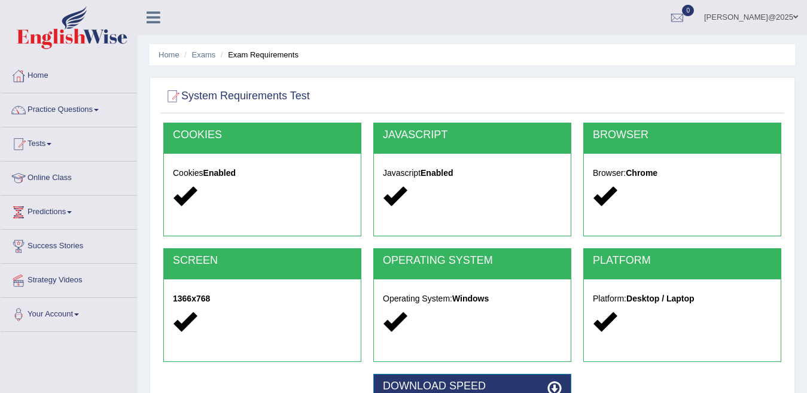
scroll to position [235, 0]
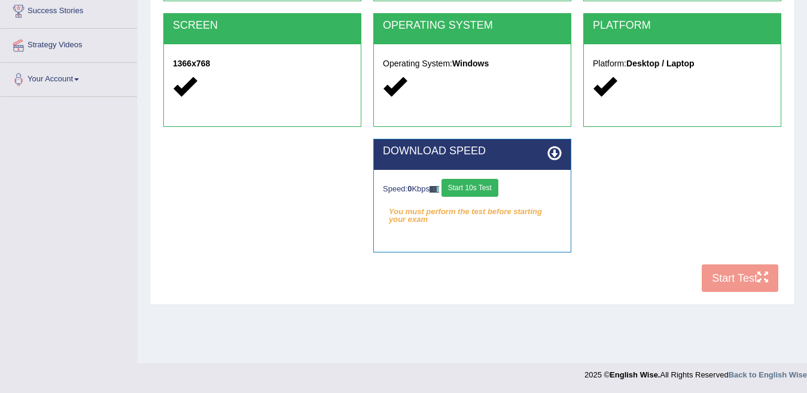
click at [476, 183] on button "Start 10s Test" at bounding box center [470, 188] width 57 height 18
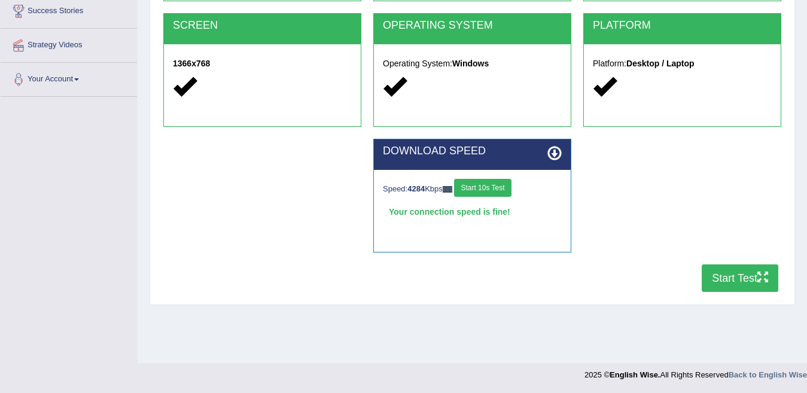
click at [736, 275] on button "Start Test" at bounding box center [740, 279] width 77 height 28
